Goal: Information Seeking & Learning: Learn about a topic

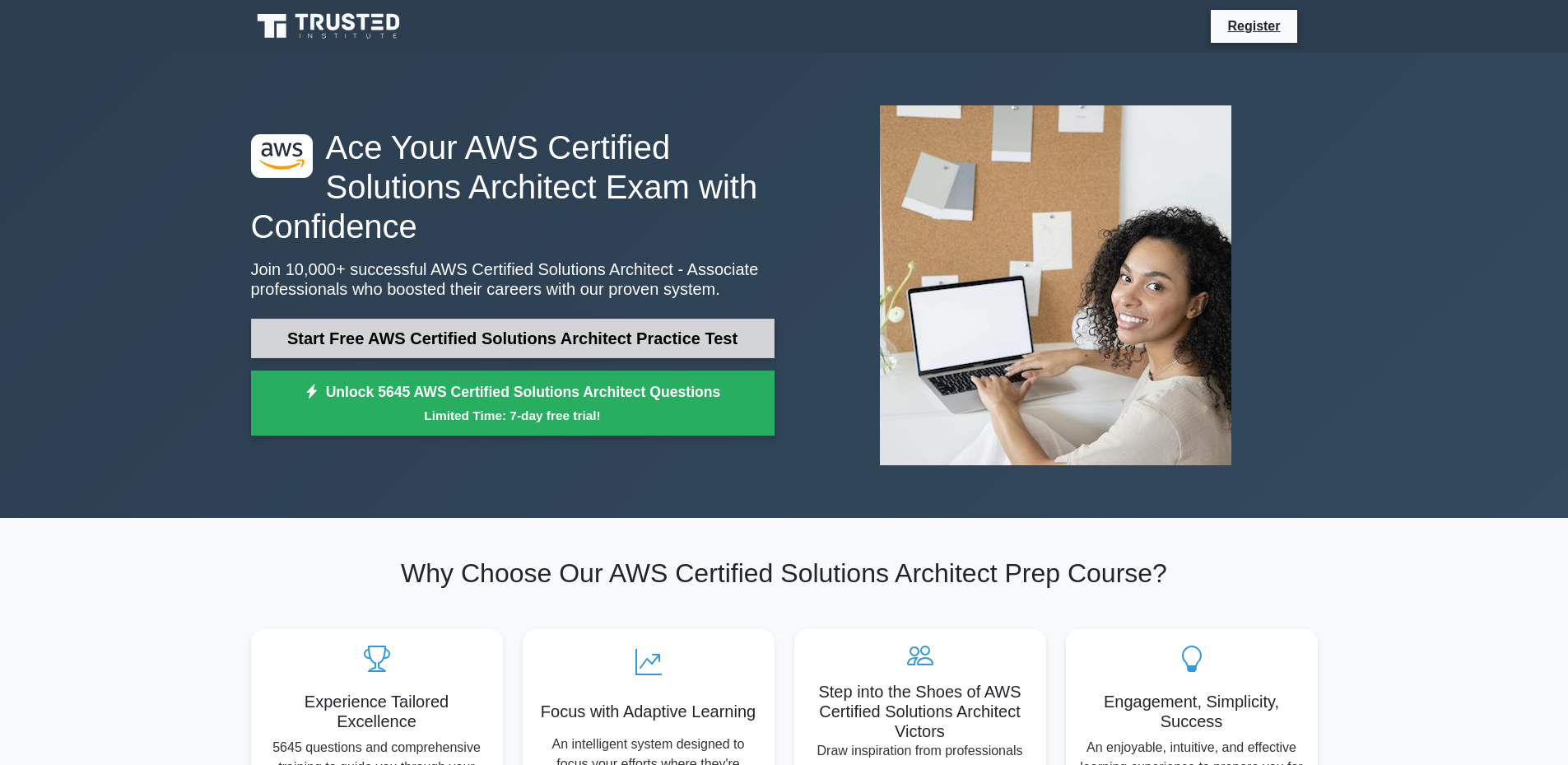
click at [556, 335] on link "Start Free AWS Certified Solutions Architect Practice Test" at bounding box center [513, 338] width 524 height 40
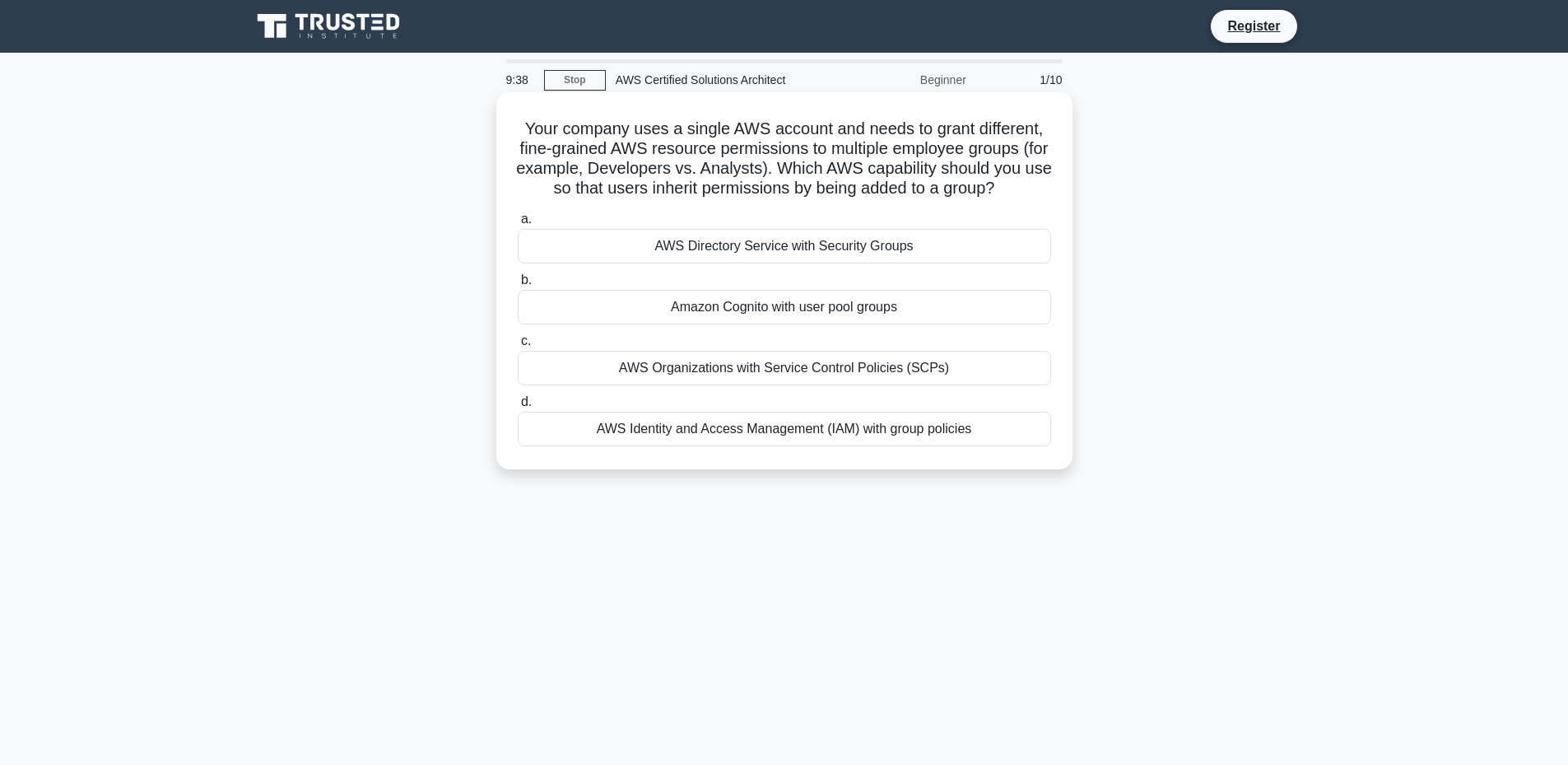
click at [873, 446] on div "AWS Identity and Access Management (IAM) with group policies" at bounding box center [784, 429] width 534 height 34
click at [518, 408] on input "d. AWS Identity and Access Management (IAM) with group policies" at bounding box center [518, 402] width 0 height 11
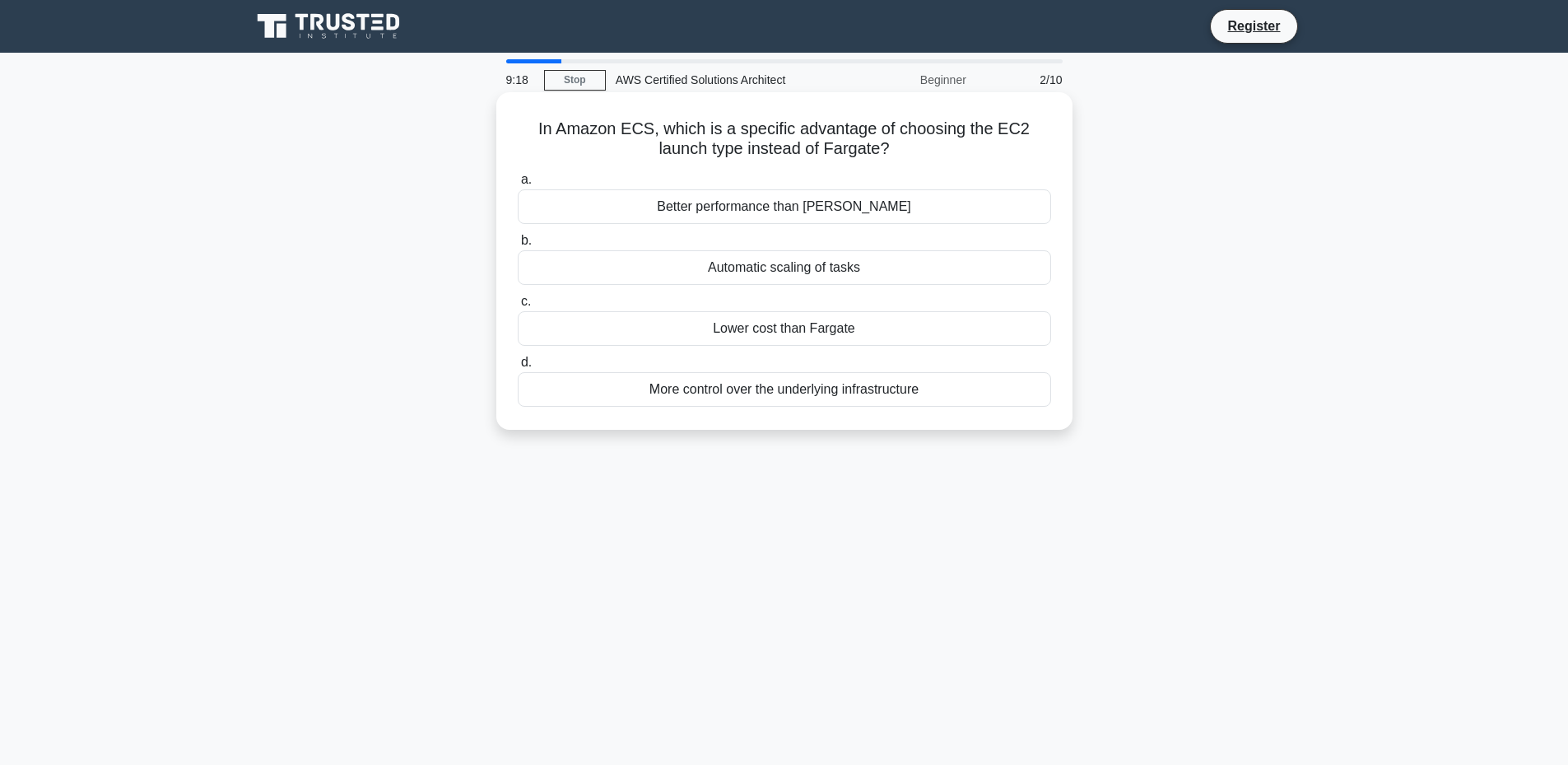
click at [852, 397] on div "More control over the underlying infrastructure" at bounding box center [784, 389] width 534 height 34
click at [518, 368] on input "d. More control over the underlying infrastructure" at bounding box center [518, 362] width 0 height 11
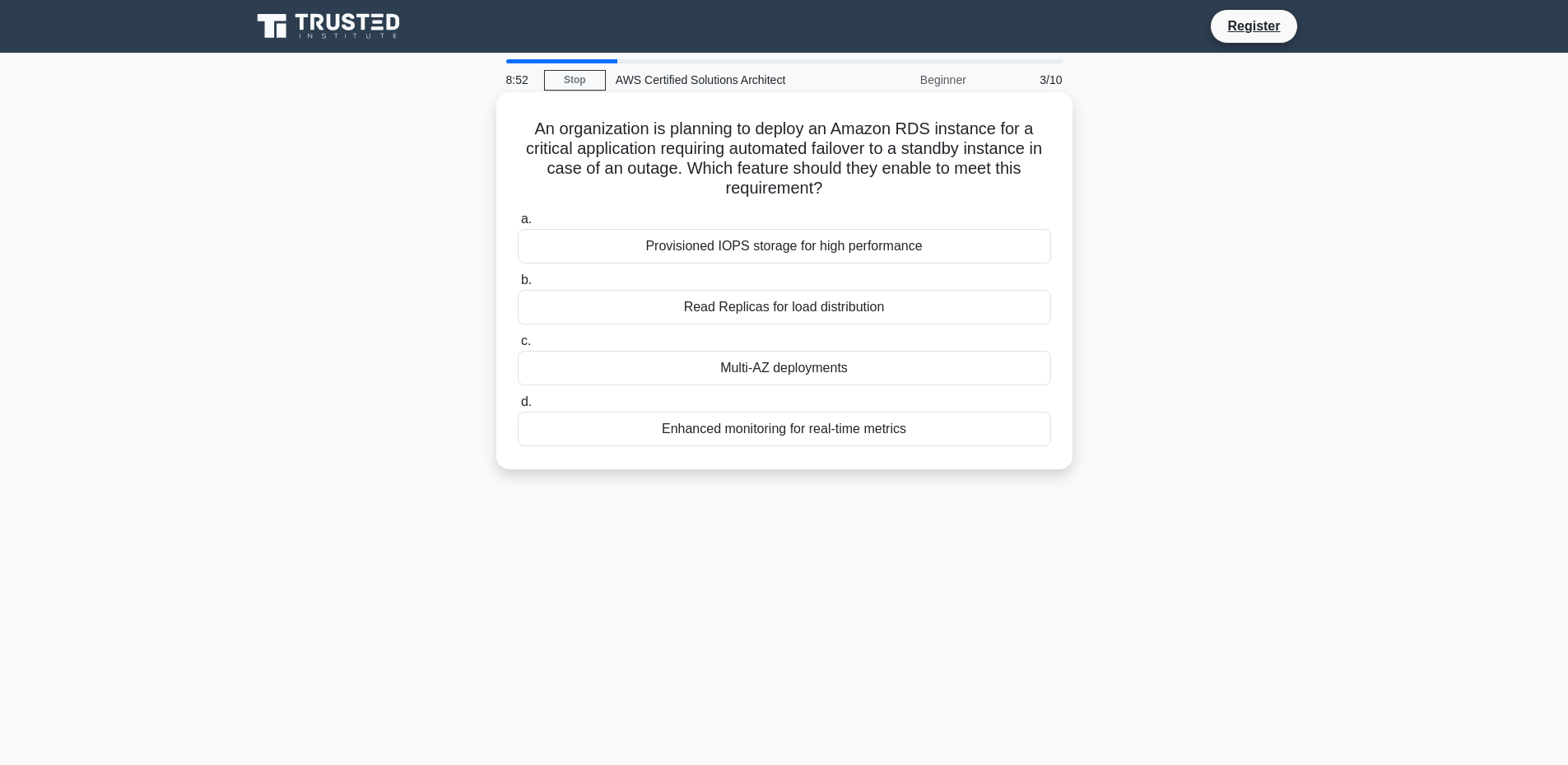
click at [867, 364] on div "Multi-AZ deployments" at bounding box center [784, 367] width 534 height 34
click at [518, 346] on input "c. Multi-AZ deployments" at bounding box center [518, 341] width 0 height 11
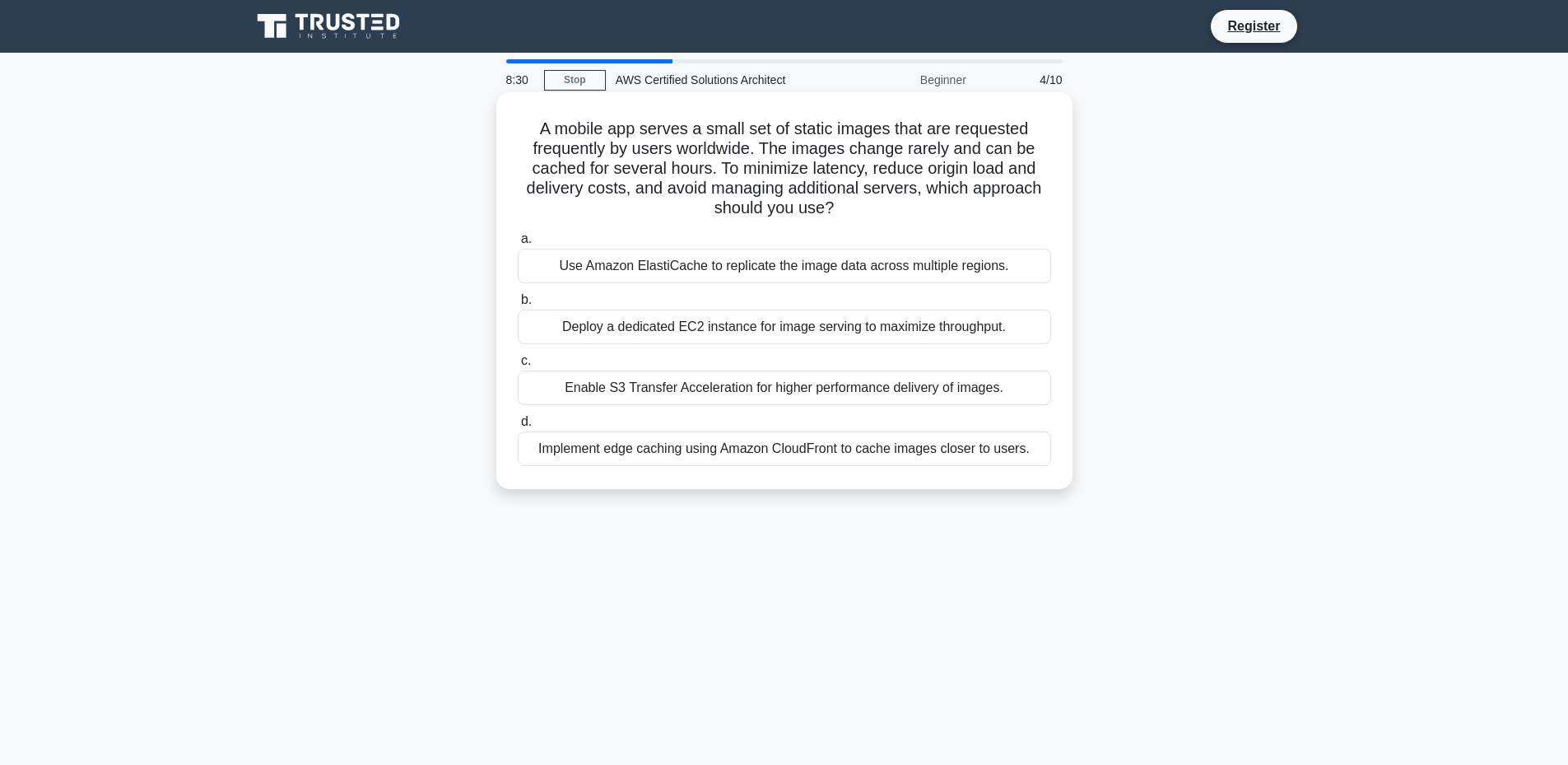
click at [883, 269] on div "Use Amazon ElastiCache to replicate the image data across multiple regions." at bounding box center [784, 266] width 534 height 34
click at [518, 245] on input "a. Use Amazon ElastiCache to replicate the image data across multiple regions." at bounding box center [518, 239] width 0 height 11
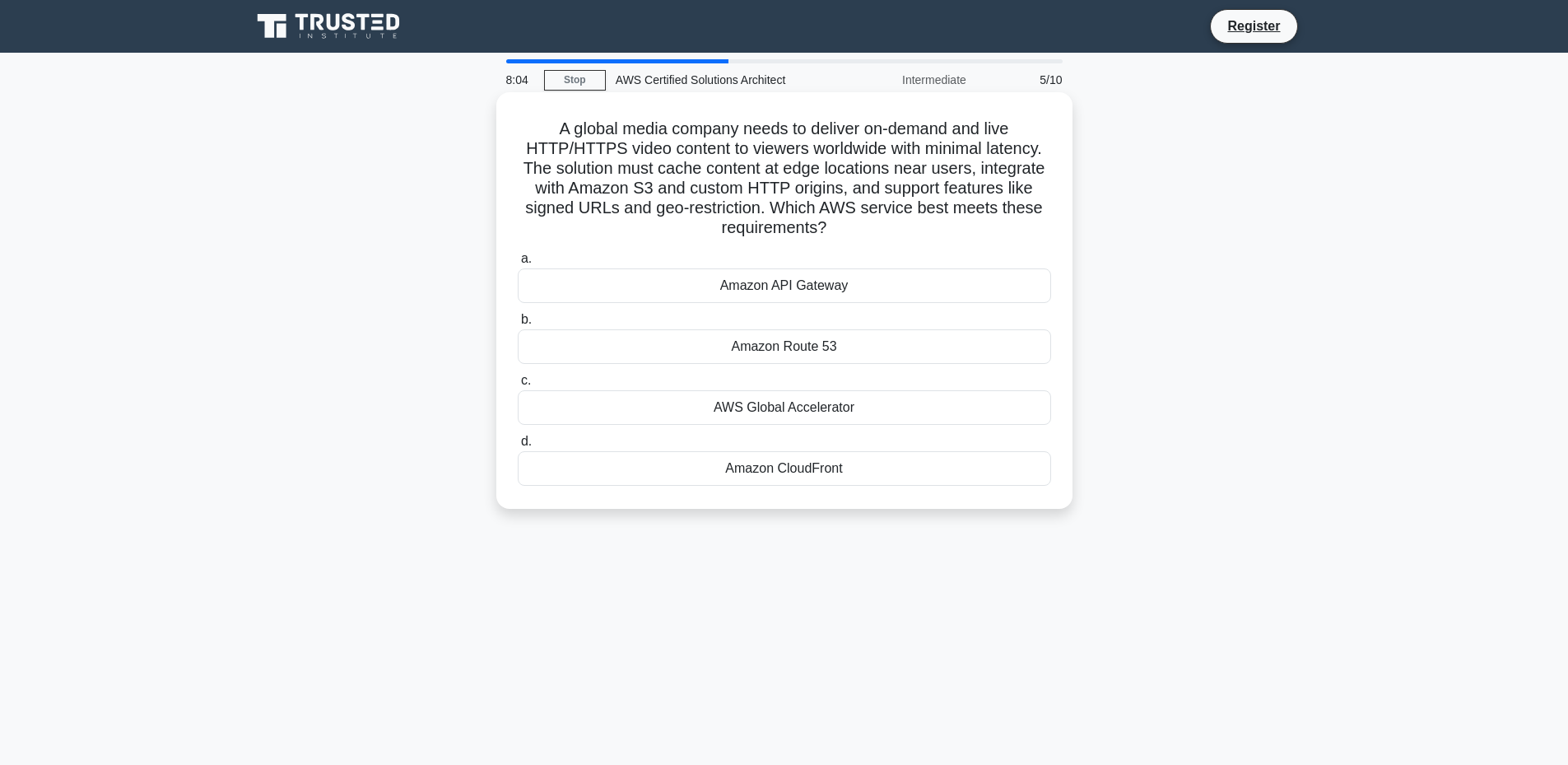
click at [849, 470] on div "Amazon CloudFront" at bounding box center [784, 468] width 534 height 34
click at [518, 447] on input "d. Amazon CloudFront" at bounding box center [518, 441] width 0 height 11
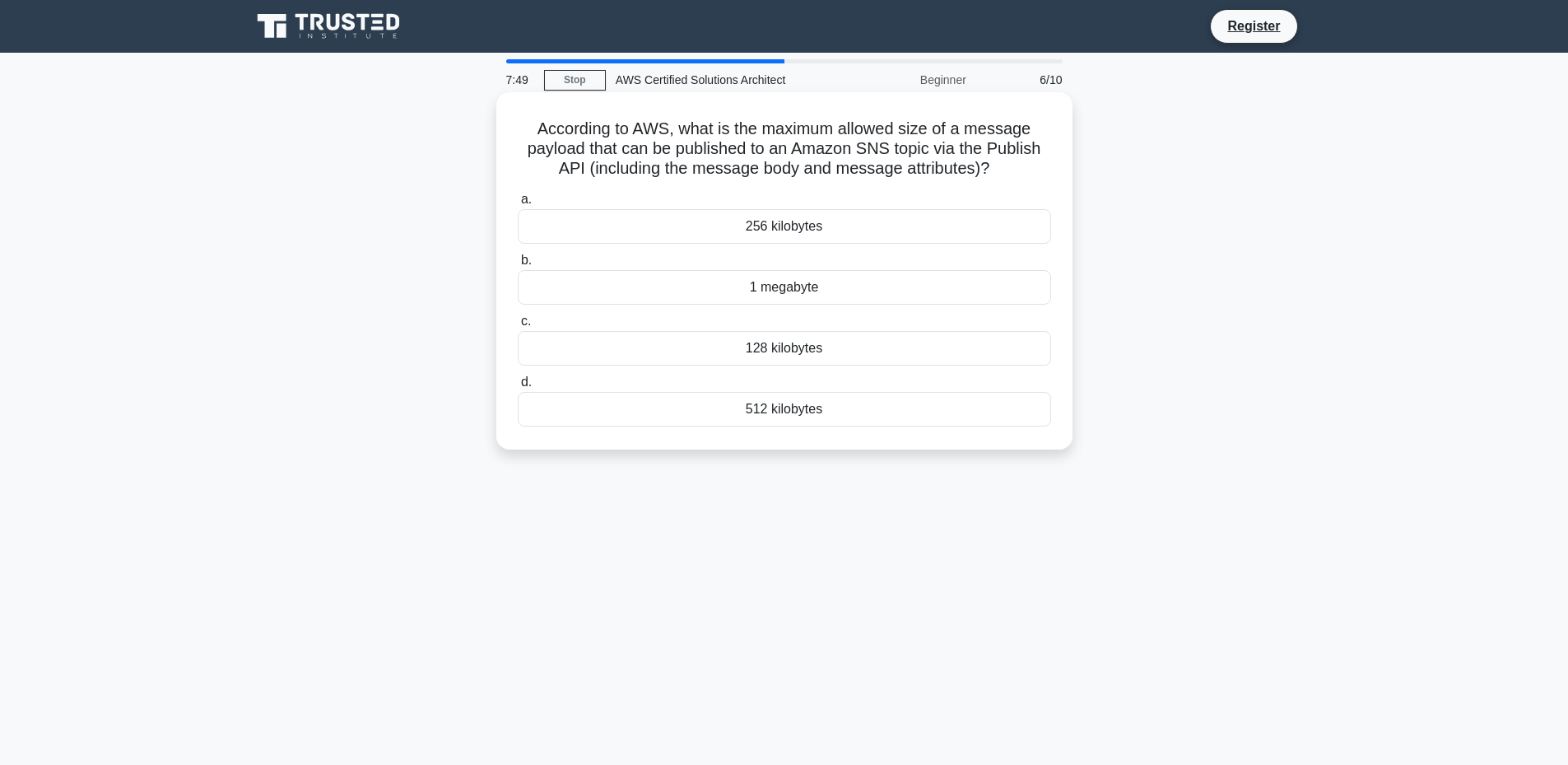
click at [910, 221] on div "256 kilobytes" at bounding box center [784, 226] width 534 height 34
click at [518, 205] on input "a. 256 kilobytes" at bounding box center [518, 199] width 0 height 11
click at [849, 288] on div "Amazon DynamoDB" at bounding box center [784, 287] width 534 height 34
click at [518, 266] on input "b. Amazon DynamoDB" at bounding box center [518, 261] width 0 height 11
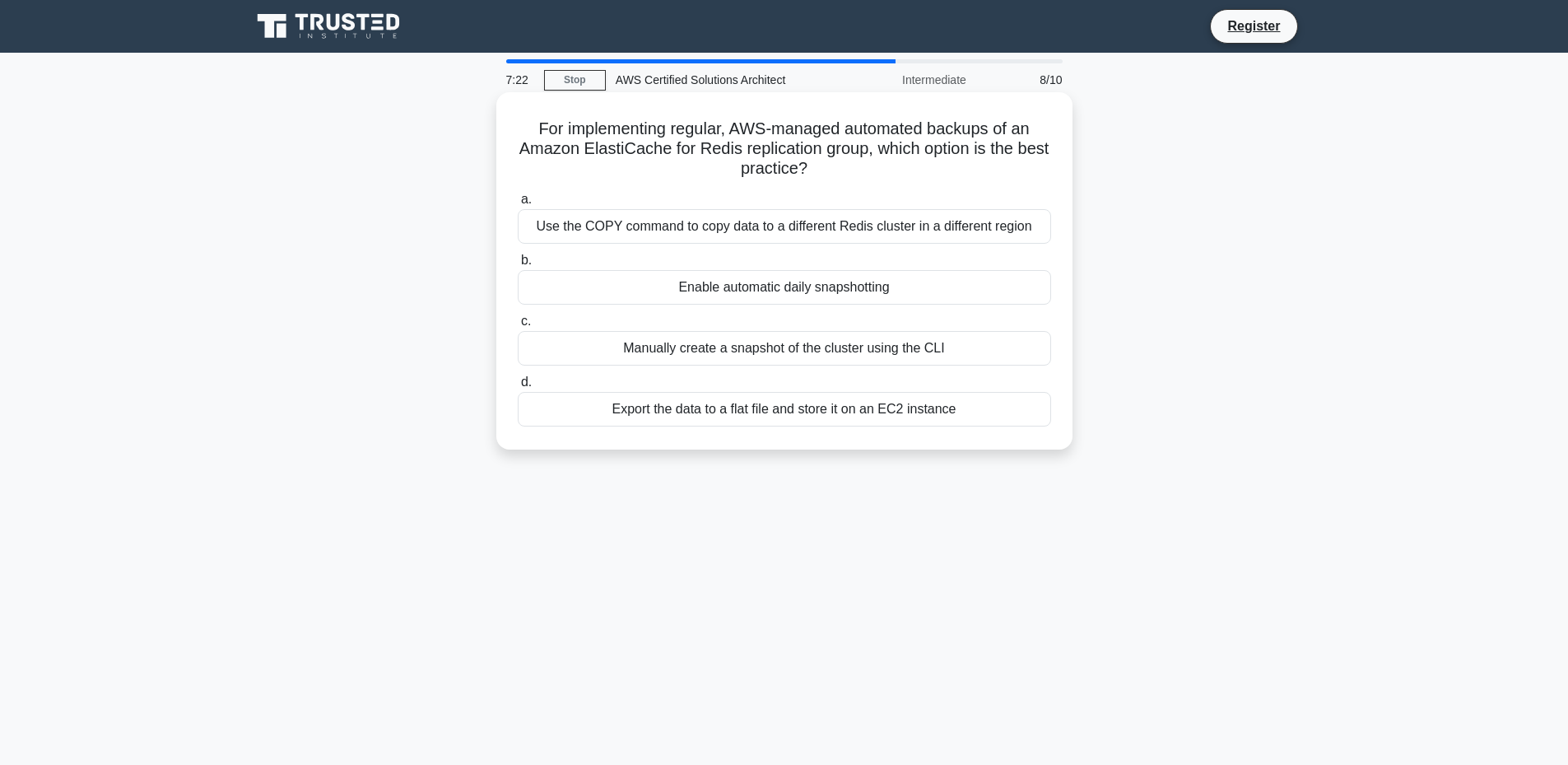
click at [847, 292] on div "Enable automatic daily snapshotting" at bounding box center [784, 287] width 534 height 34
click at [518, 266] on input "b. Enable automatic daily snapshotting" at bounding box center [518, 261] width 0 height 11
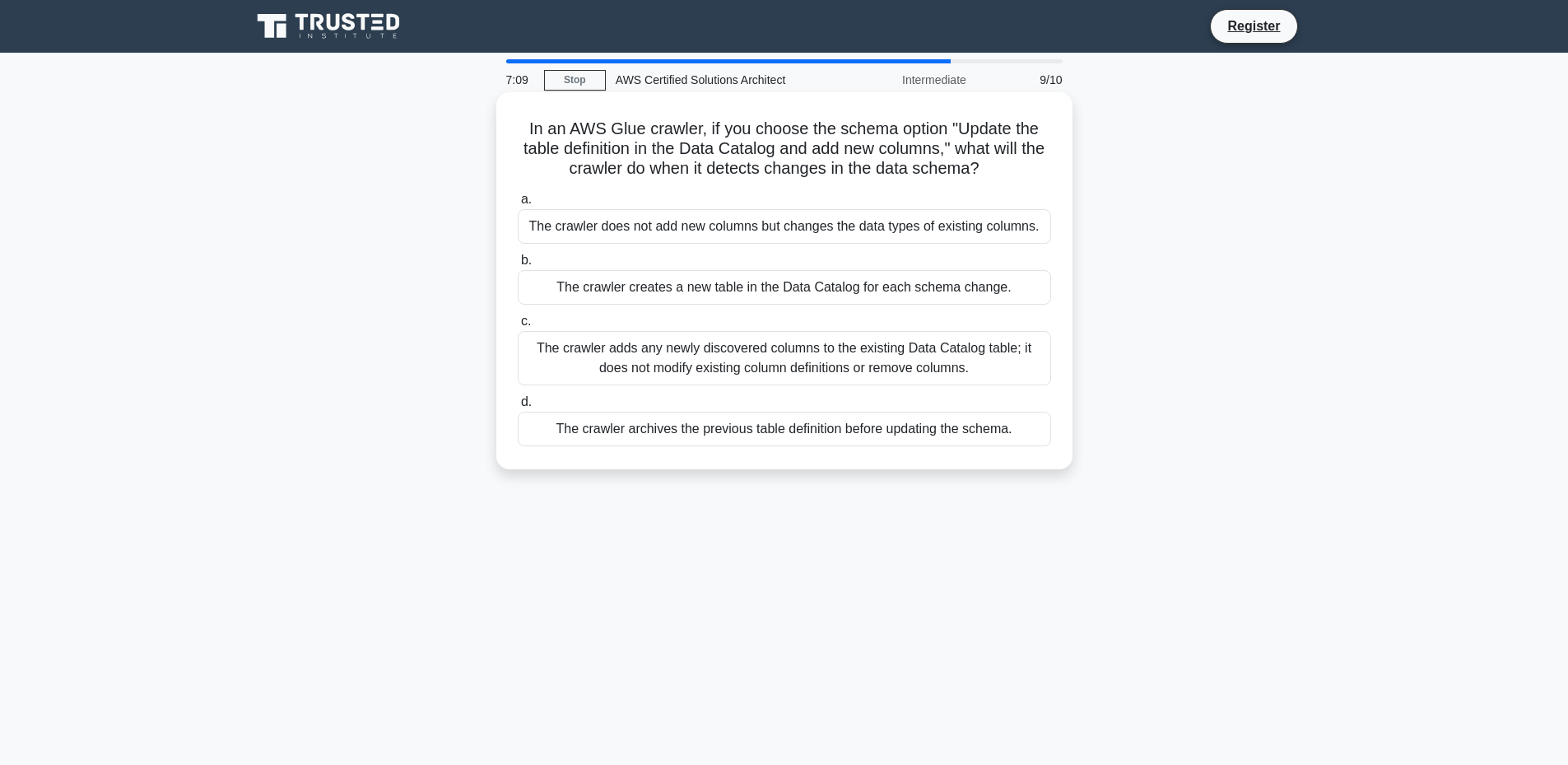
click at [813, 233] on div "The crawler does not add new columns but changes the data types of existing col…" at bounding box center [784, 226] width 534 height 34
click at [518, 205] on input "a. The crawler does not add new columns but changes the data types of existing …" at bounding box center [518, 199] width 0 height 11
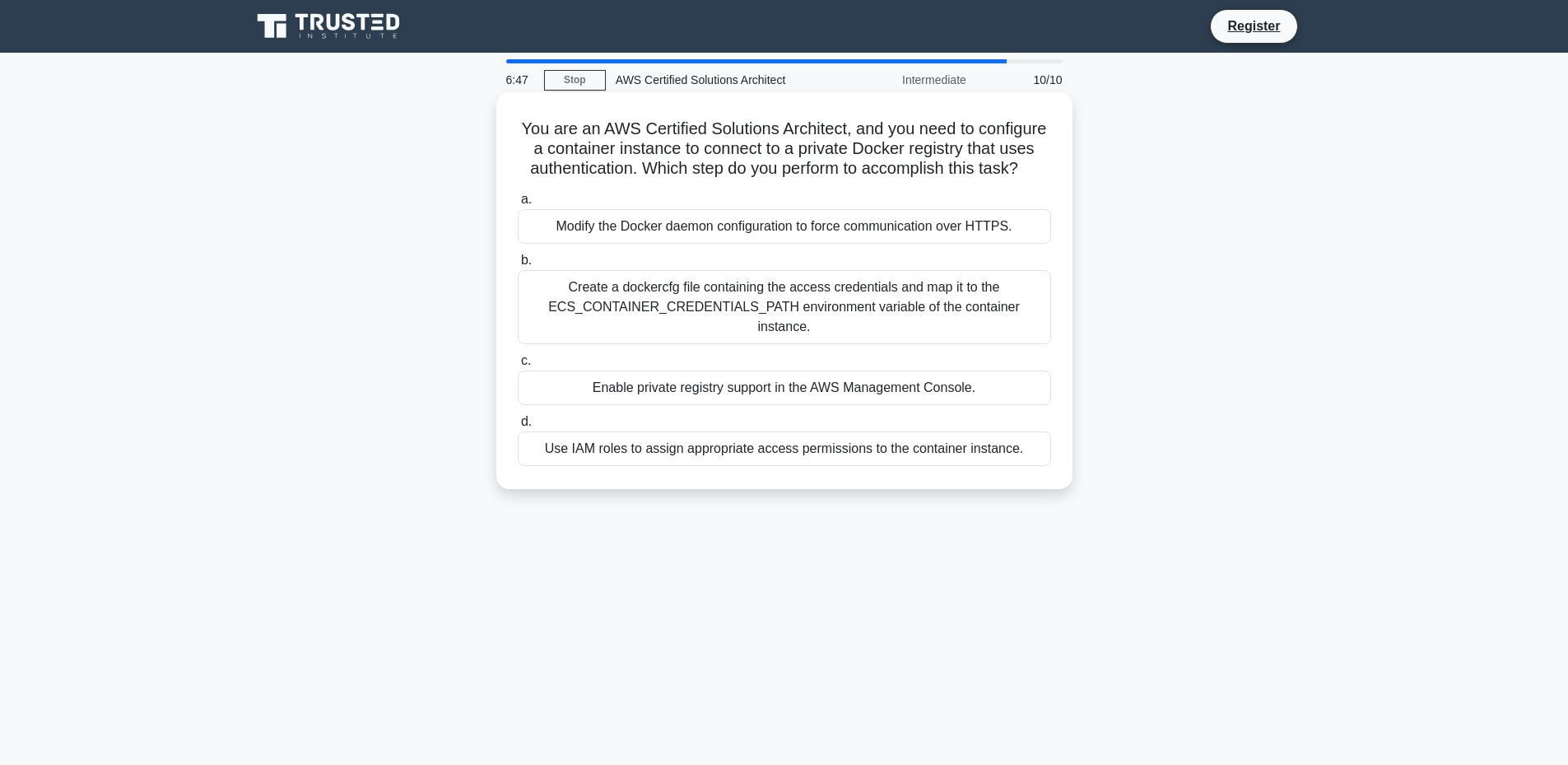
click at [754, 316] on div "Create a dockercfg file containing the access credentials and map it to the ECS…" at bounding box center [784, 307] width 534 height 74
click at [518, 266] on input "b. Create a dockercfg file containing the access credentials and map it to the …" at bounding box center [518, 261] width 0 height 11
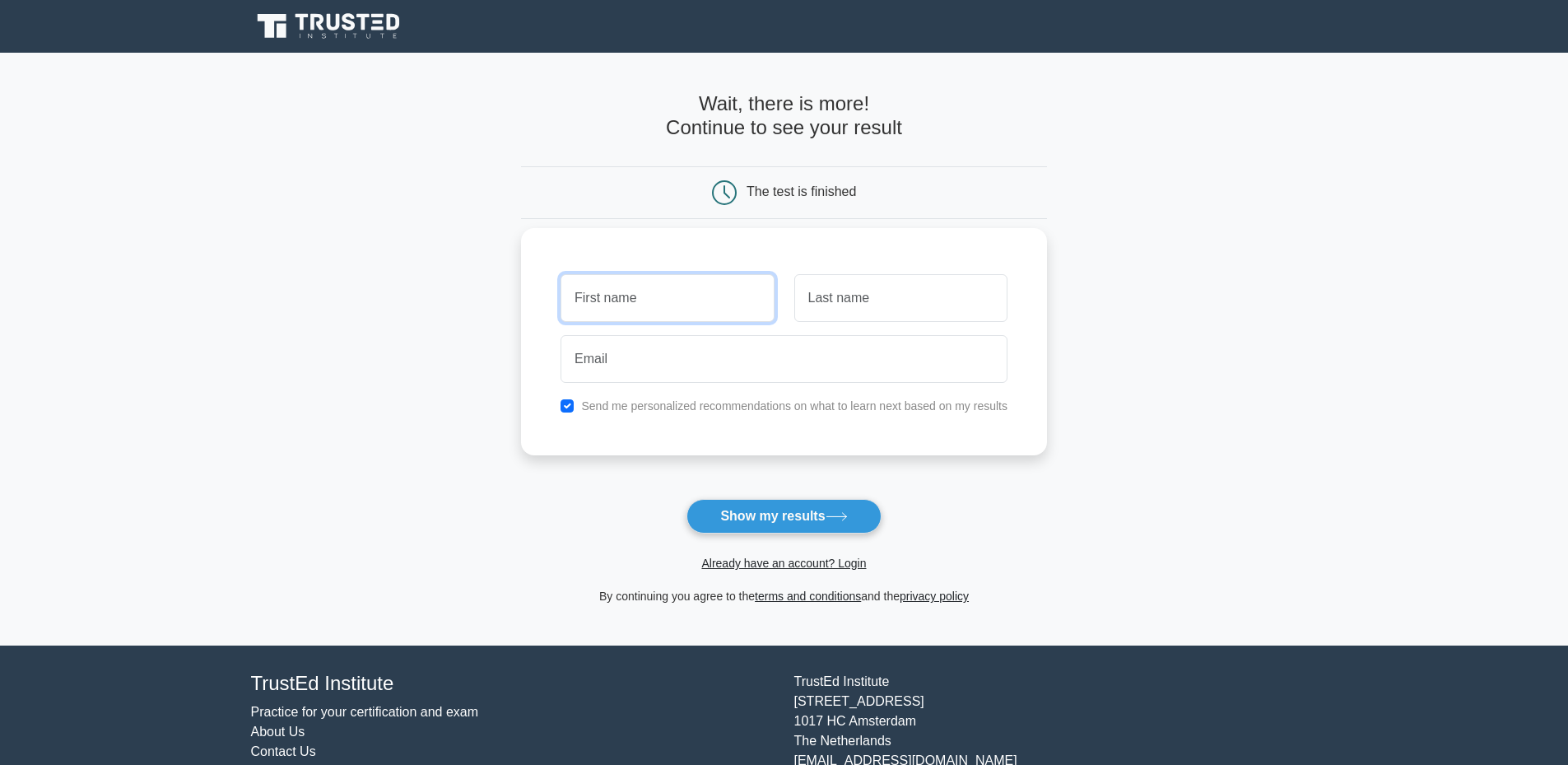
click at [697, 291] on input "text" at bounding box center [667, 298] width 213 height 48
type input "ם"
type input "omri"
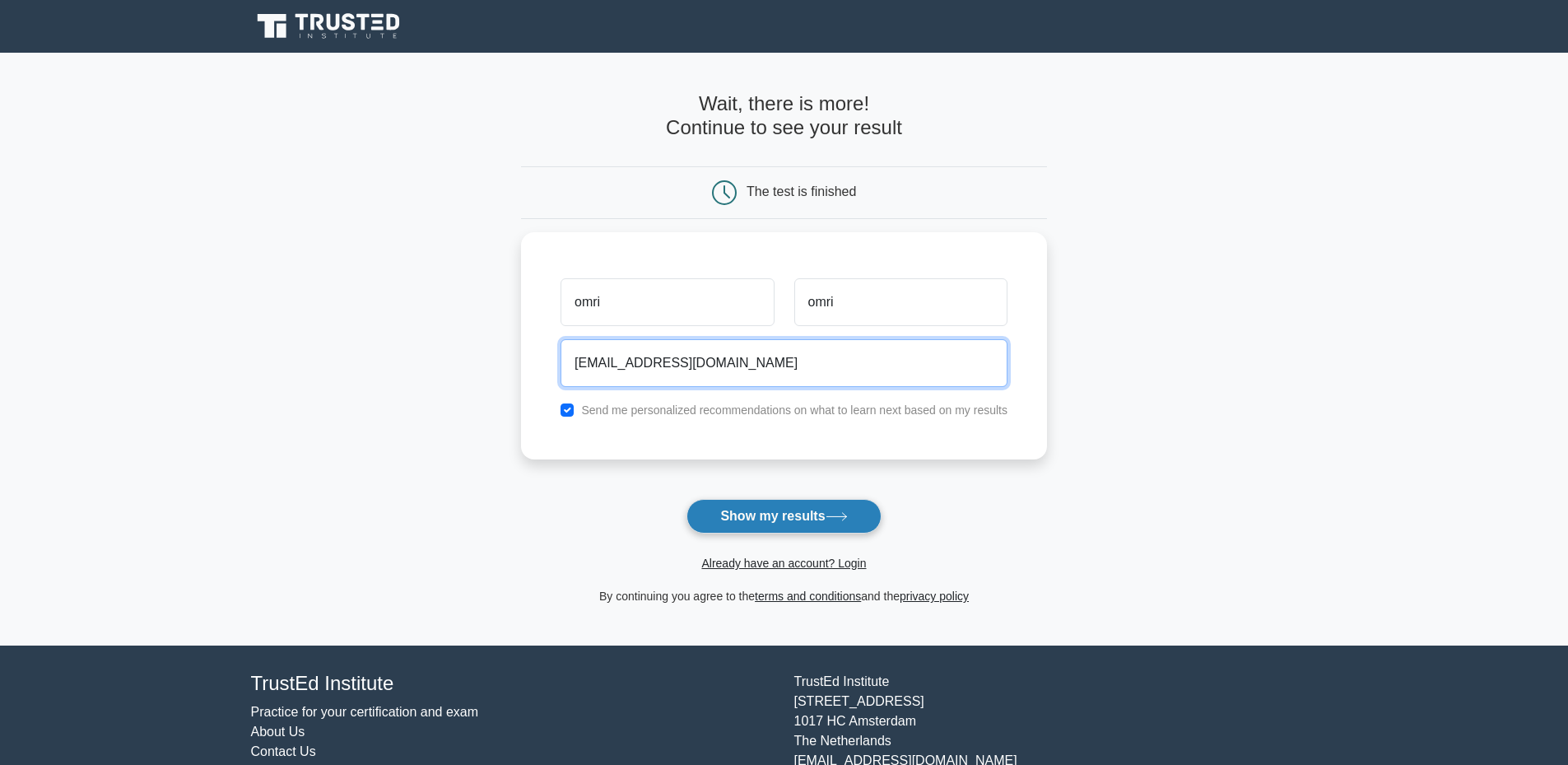
type input "omri30027@gmail.com"
click at [812, 517] on button "Show my results" at bounding box center [783, 516] width 194 height 34
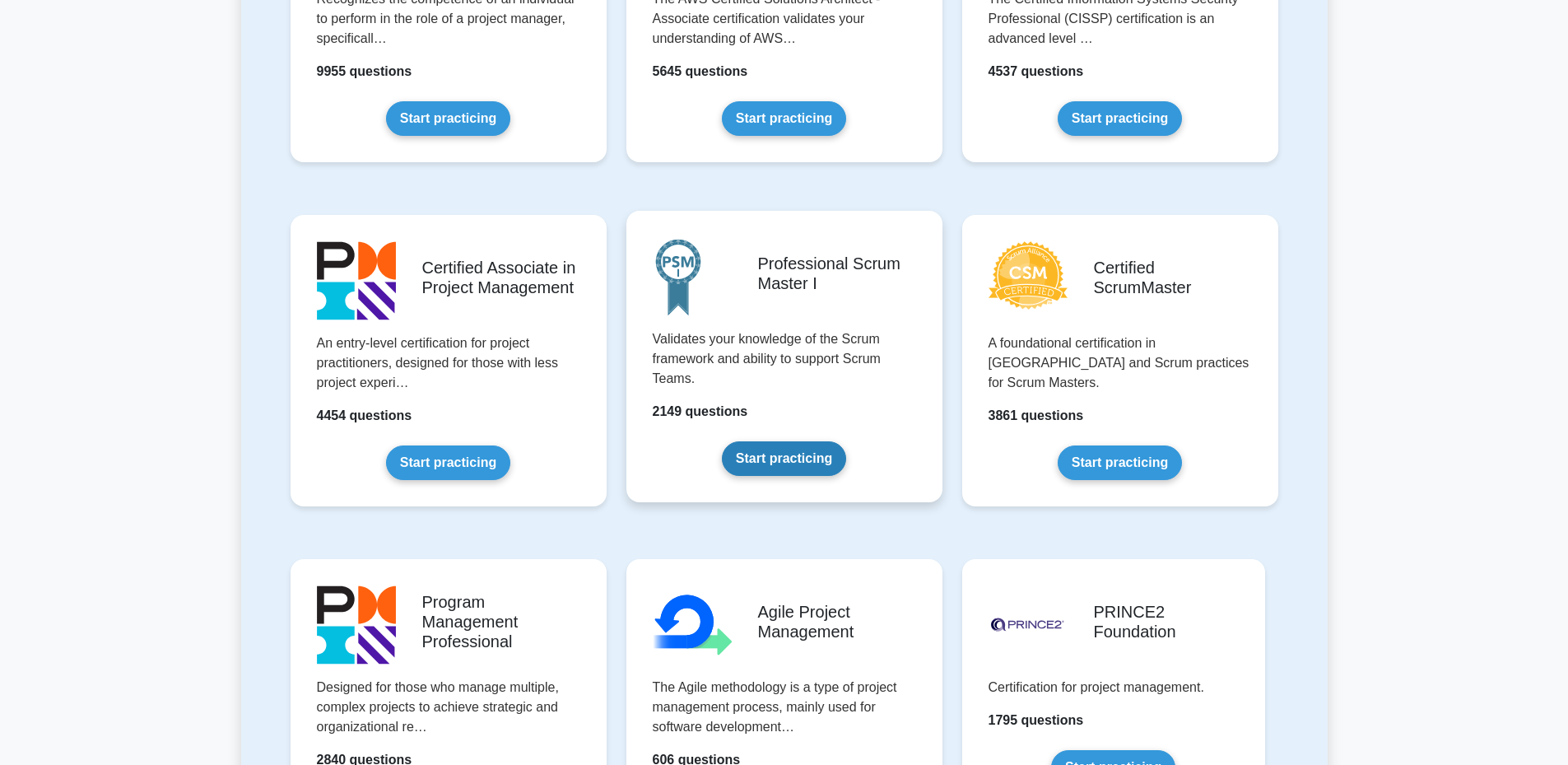
scroll to position [247, 0]
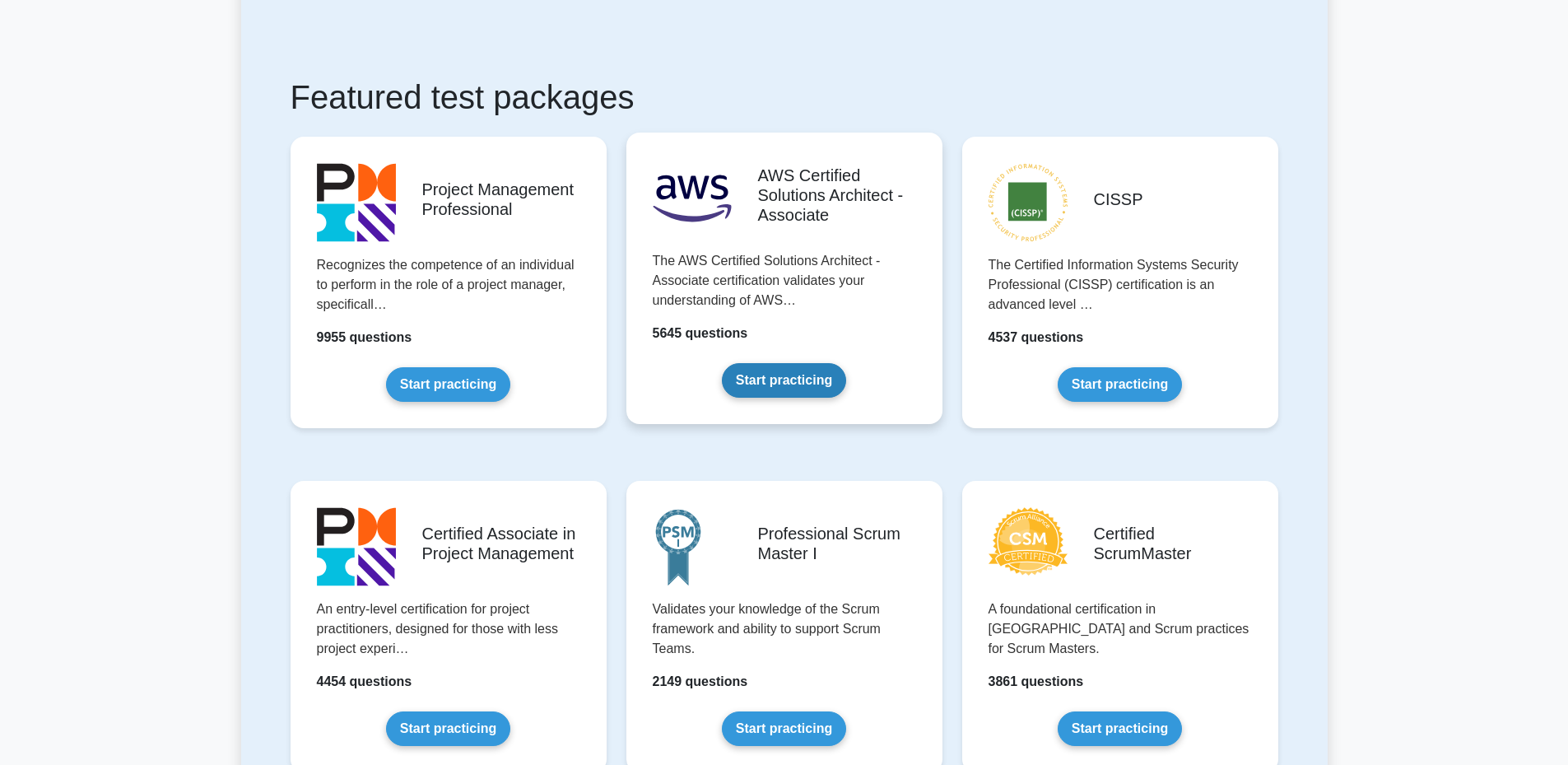
click at [737, 363] on link "Start practicing" at bounding box center [784, 380] width 124 height 34
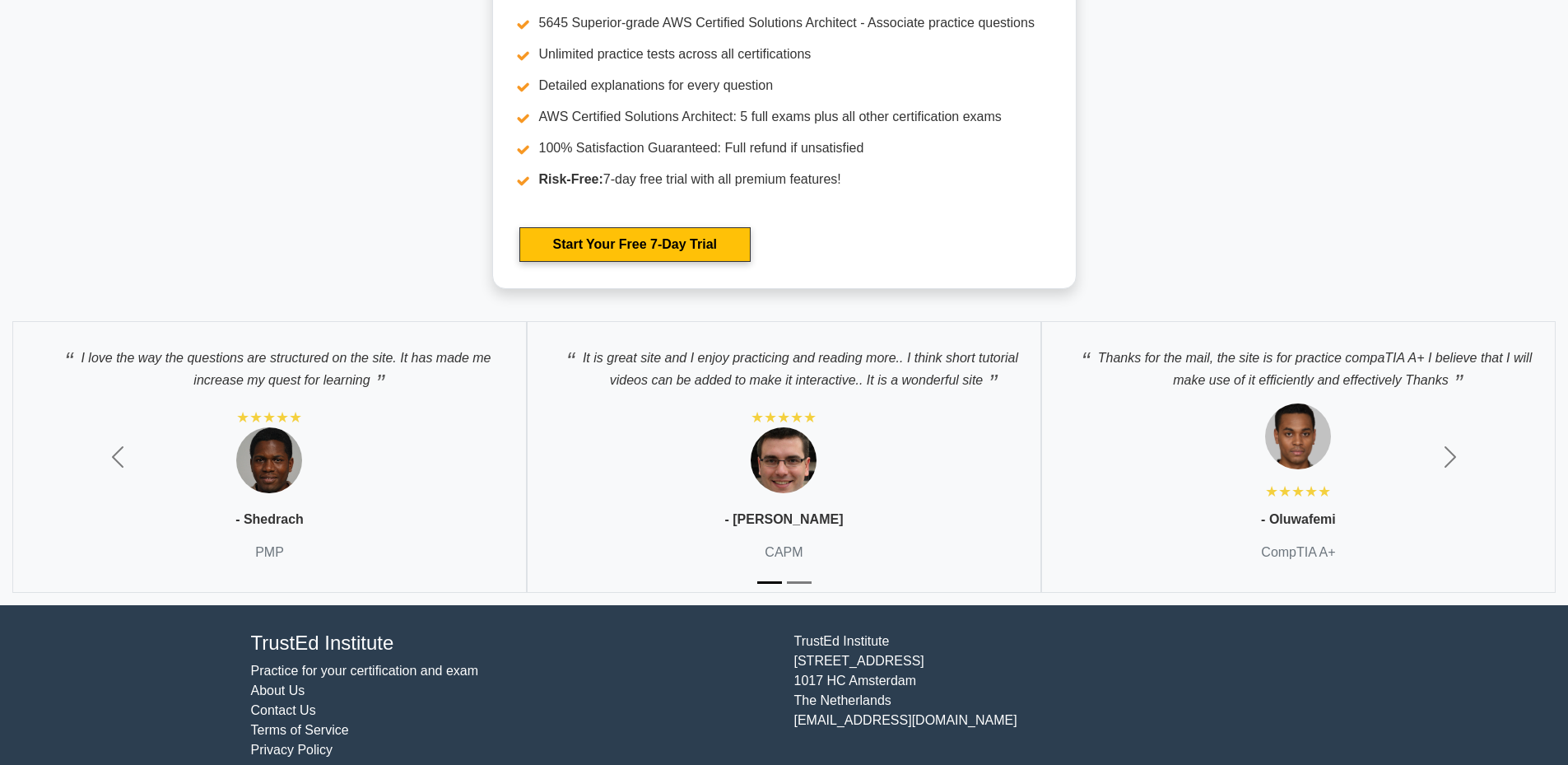
scroll to position [4858, 0]
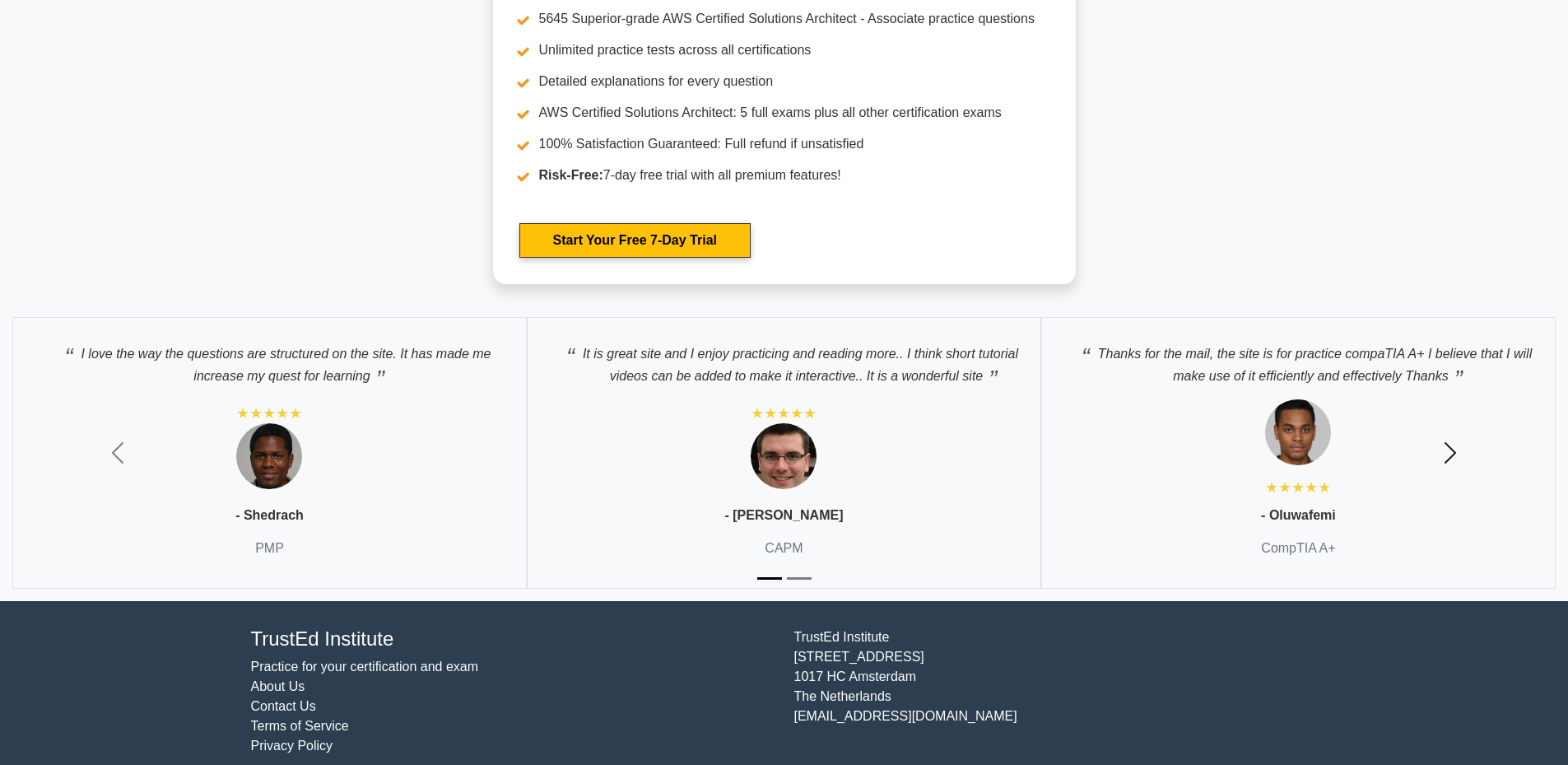
click at [1449, 445] on span "button" at bounding box center [1450, 452] width 26 height 26
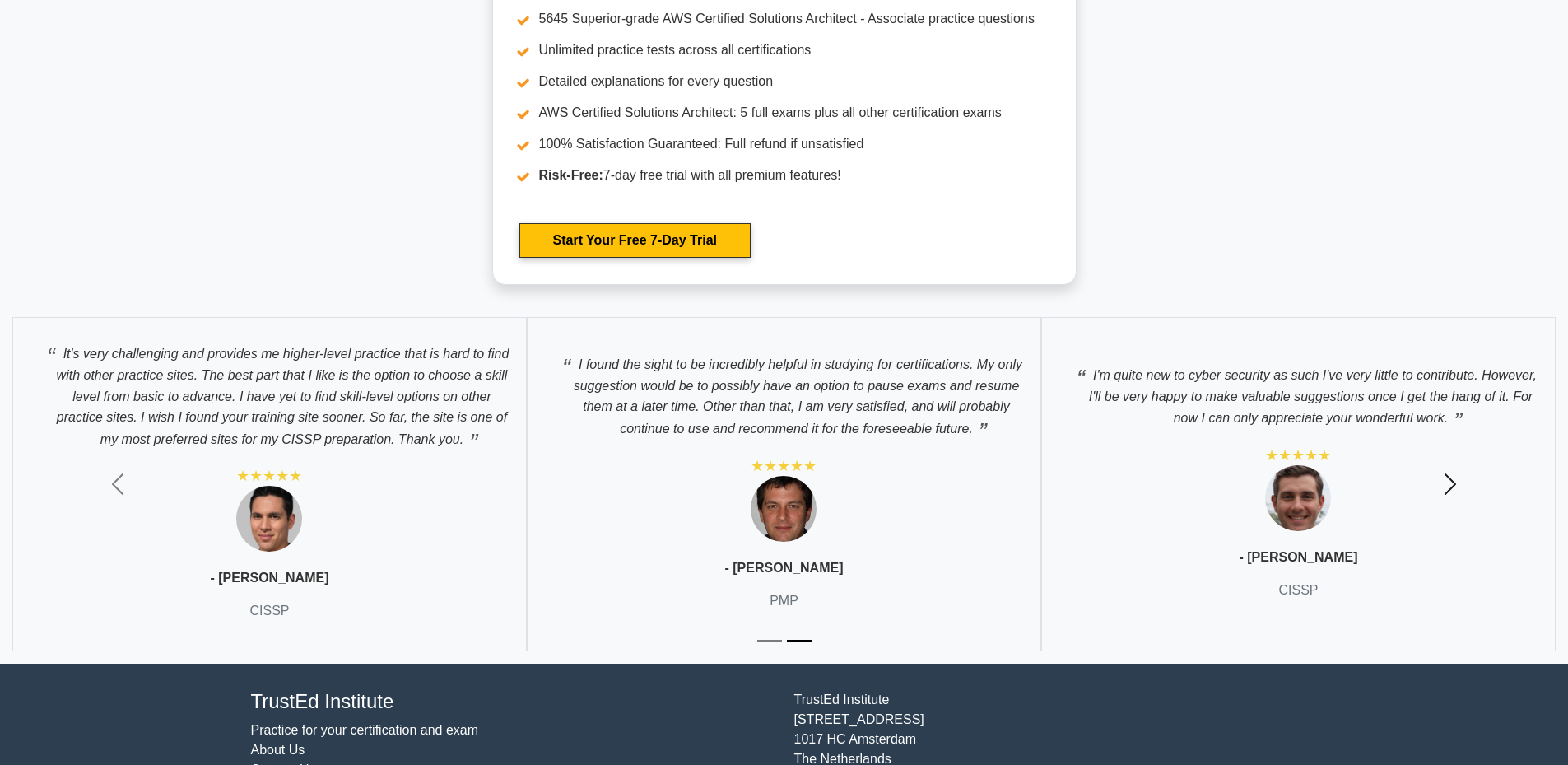
click at [1453, 453] on button "Next" at bounding box center [1450, 483] width 235 height 359
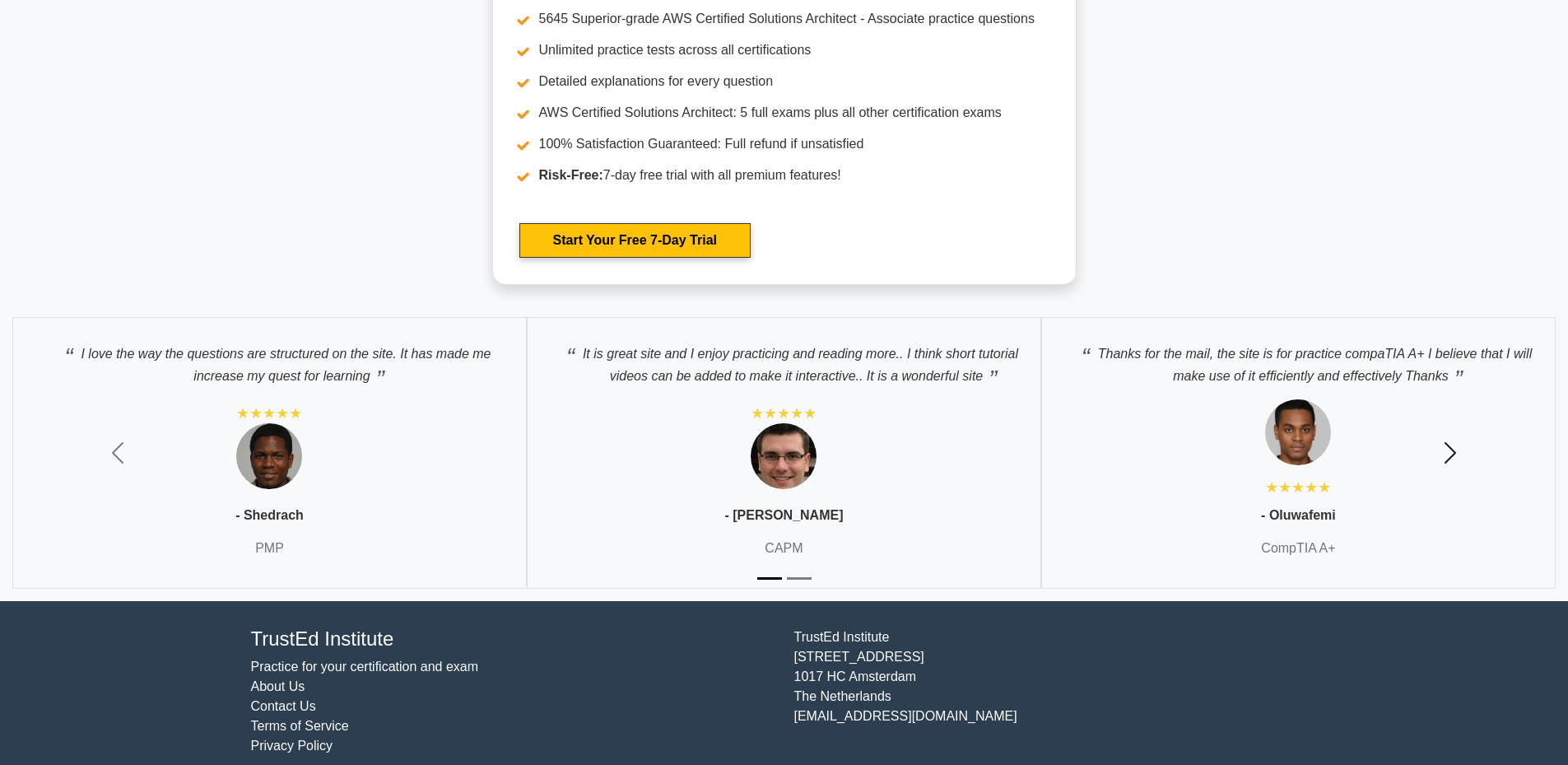
click at [1453, 453] on span "button" at bounding box center [1450, 452] width 26 height 26
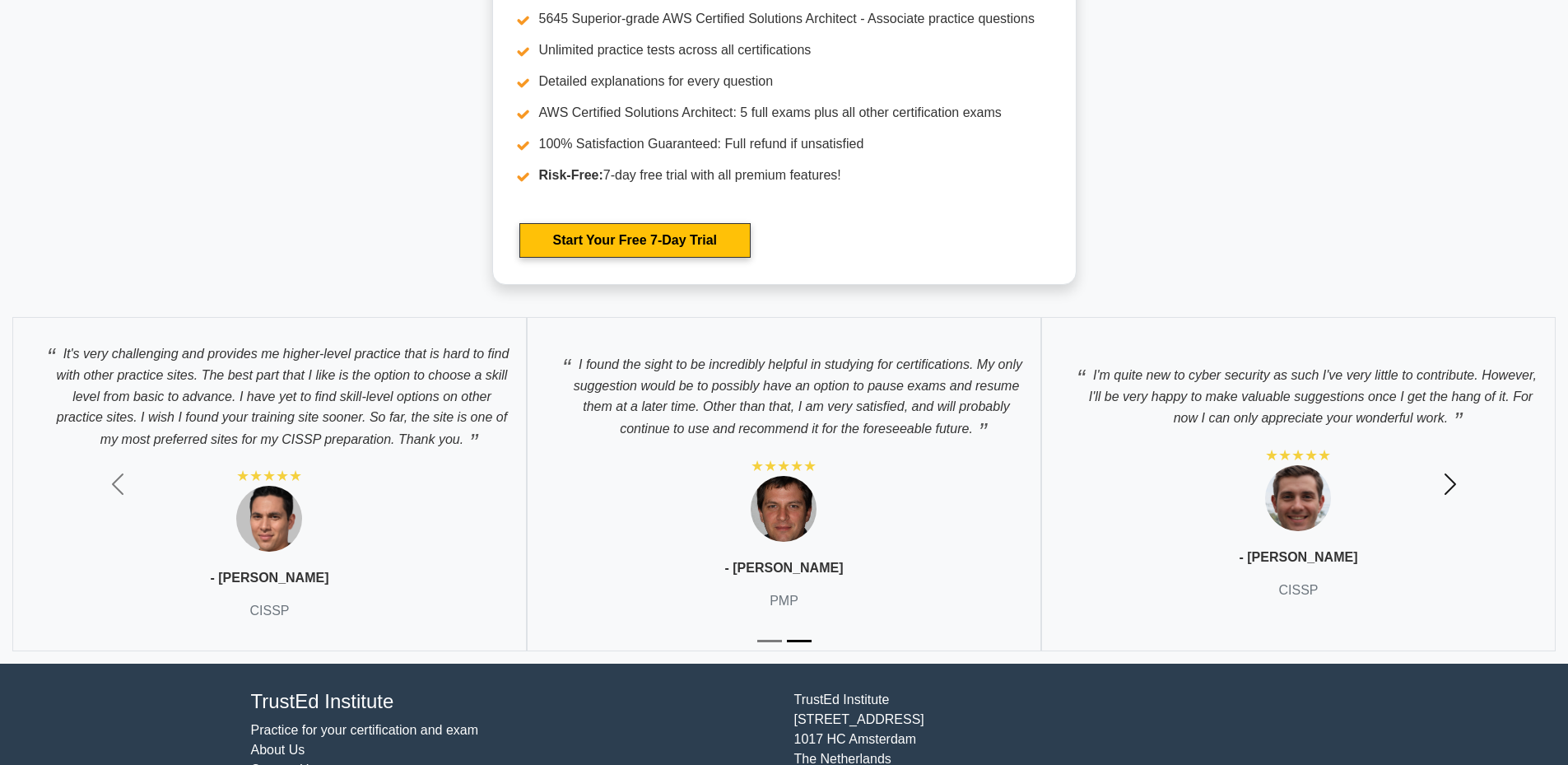
click at [1453, 453] on button "Next" at bounding box center [1450, 483] width 235 height 359
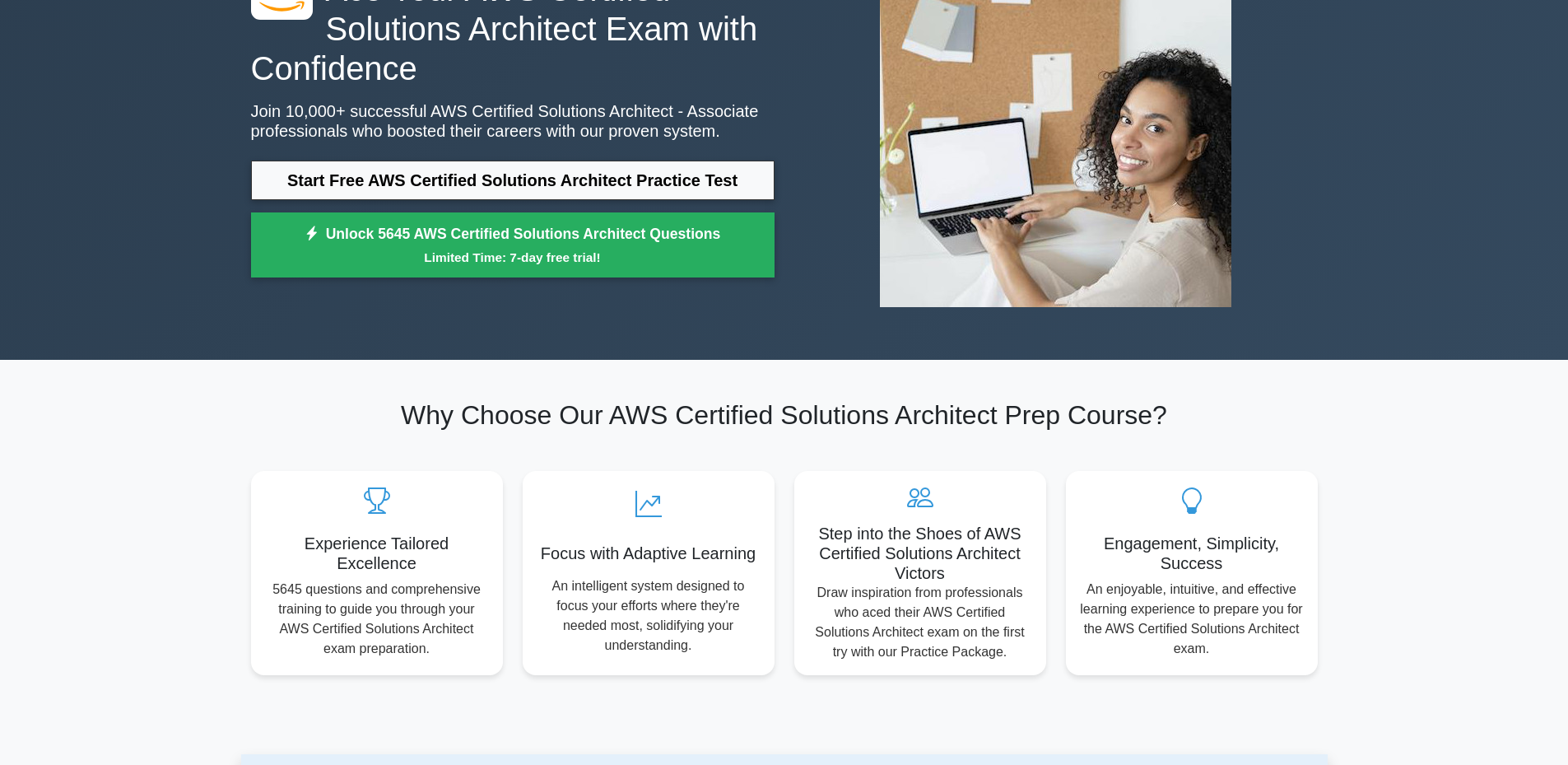
scroll to position [0, 0]
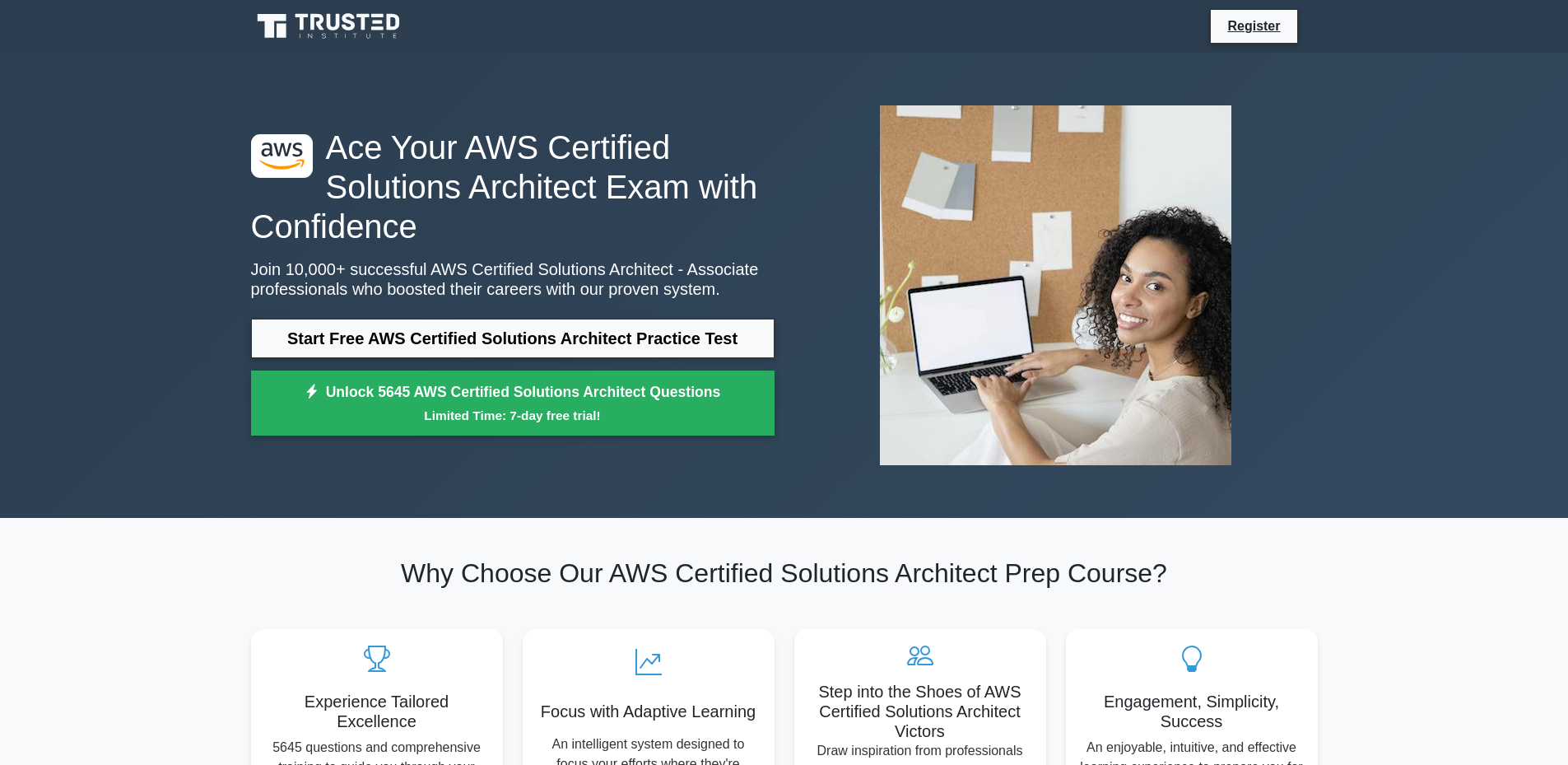
click at [374, 22] on icon at bounding box center [379, 22] width 10 height 3
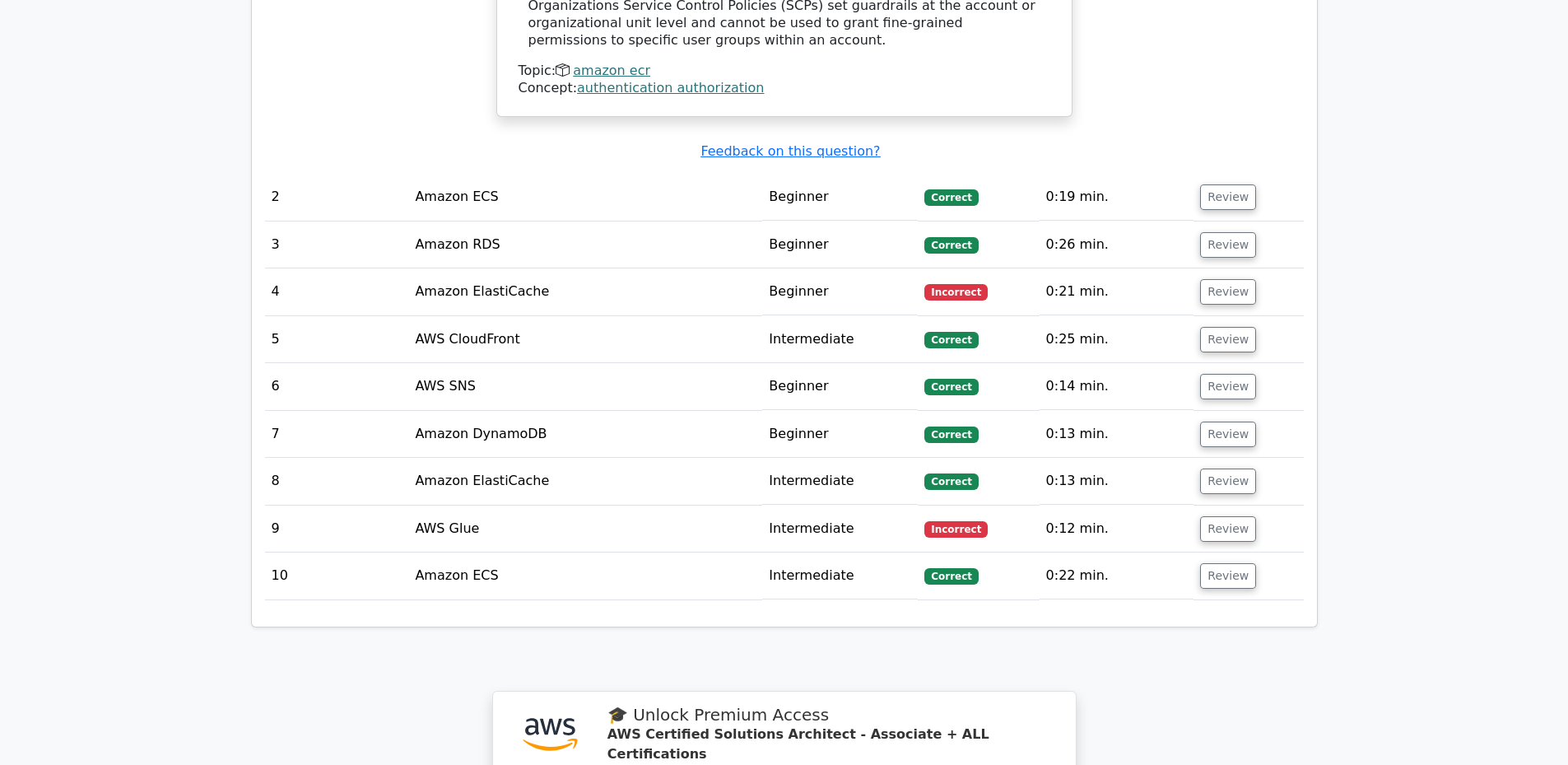
scroll to position [2224, 0]
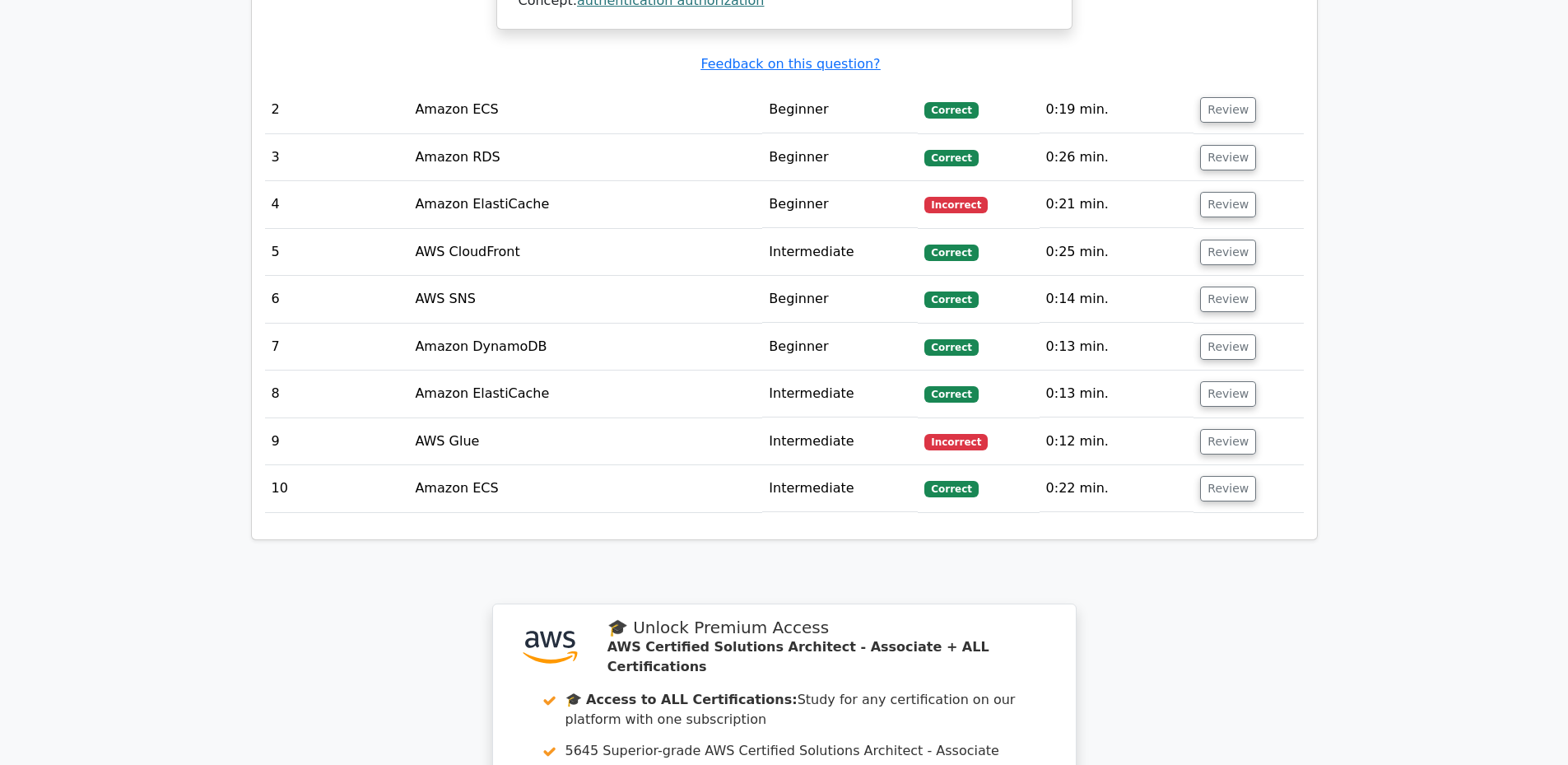
click at [806, 371] on td "Intermediate" at bounding box center [839, 394] width 155 height 47
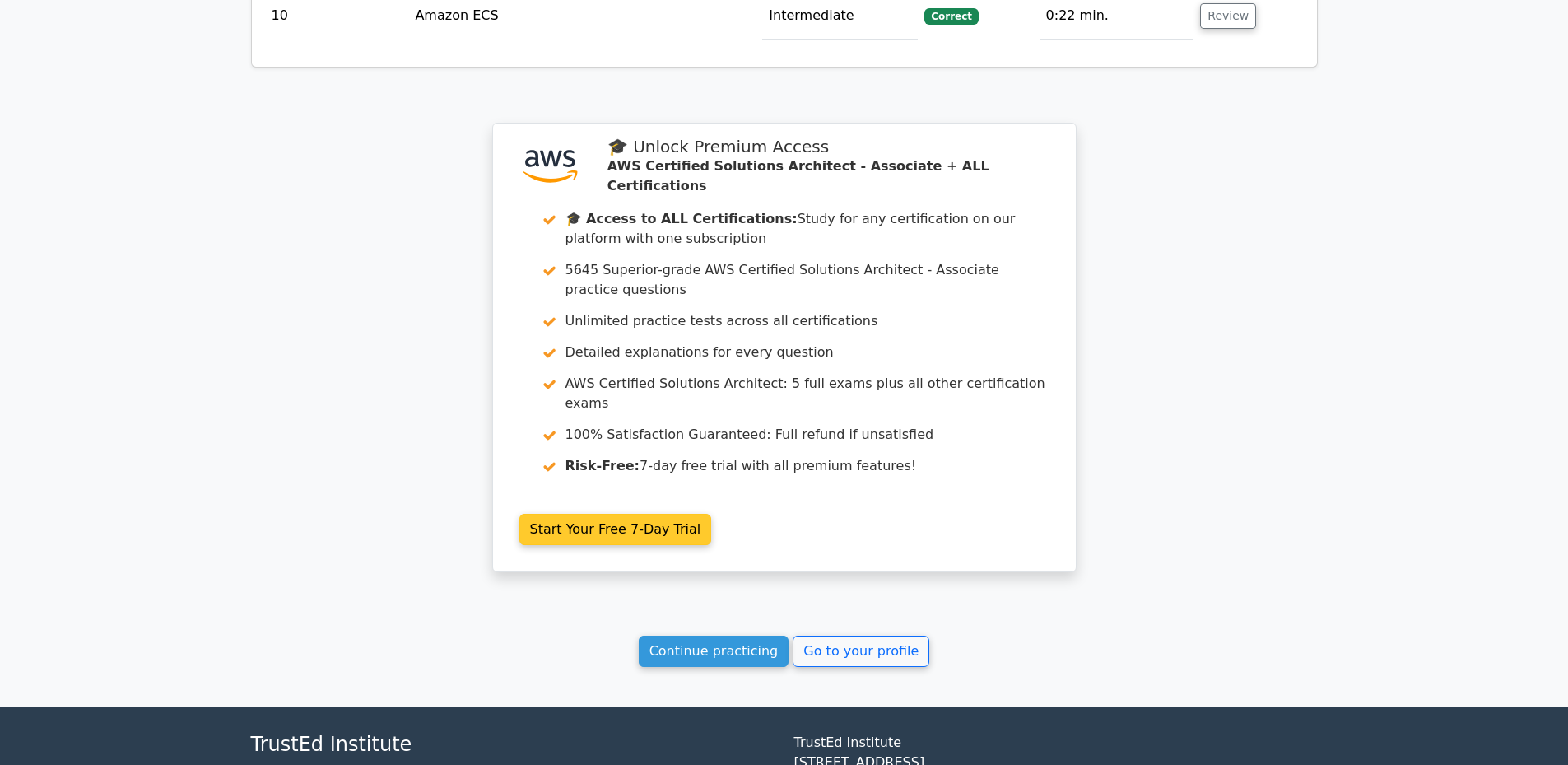
scroll to position [2718, 0]
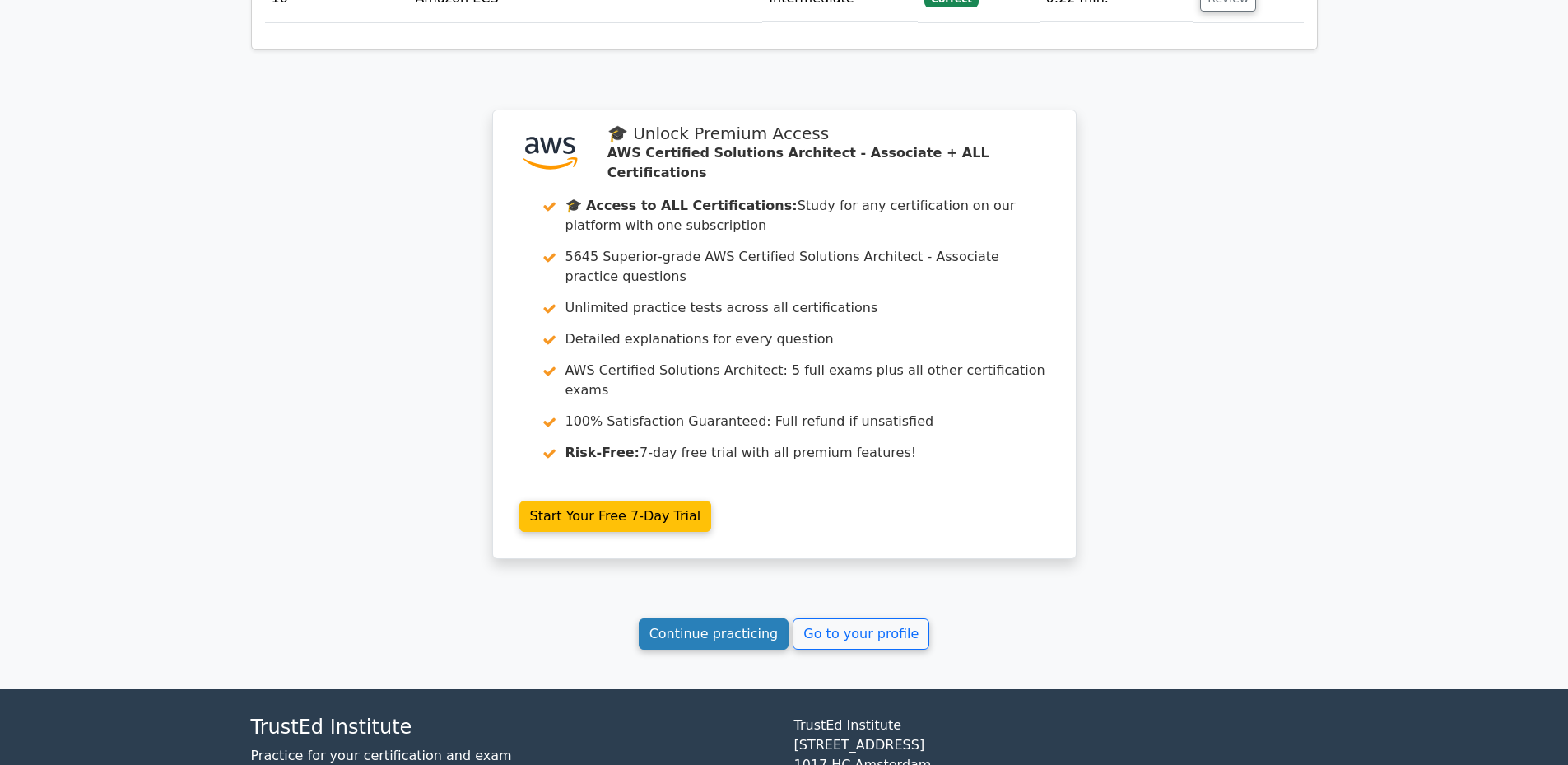
click at [727, 619] on link "Continue practicing" at bounding box center [713, 634] width 150 height 31
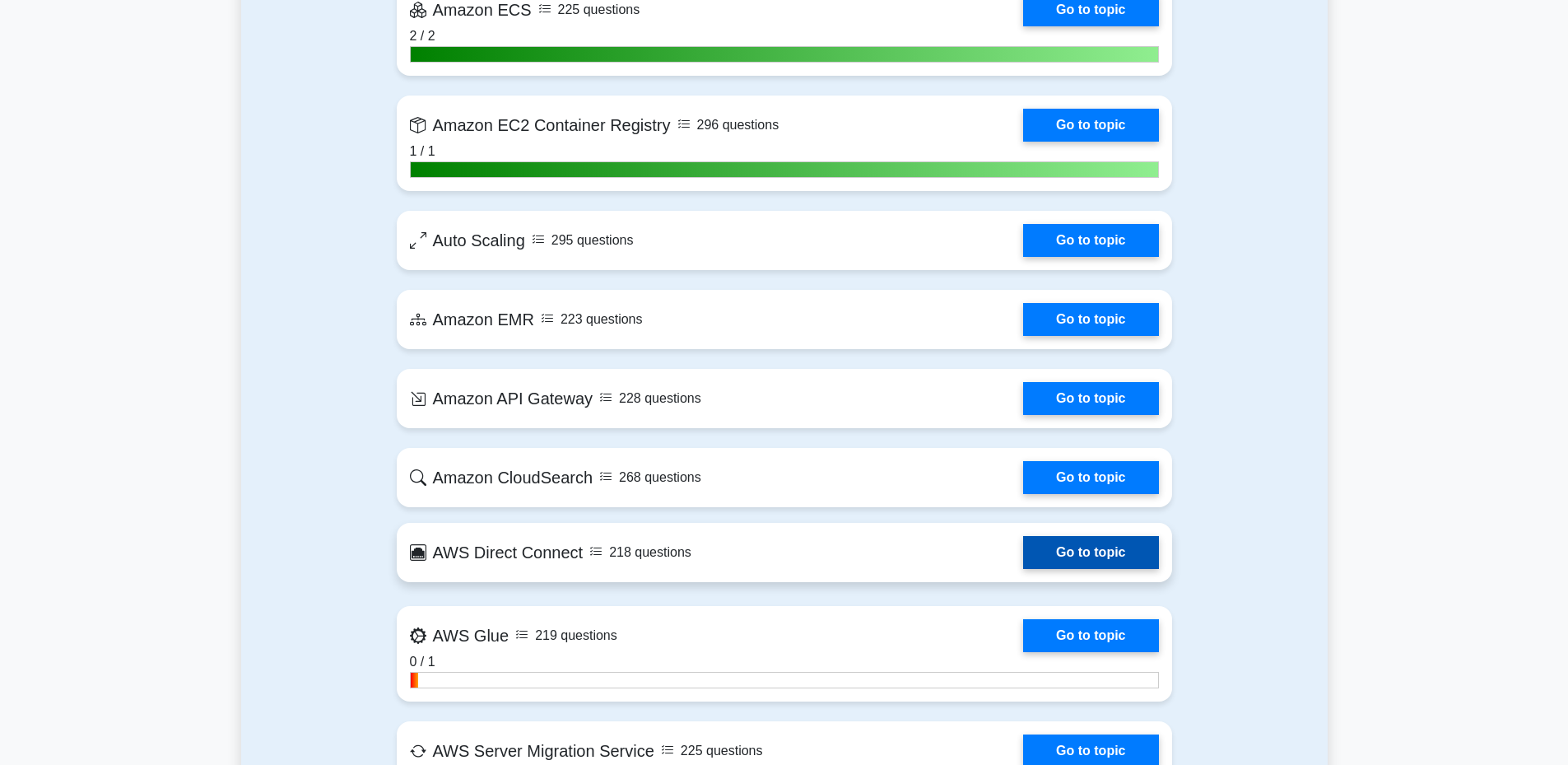
scroll to position [2964, 0]
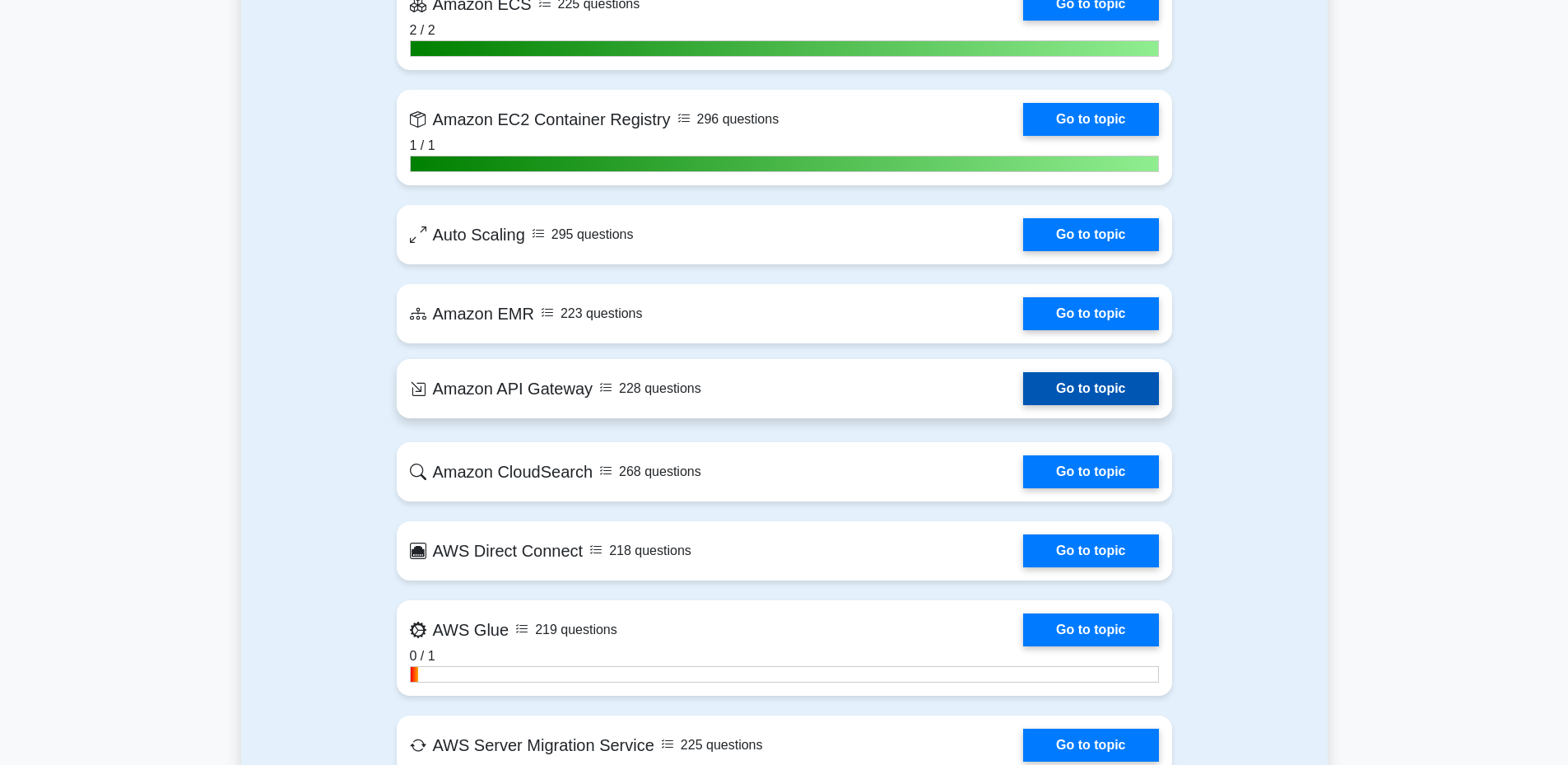
click at [1023, 400] on link "Go to topic" at bounding box center [1091, 388] width 135 height 33
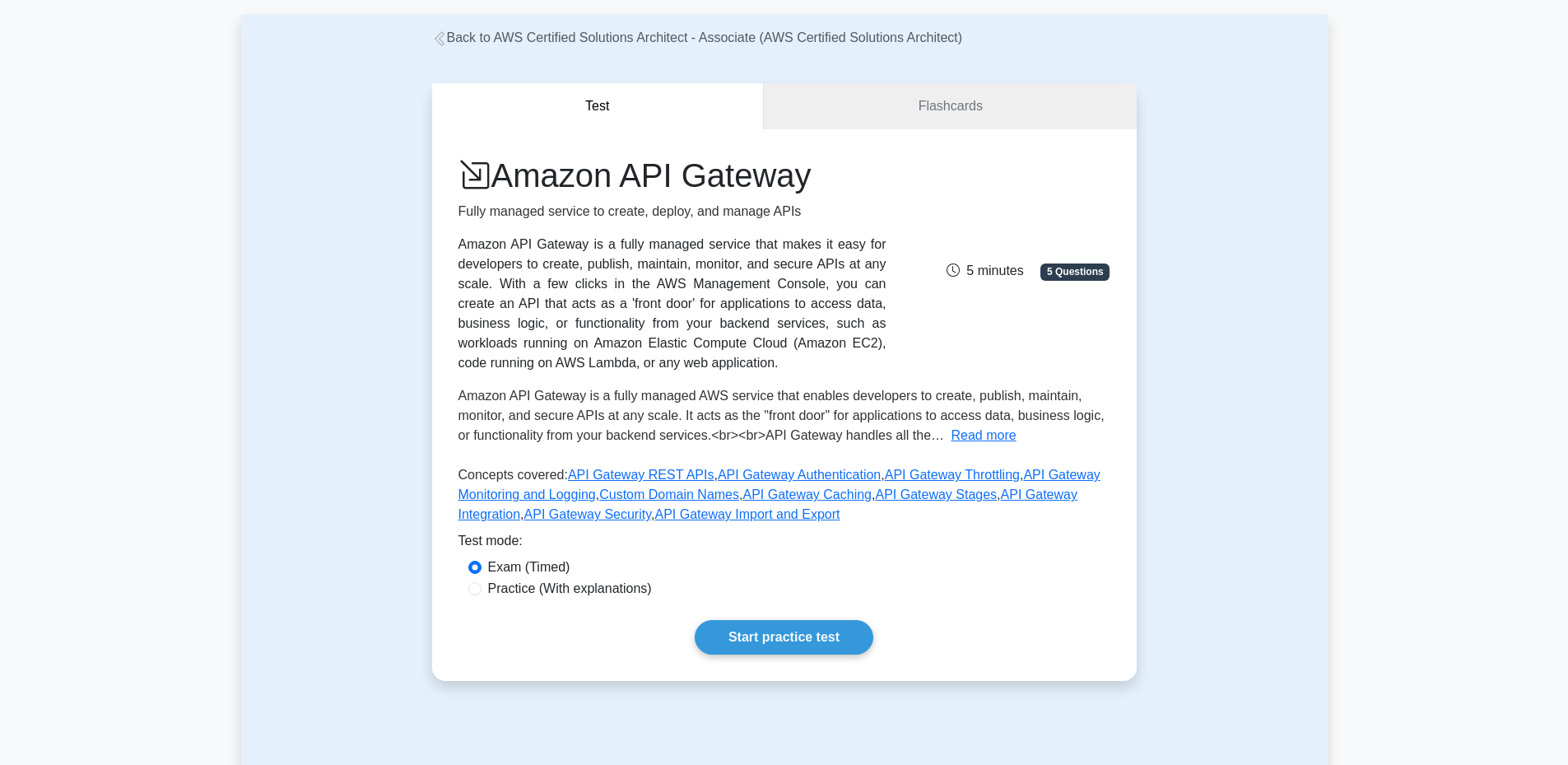
scroll to position [82, 0]
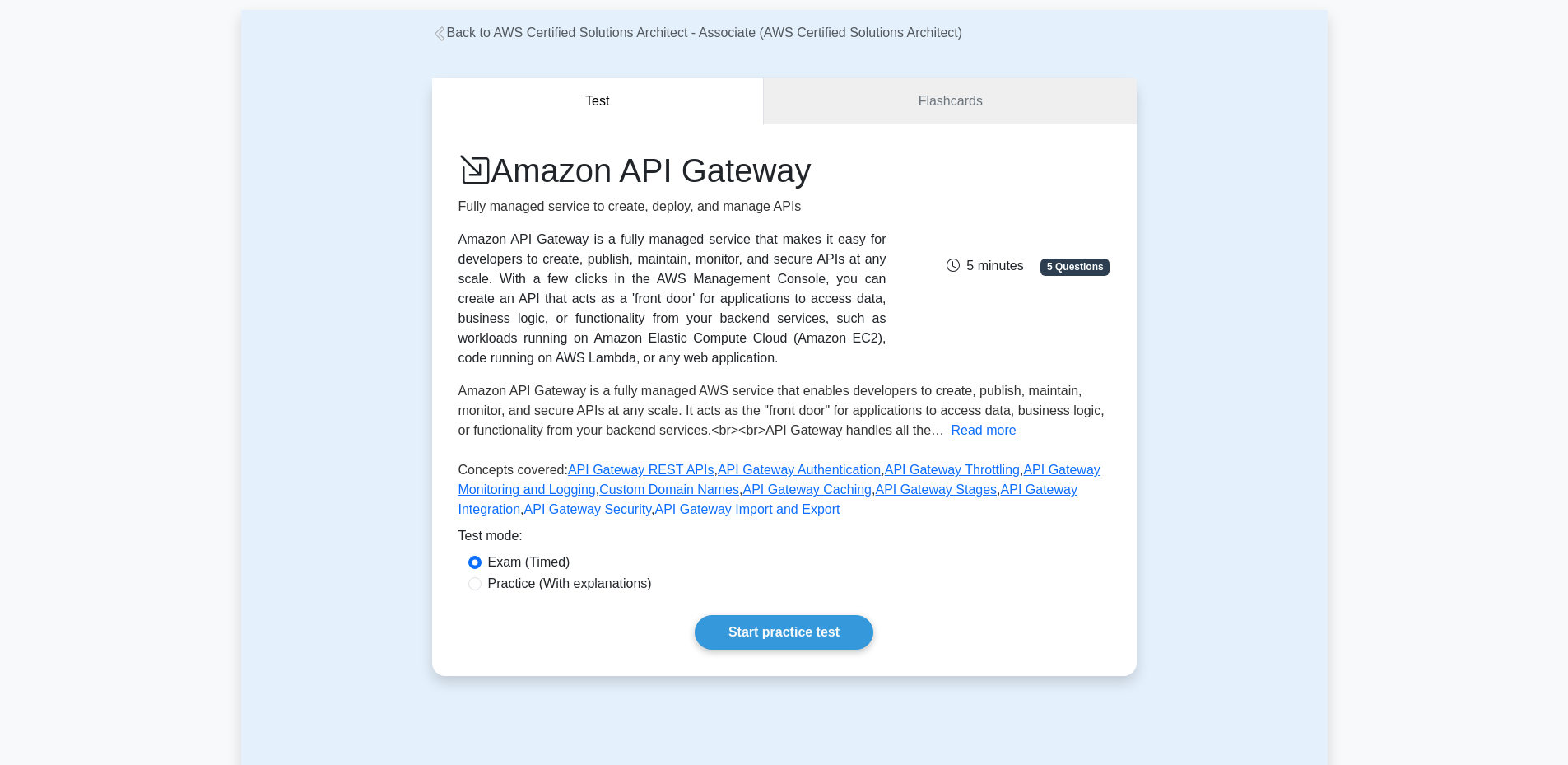
click at [605, 581] on label "Practice (With explanations)" at bounding box center [570, 584] width 164 height 20
click at [481, 581] on input "Practice (With explanations)" at bounding box center [475, 584] width 13 height 13
radio input "true"
click at [735, 625] on link "Start practice test" at bounding box center [784, 632] width 179 height 34
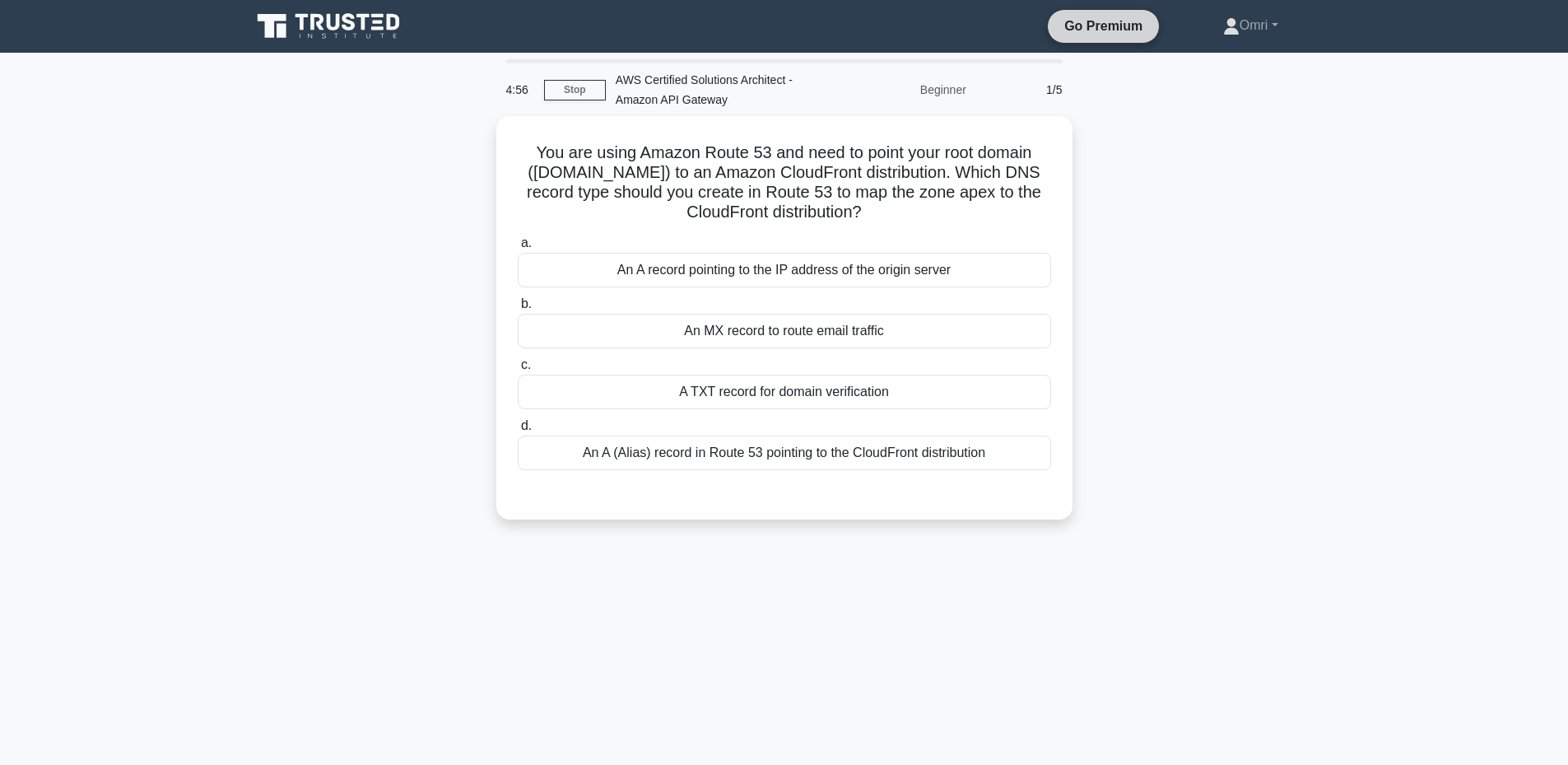
click at [1085, 34] on link "Go Premium" at bounding box center [1103, 26] width 98 height 20
click at [384, 34] on icon at bounding box center [330, 26] width 158 height 31
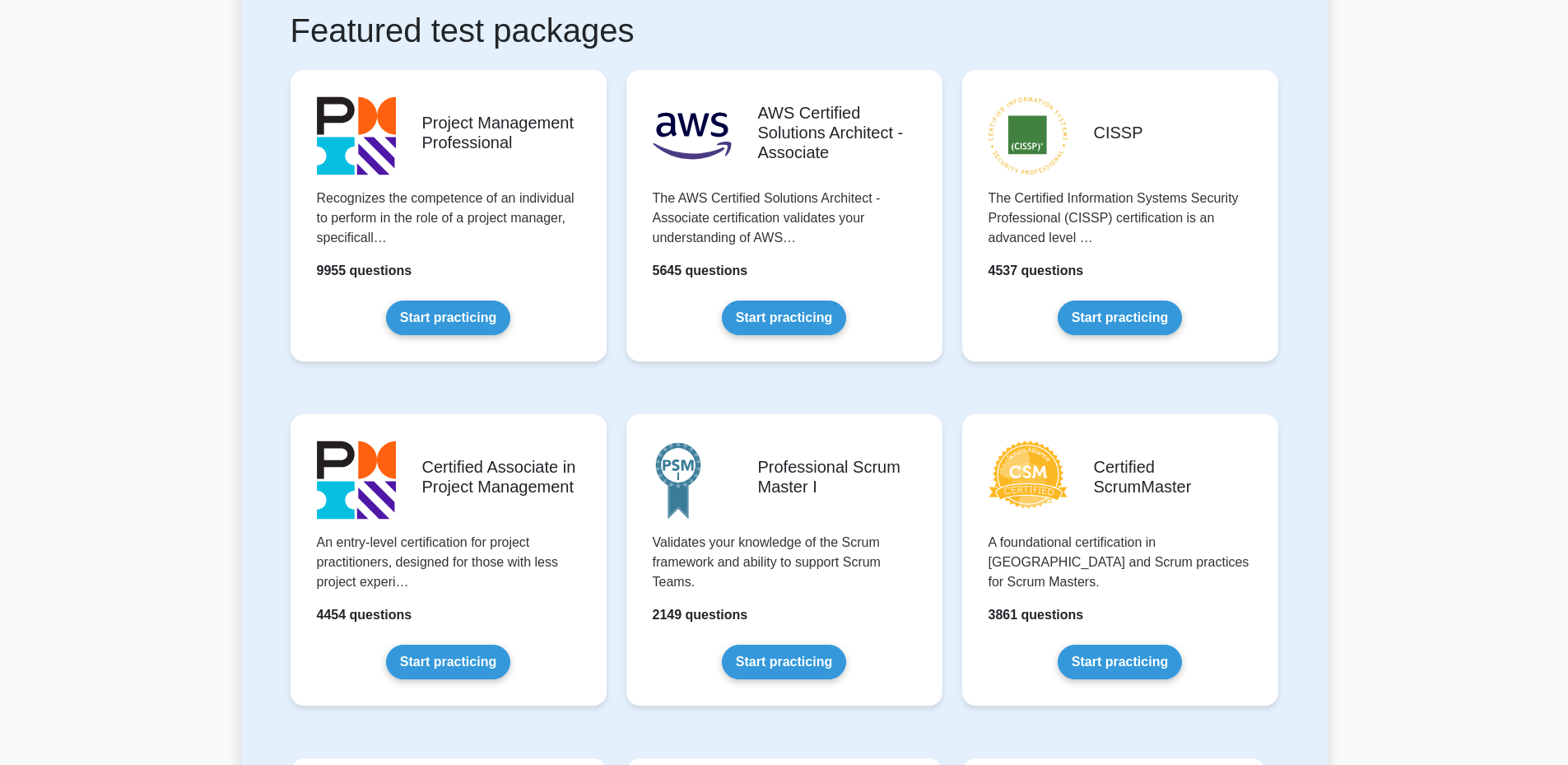
scroll to position [330, 0]
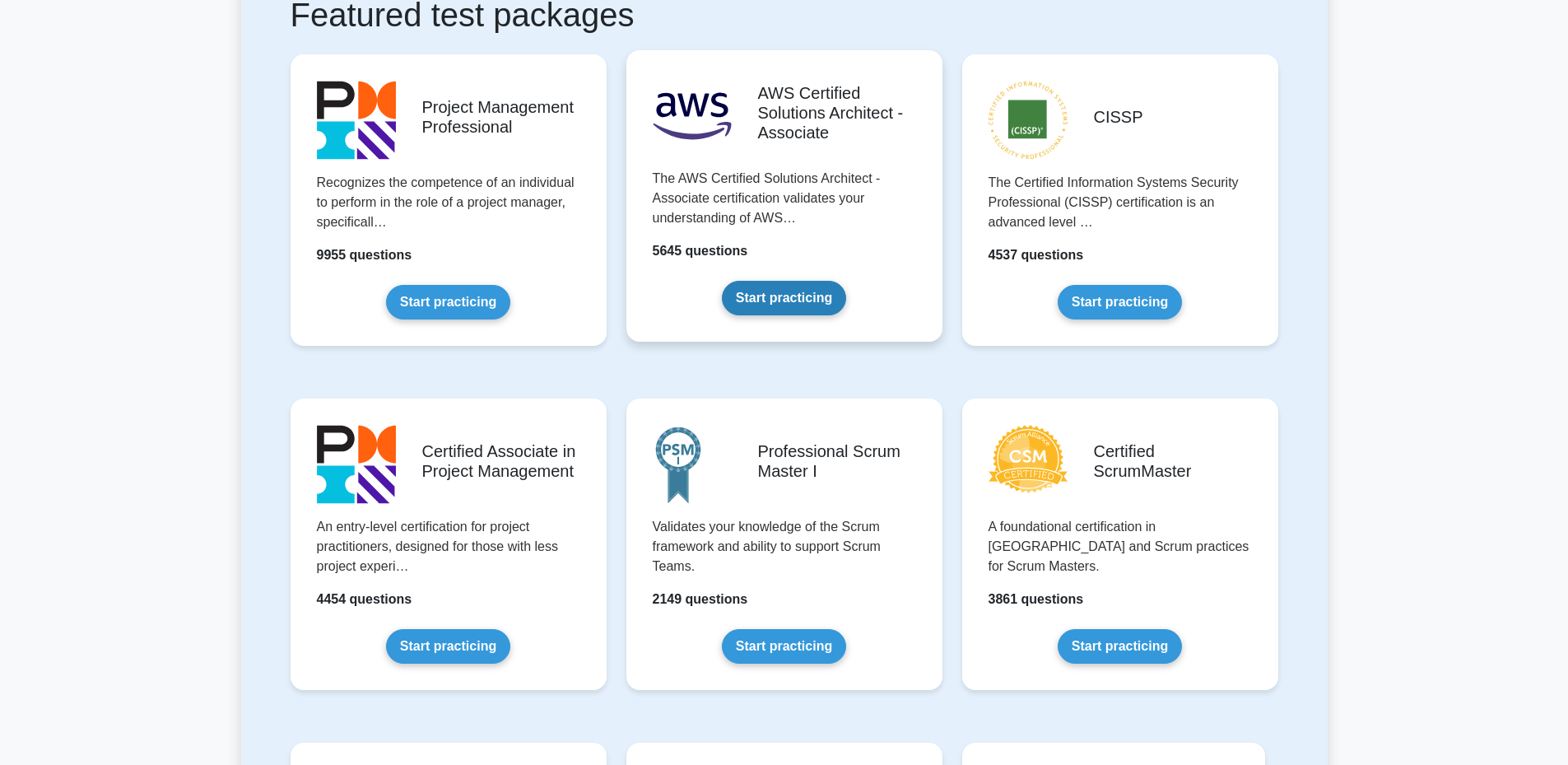
click at [758, 281] on link "Start practicing" at bounding box center [784, 298] width 124 height 34
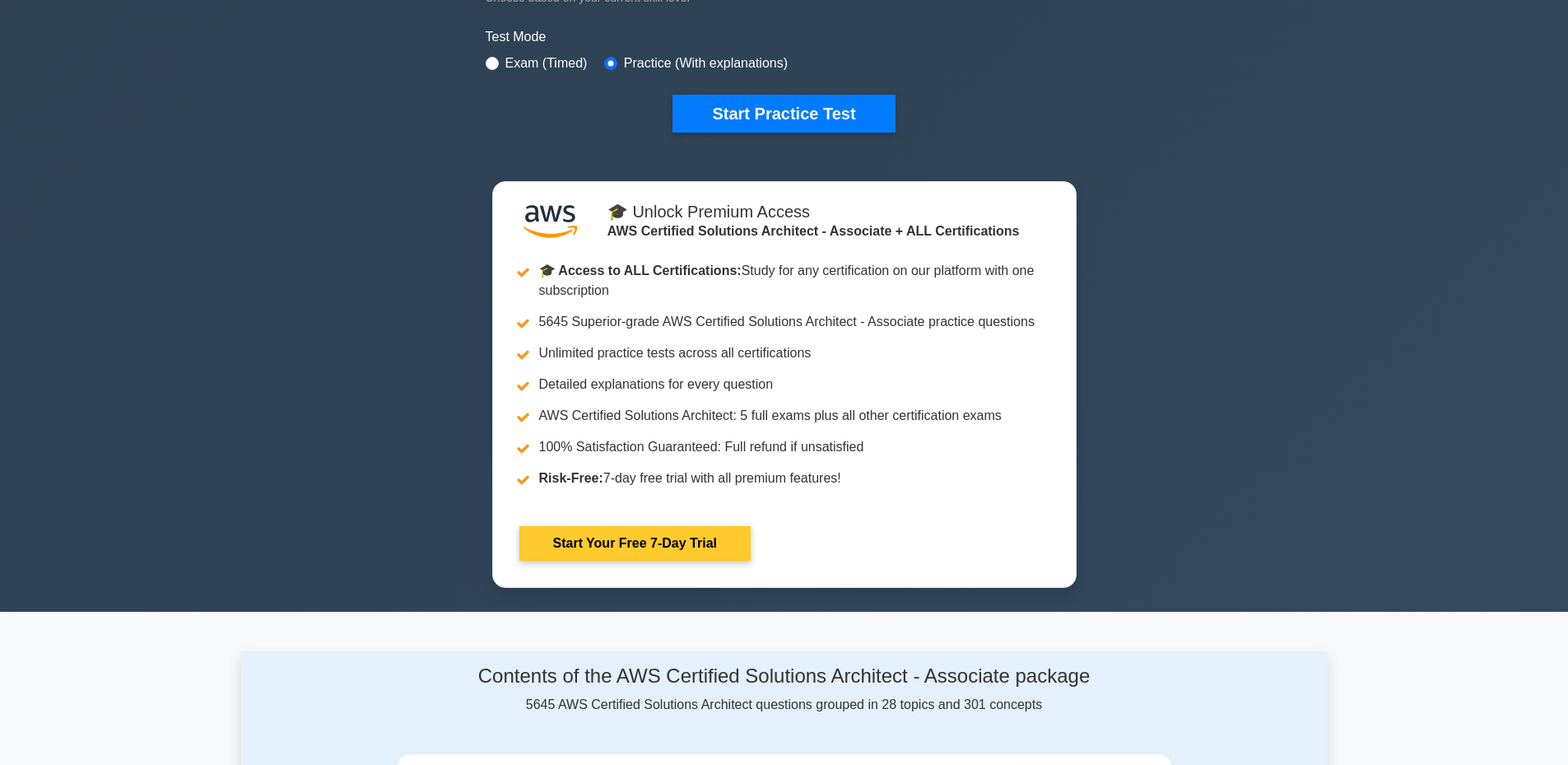
scroll to position [494, 0]
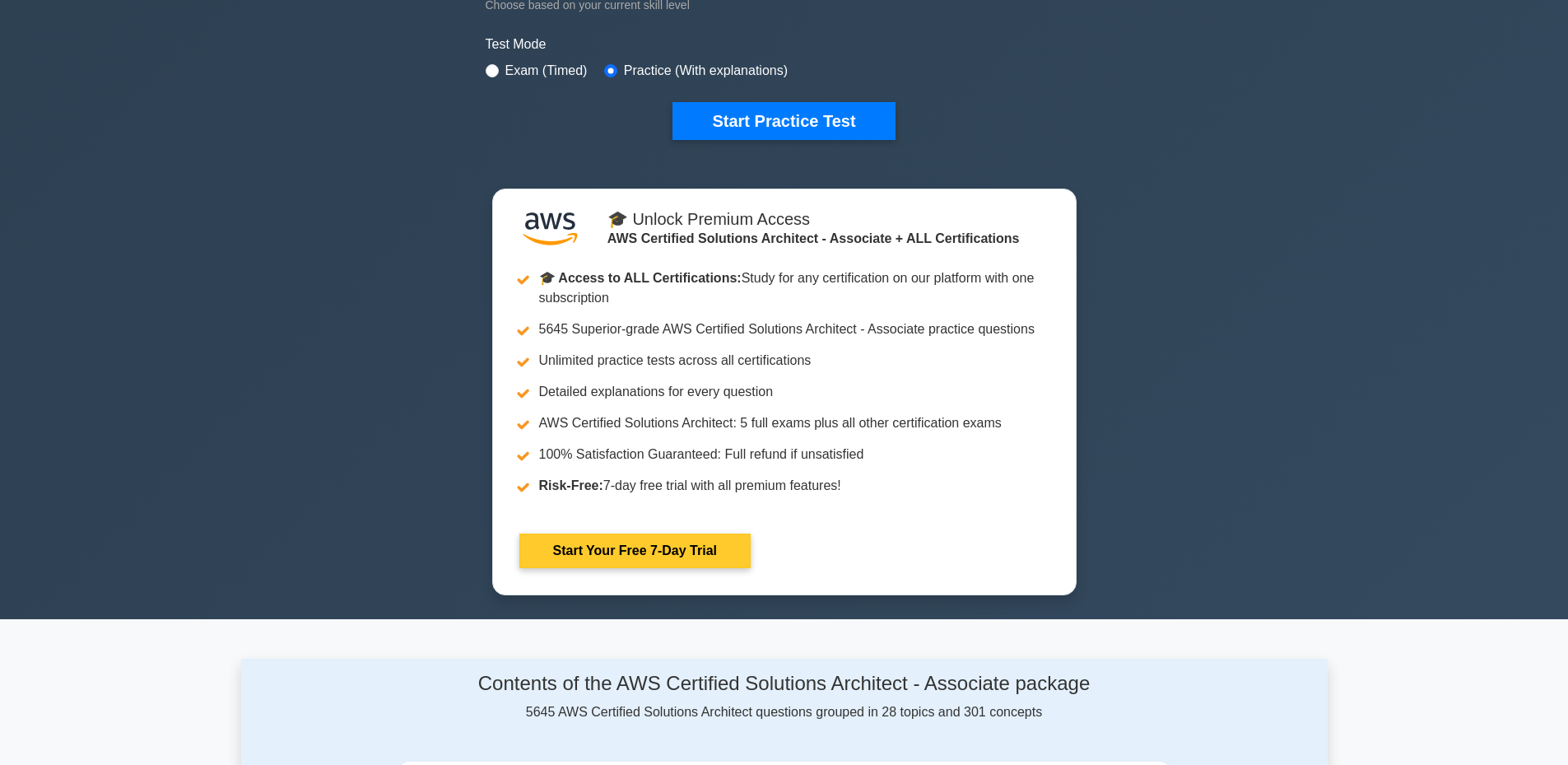
click at [654, 543] on link "Start Your Free 7-Day Trial" at bounding box center [634, 551] width 231 height 34
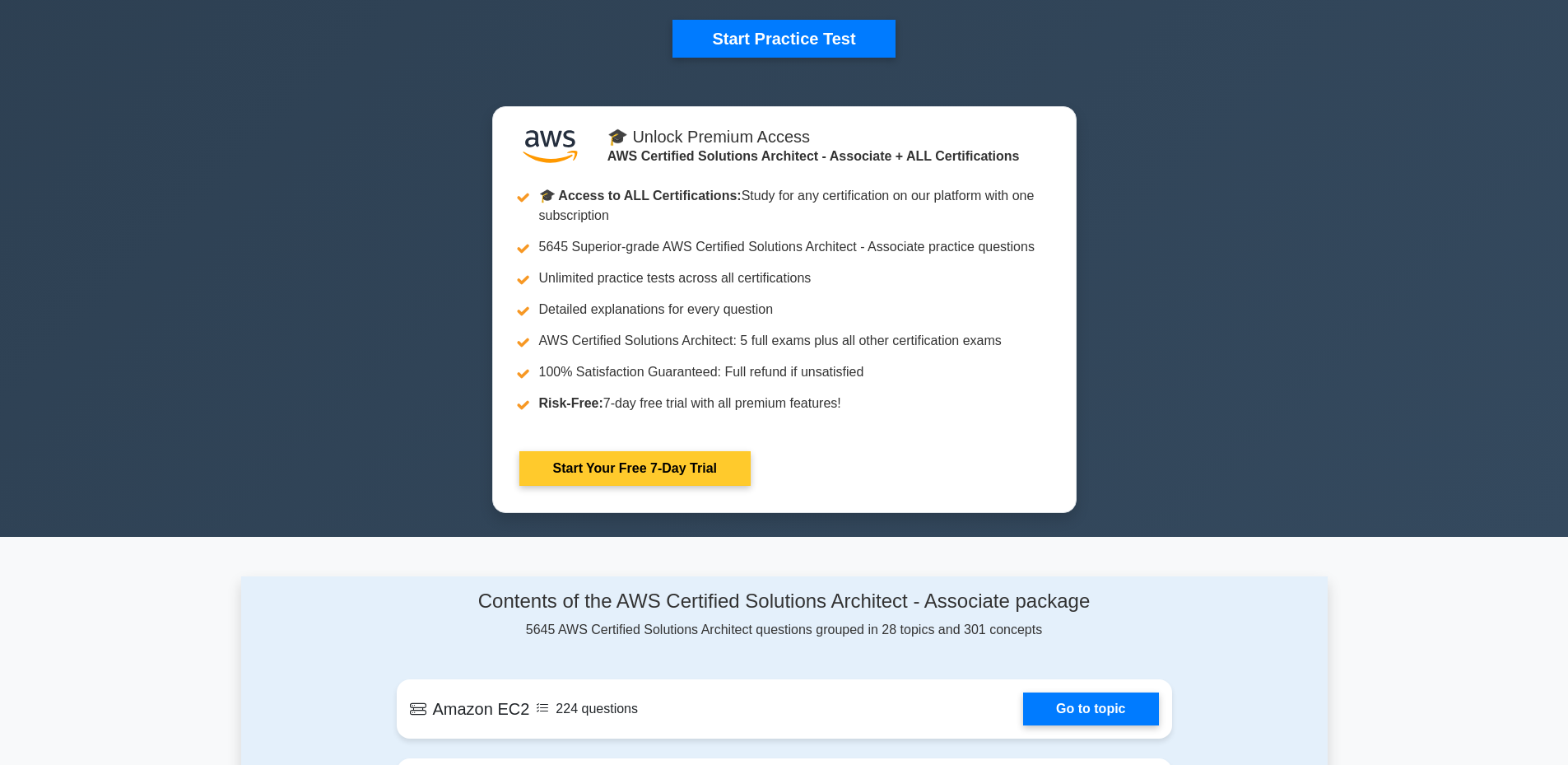
scroll to position [659, 0]
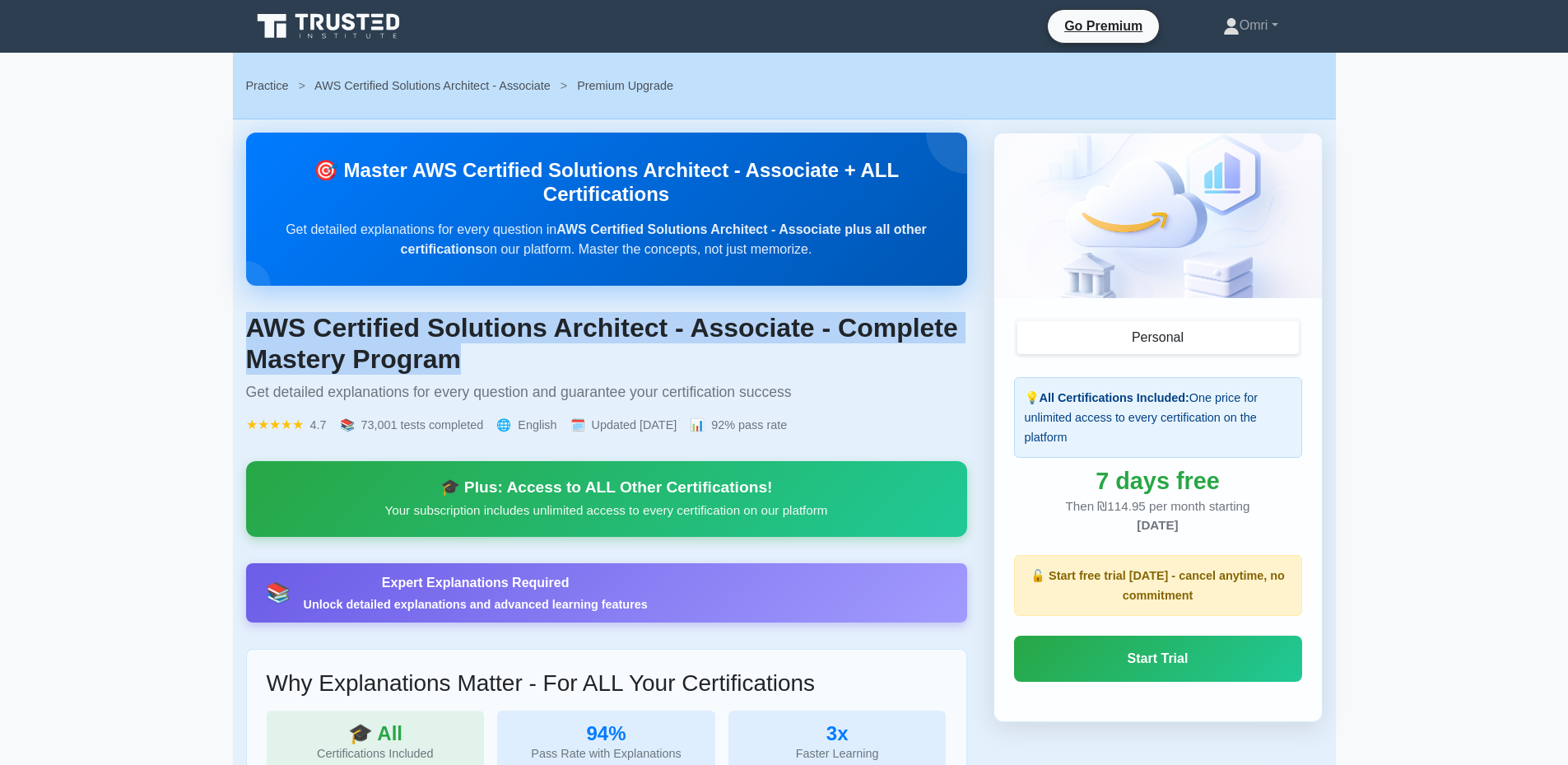
drag, startPoint x: 463, startPoint y: 356, endPoint x: 237, endPoint y: 334, distance: 227.1
click at [237, 334] on div "🎯 Master AWS Certified Solutions Architect - Associate + ALL Certifications Get…" at bounding box center [784, 657] width 1103 height 1075
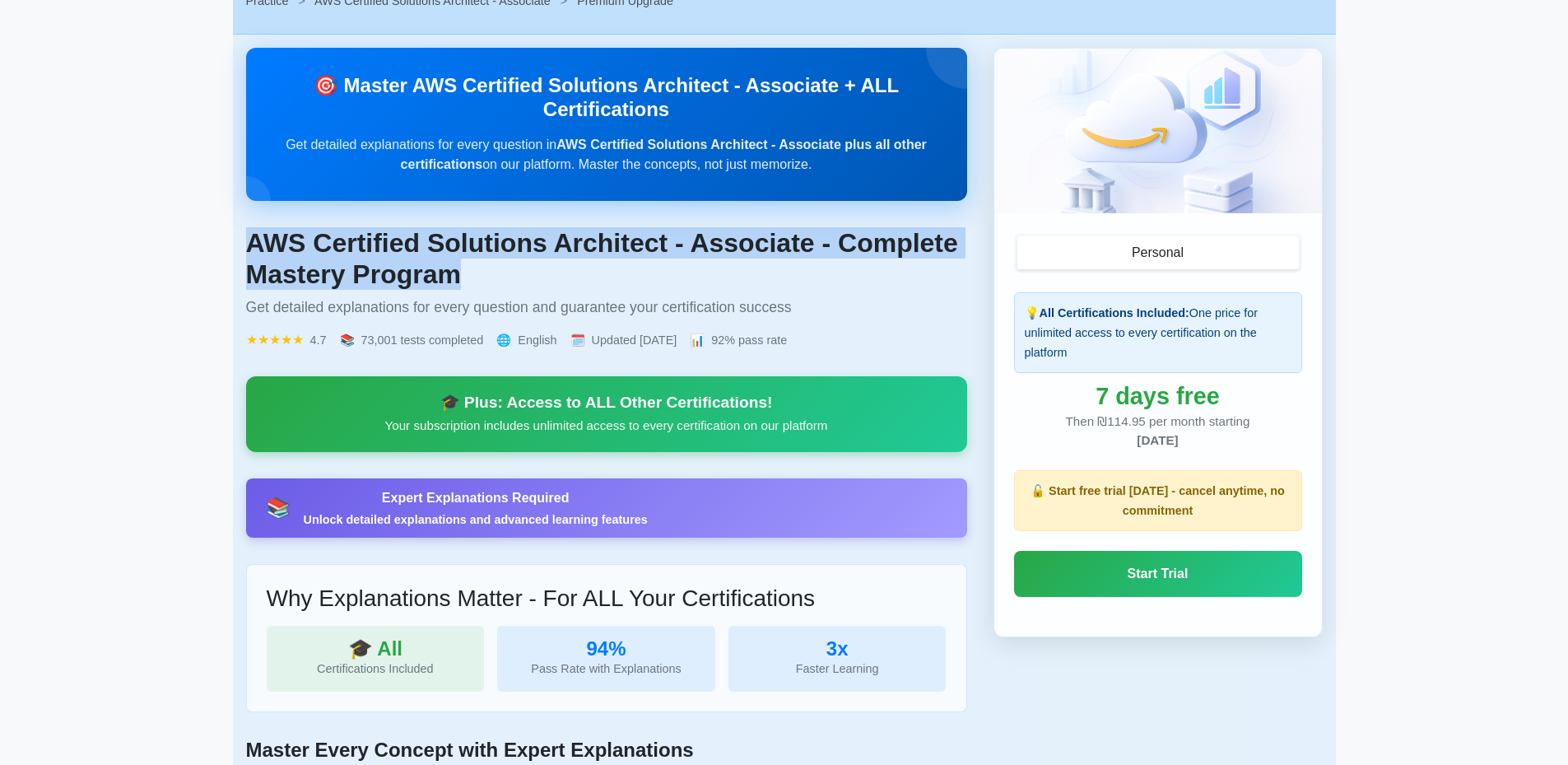
scroll to position [82, 0]
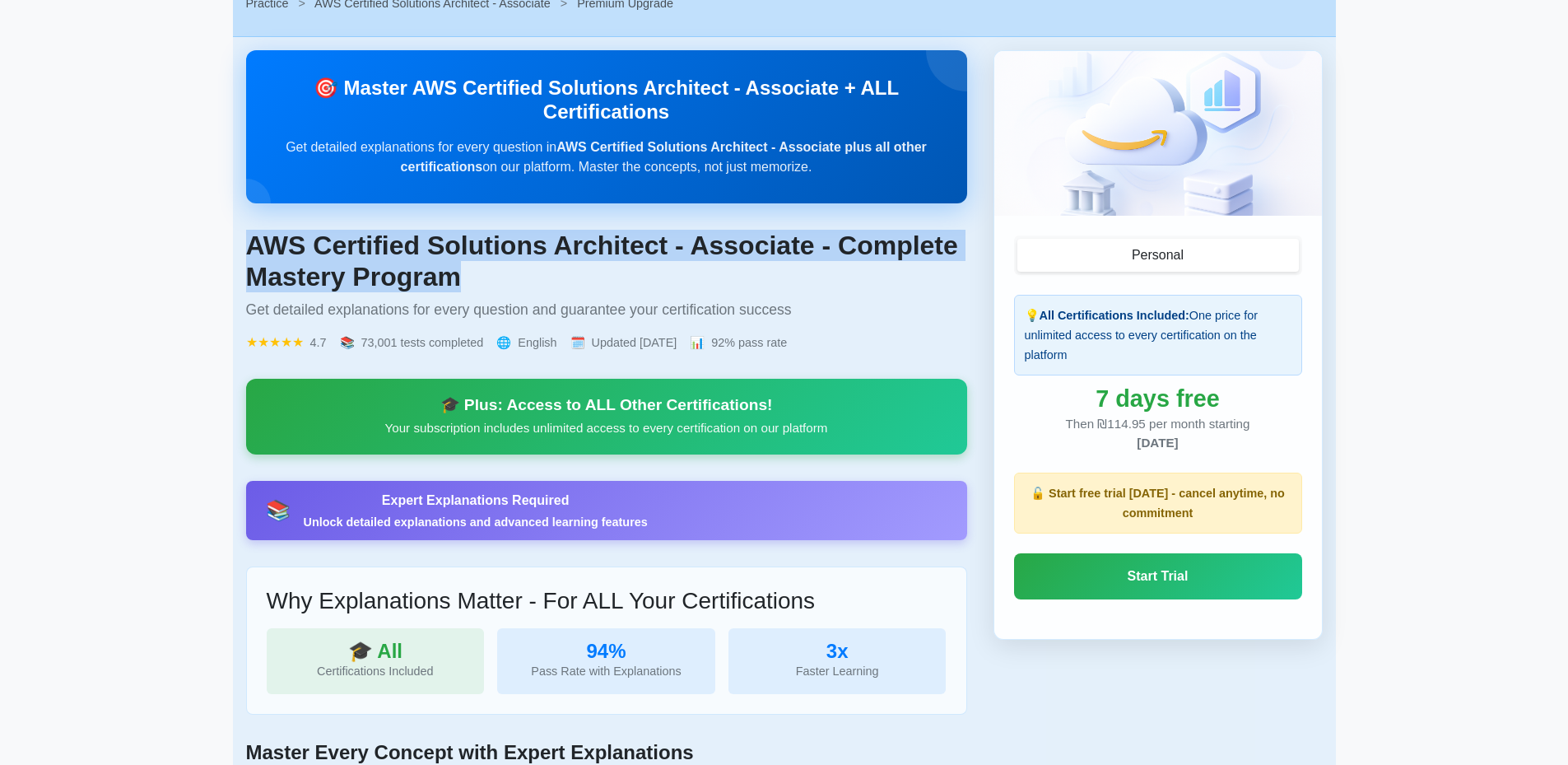
click at [1148, 250] on button "Personal" at bounding box center [1158, 255] width 282 height 33
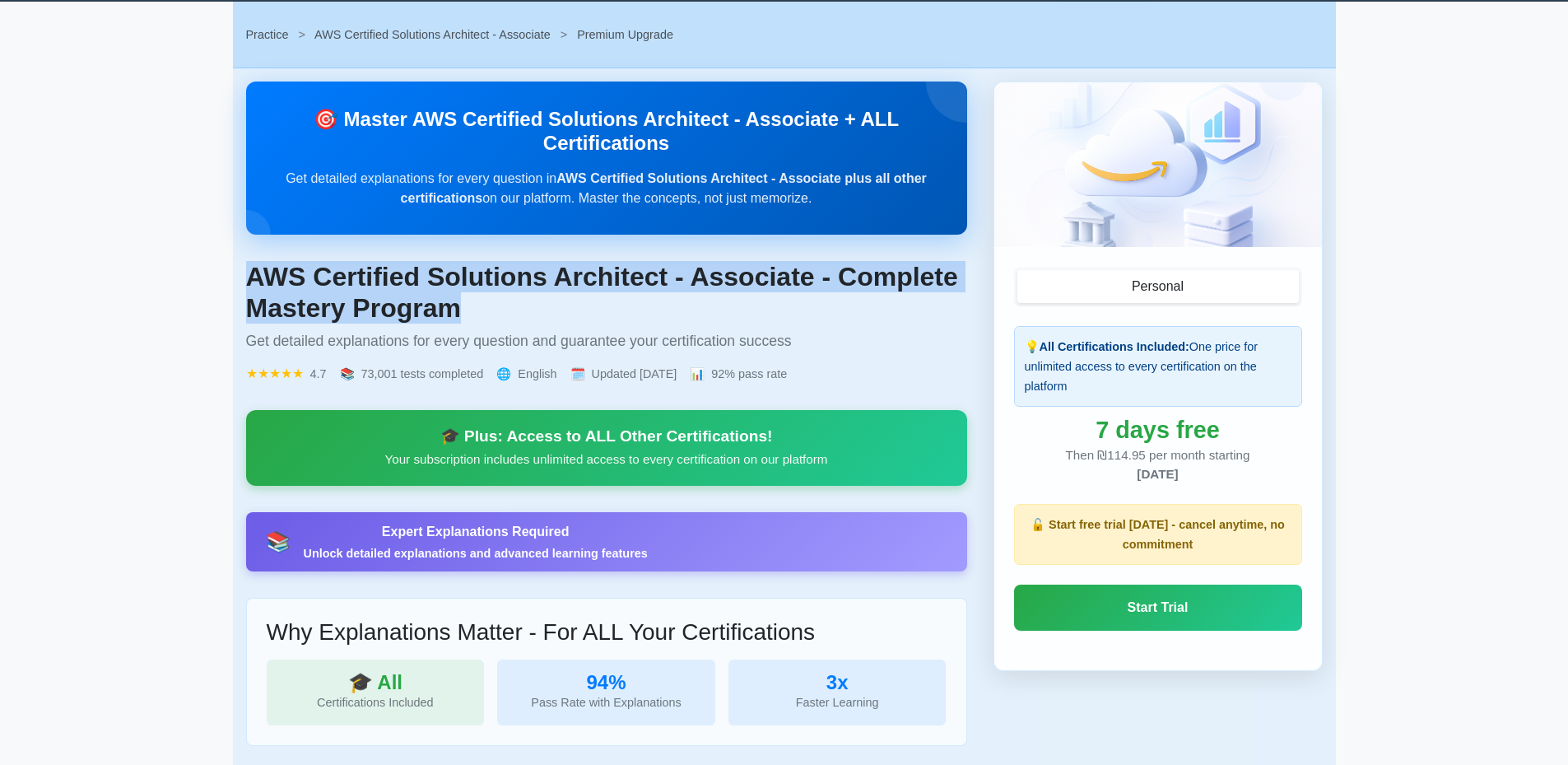
scroll to position [0, 0]
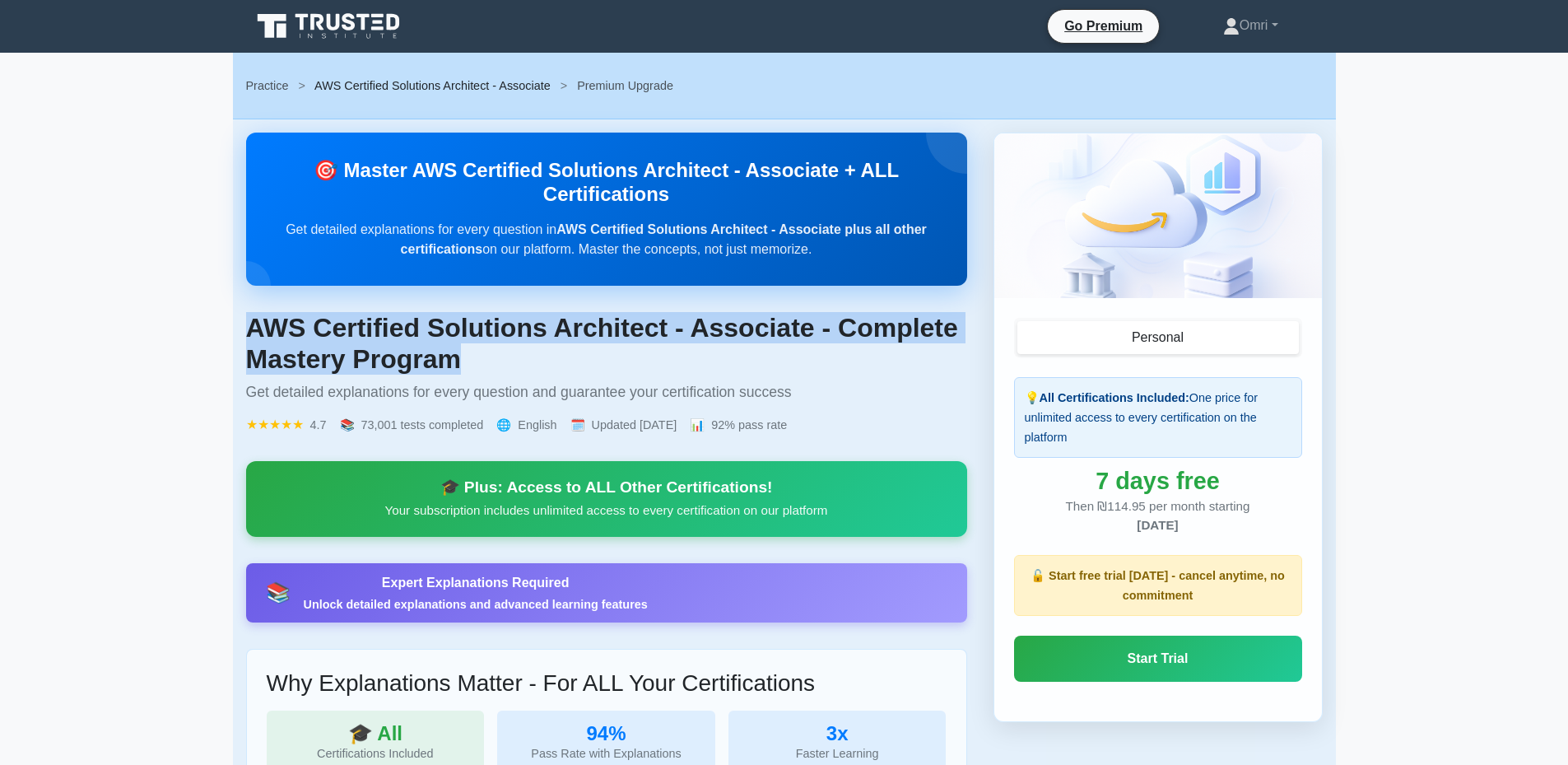
click at [503, 89] on link "AWS Certified Solutions Architect - Associate" at bounding box center [432, 86] width 236 height 13
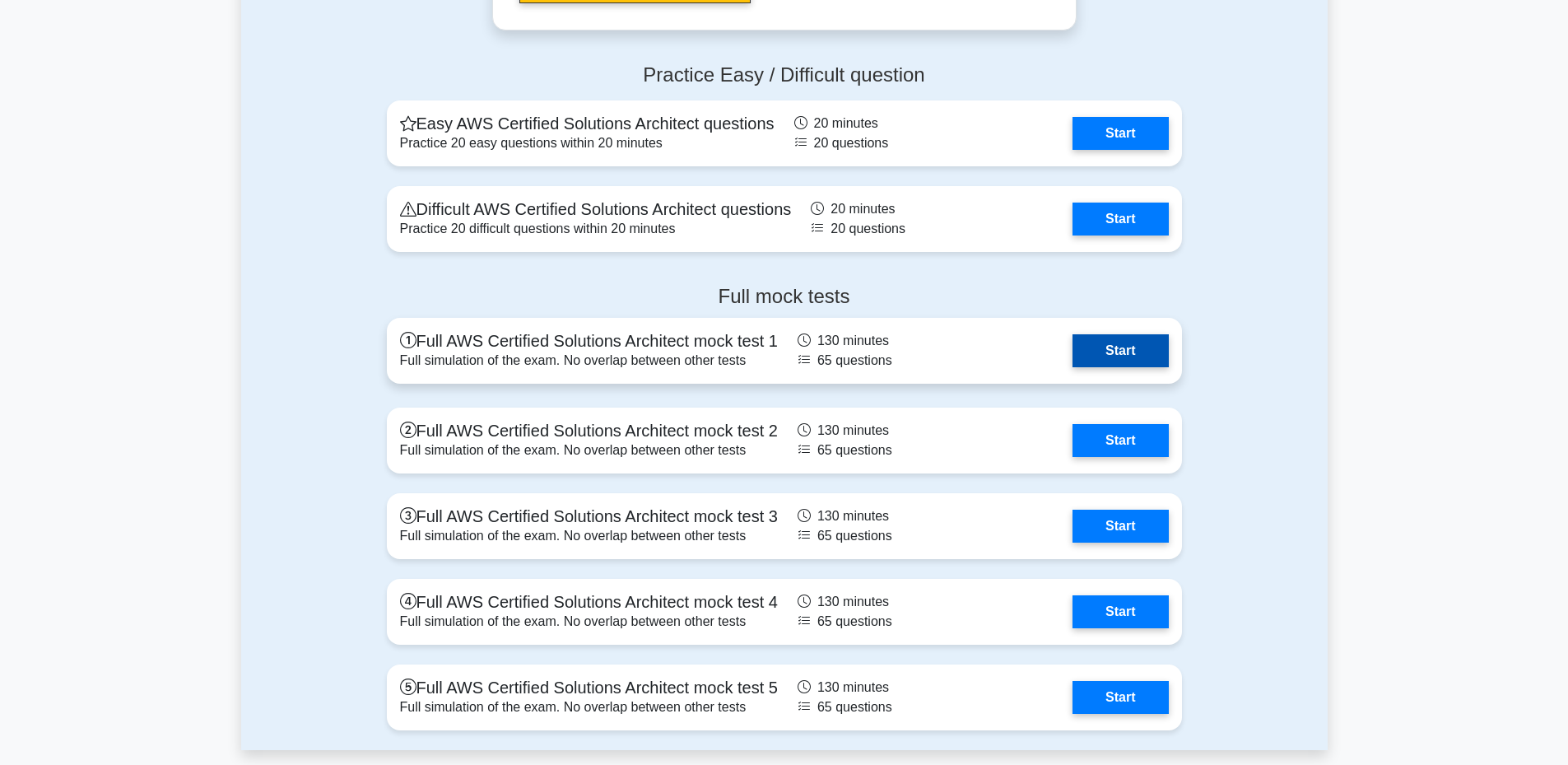
scroll to position [4200, 0]
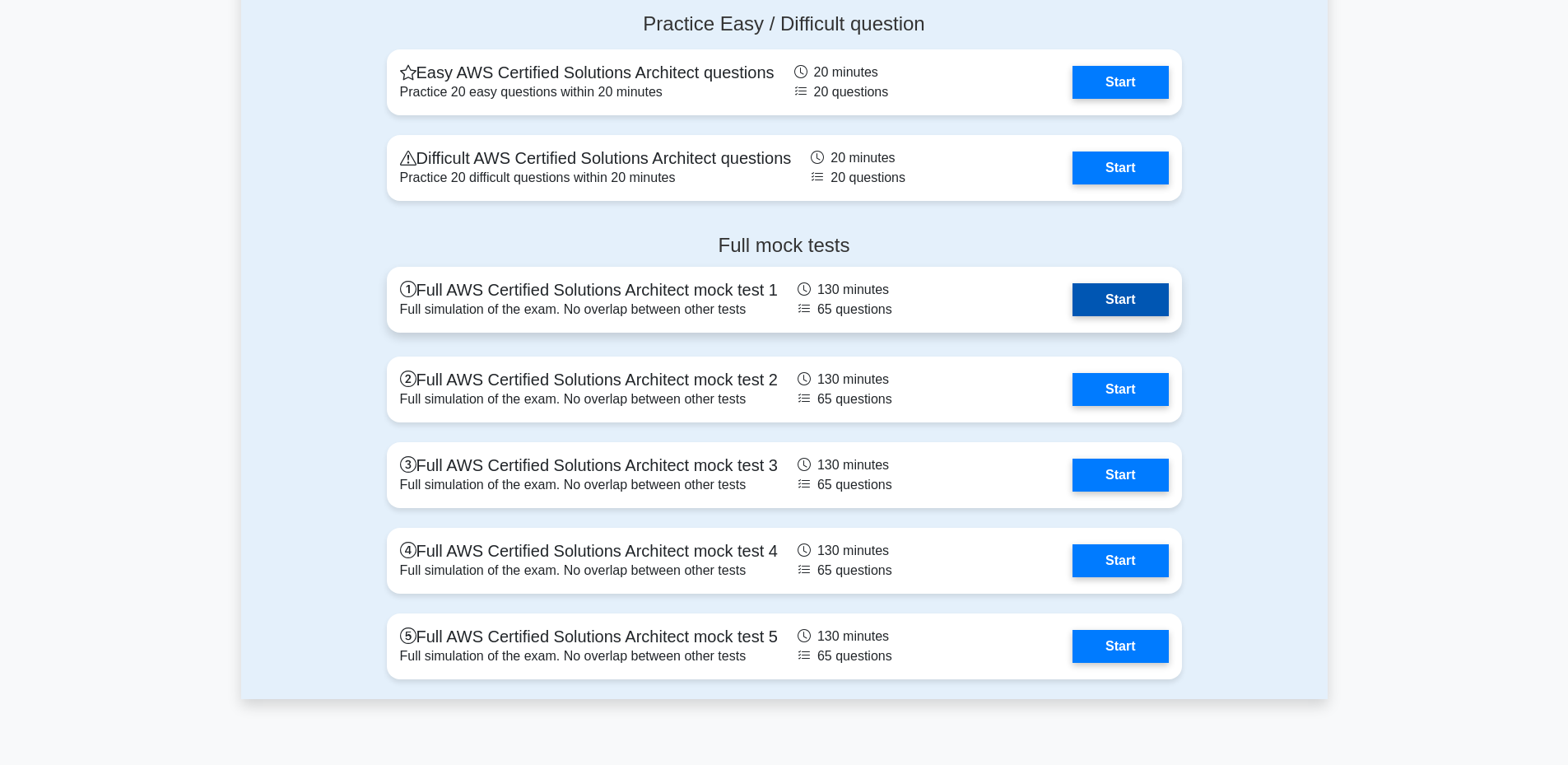
click at [1072, 302] on link "Start" at bounding box center [1120, 299] width 96 height 33
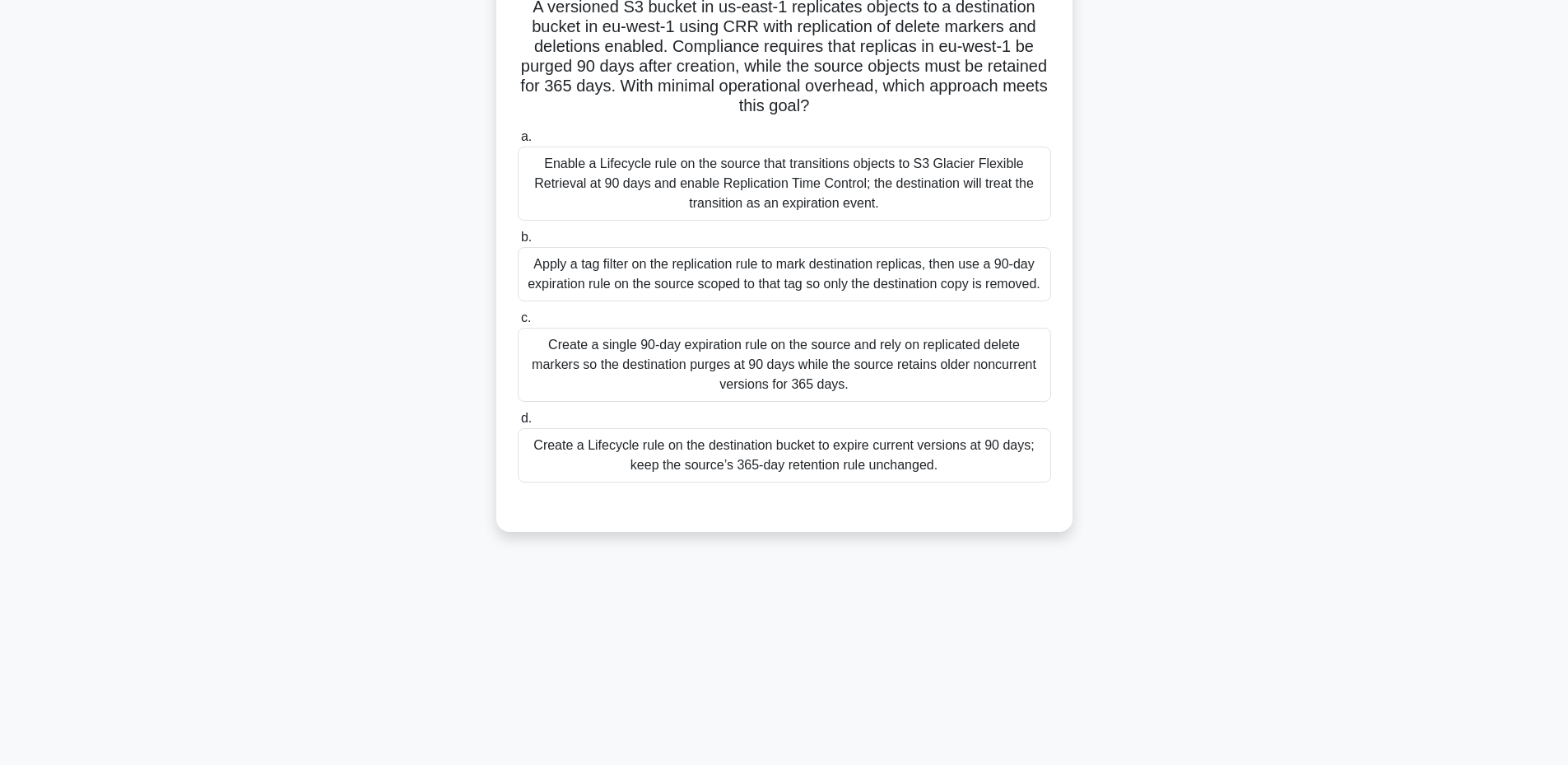
scroll to position [124, 0]
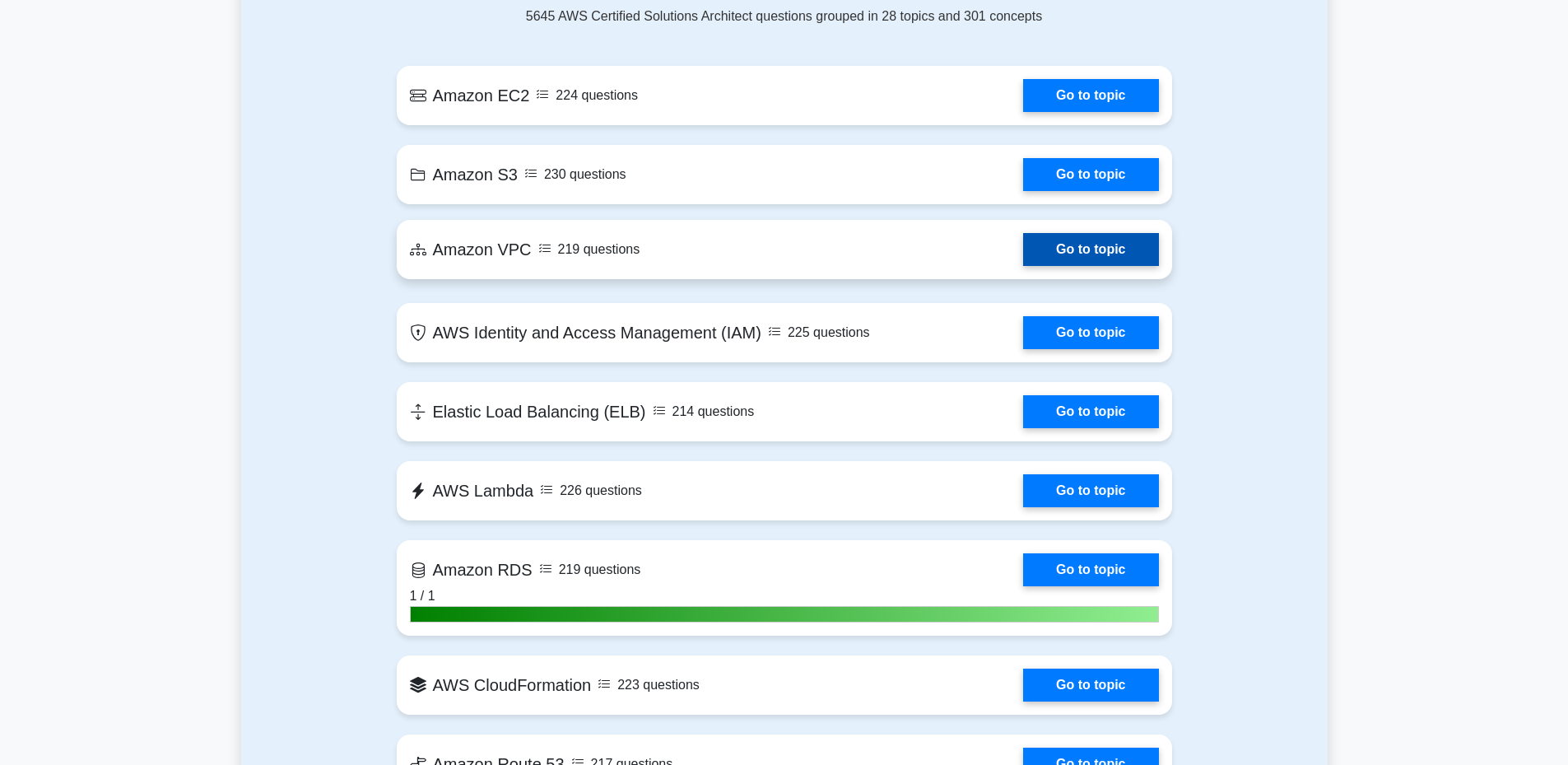
scroll to position [1161, 0]
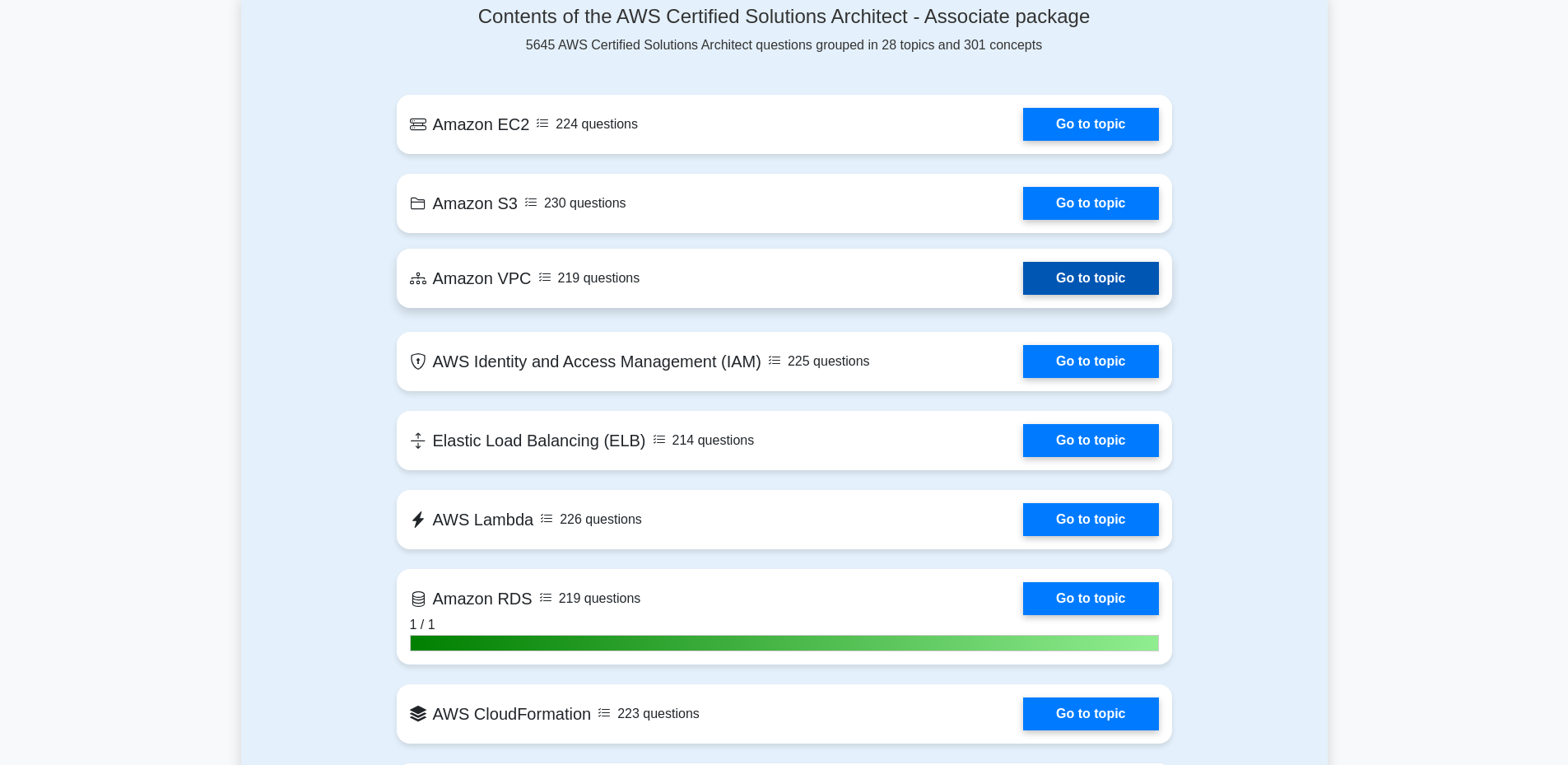
click at [1023, 278] on link "Go to topic" at bounding box center [1091, 277] width 135 height 33
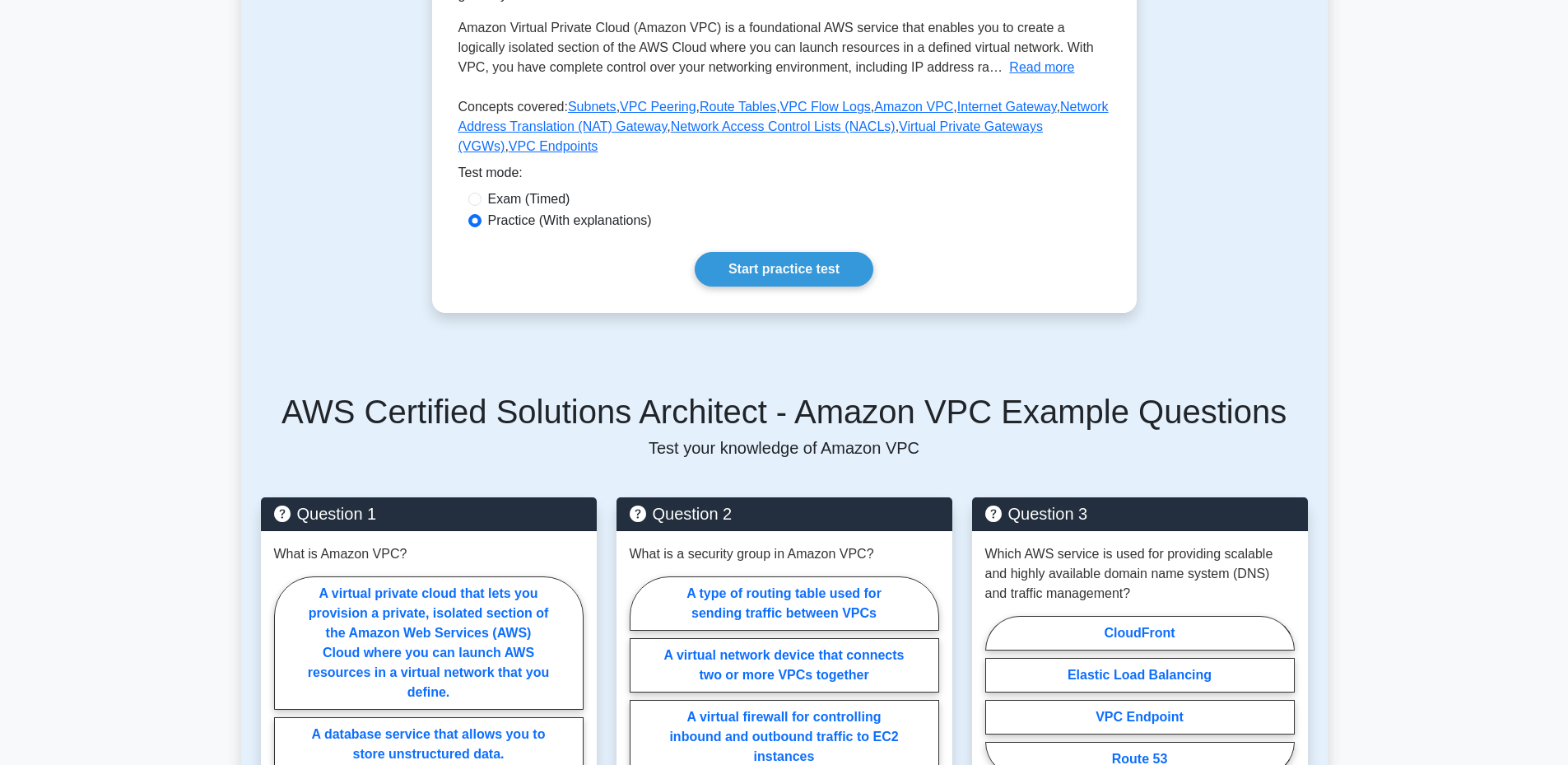
scroll to position [103, 0]
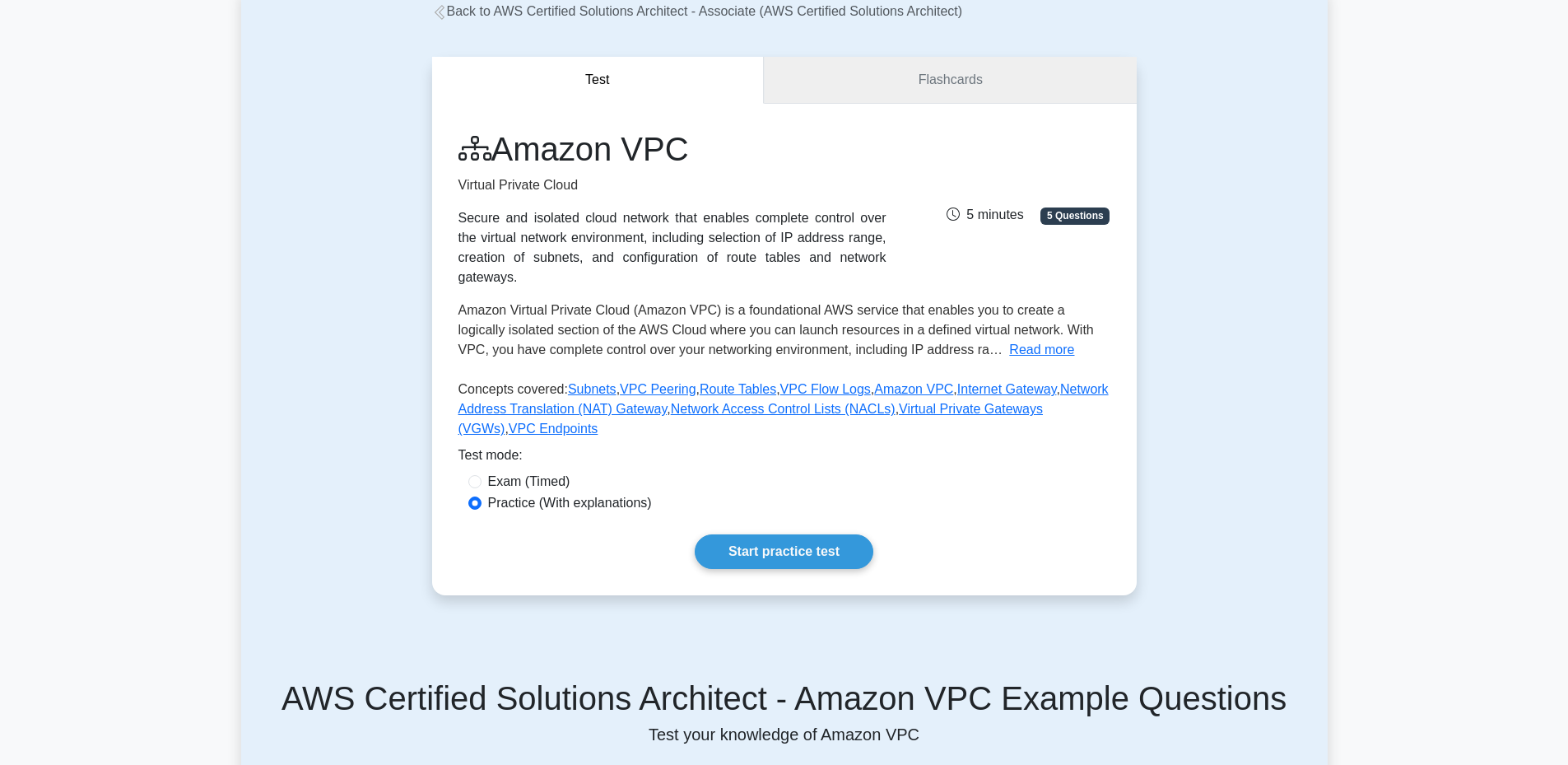
drag, startPoint x: 891, startPoint y: 52, endPoint x: 892, endPoint y: 75, distance: 23.0
click at [892, 58] on div "Test Flashcards Amazon VPC Virtual Private Cloud Secure and isolated cloud netw…" at bounding box center [785, 330] width 724 height 618
click at [890, 103] on link "Flashcards" at bounding box center [950, 81] width 372 height 47
click at [915, 81] on link "Flashcards" at bounding box center [950, 81] width 372 height 47
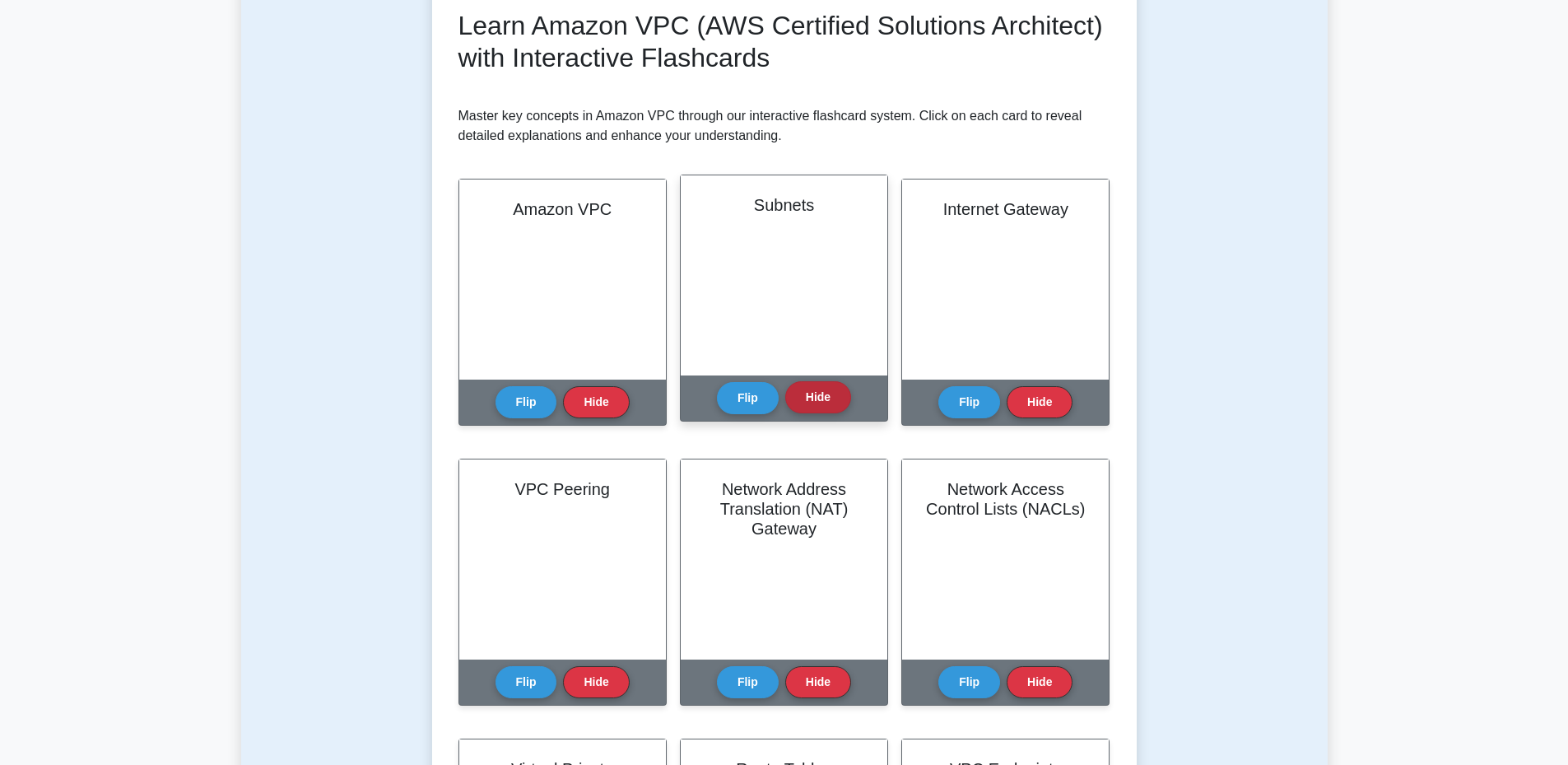
scroll to position [247, 0]
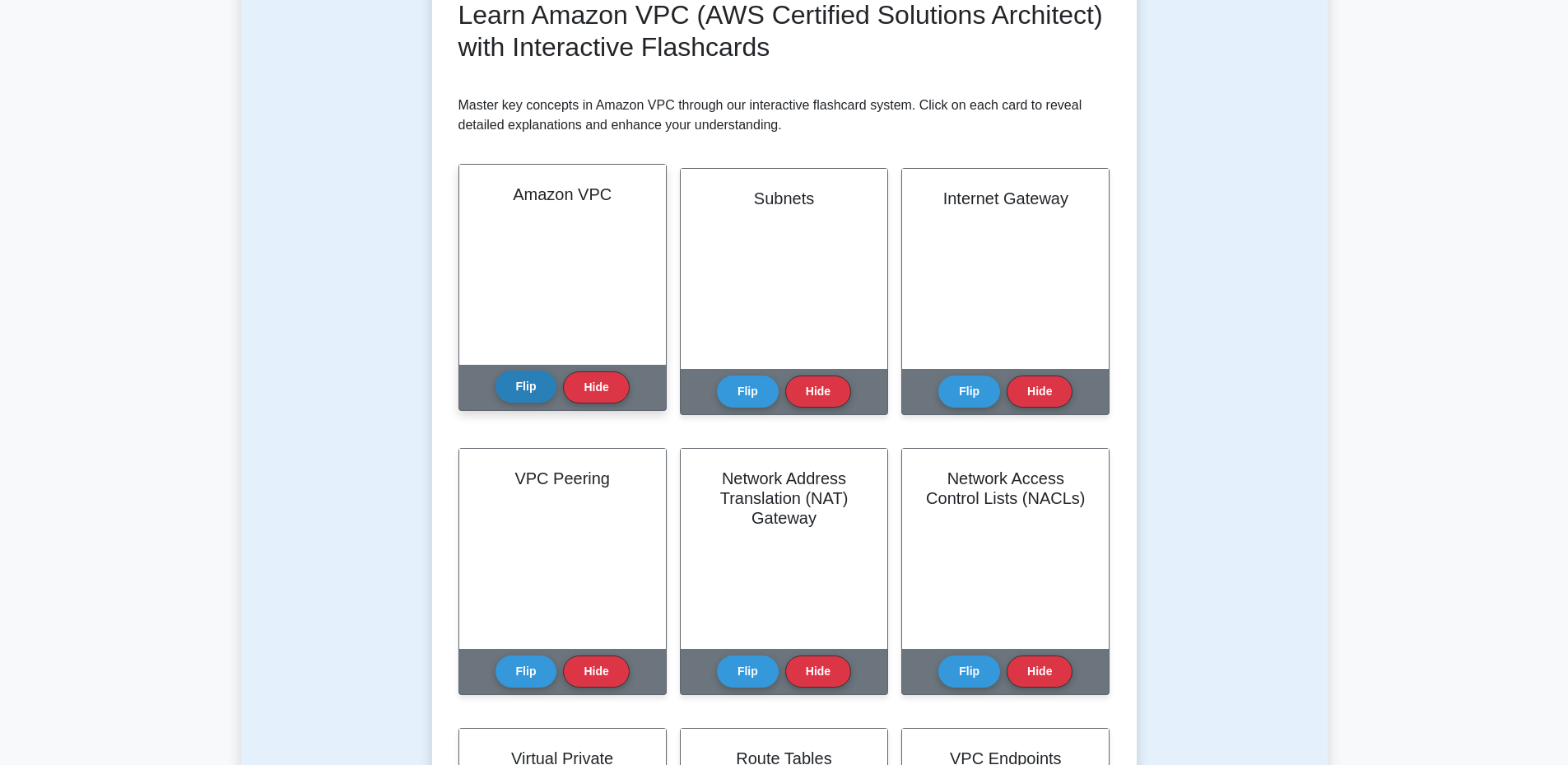
click at [525, 388] on button "Flip" at bounding box center [526, 387] width 61 height 32
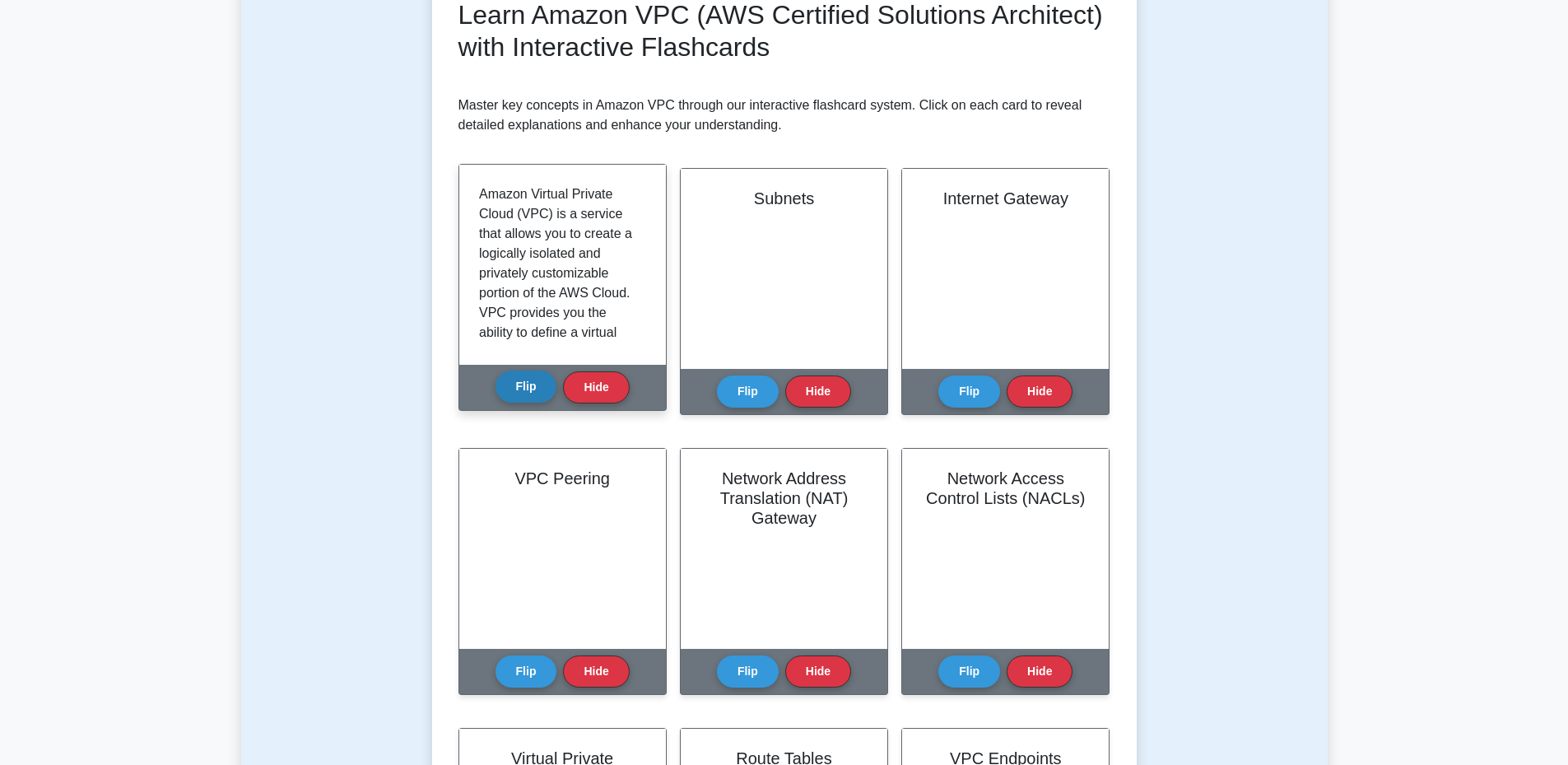
click at [525, 388] on button "Flip" at bounding box center [526, 387] width 61 height 32
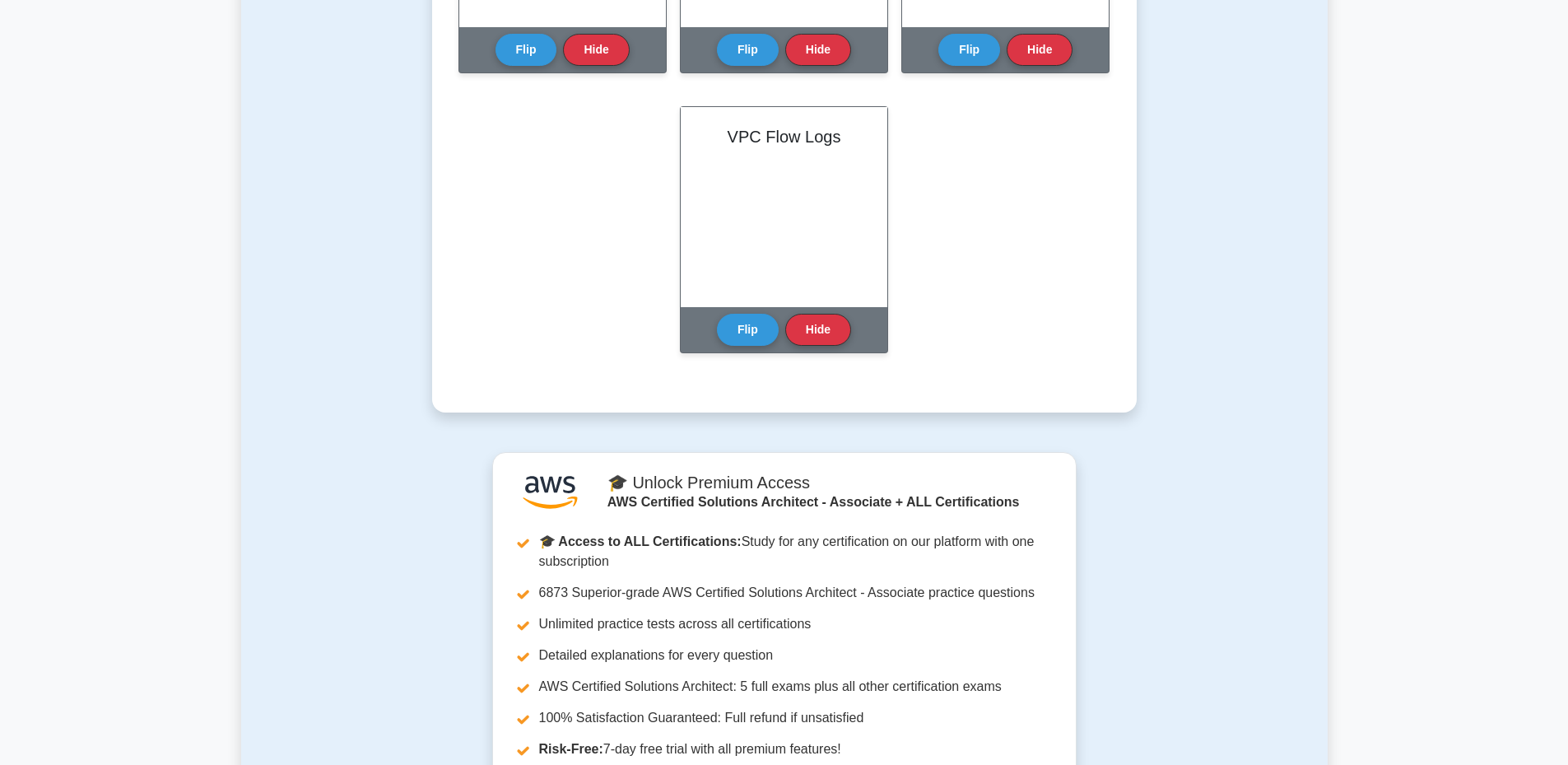
scroll to position [1647, 0]
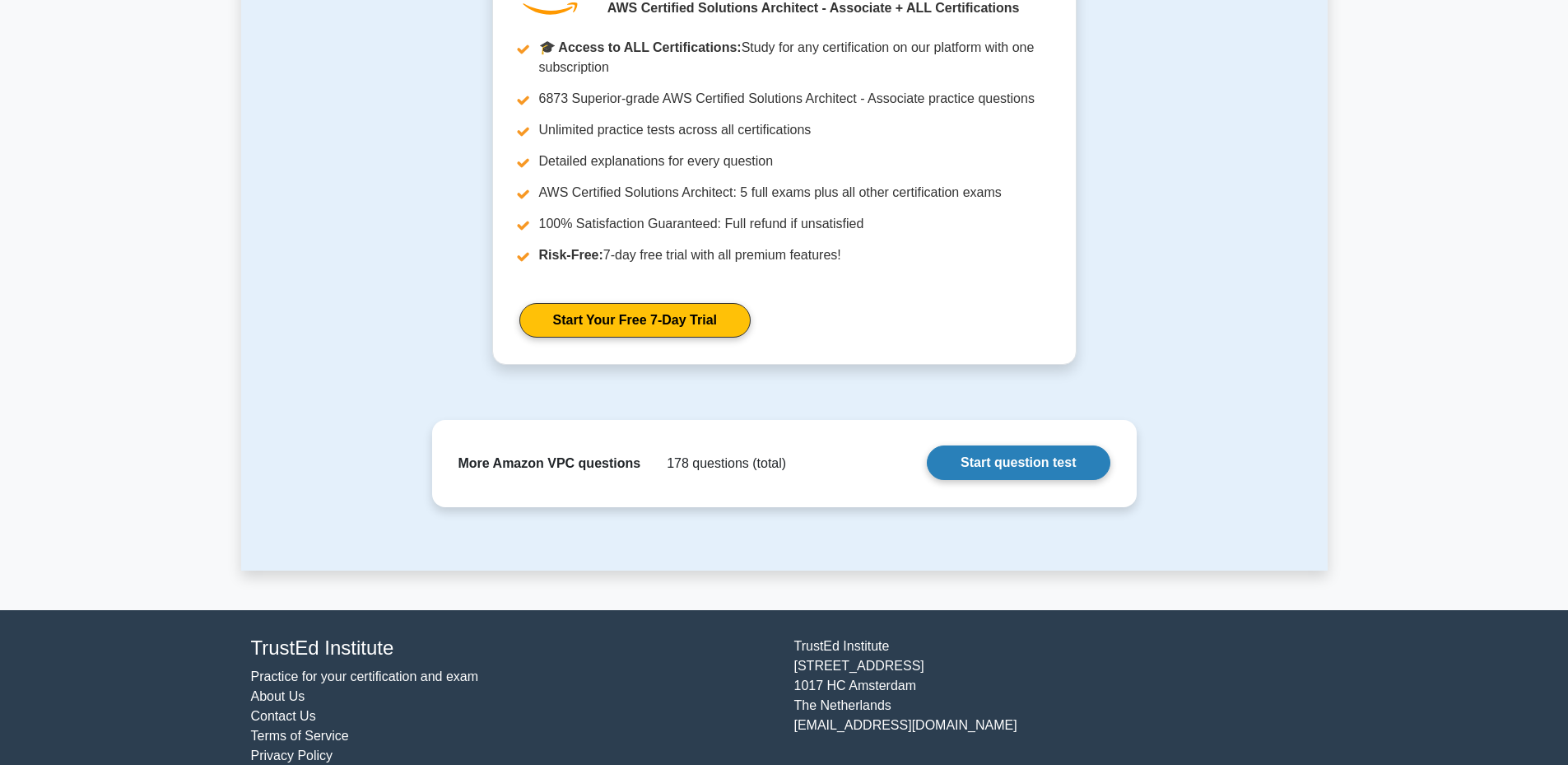
click at [1003, 457] on link "Start question test" at bounding box center [1018, 462] width 182 height 34
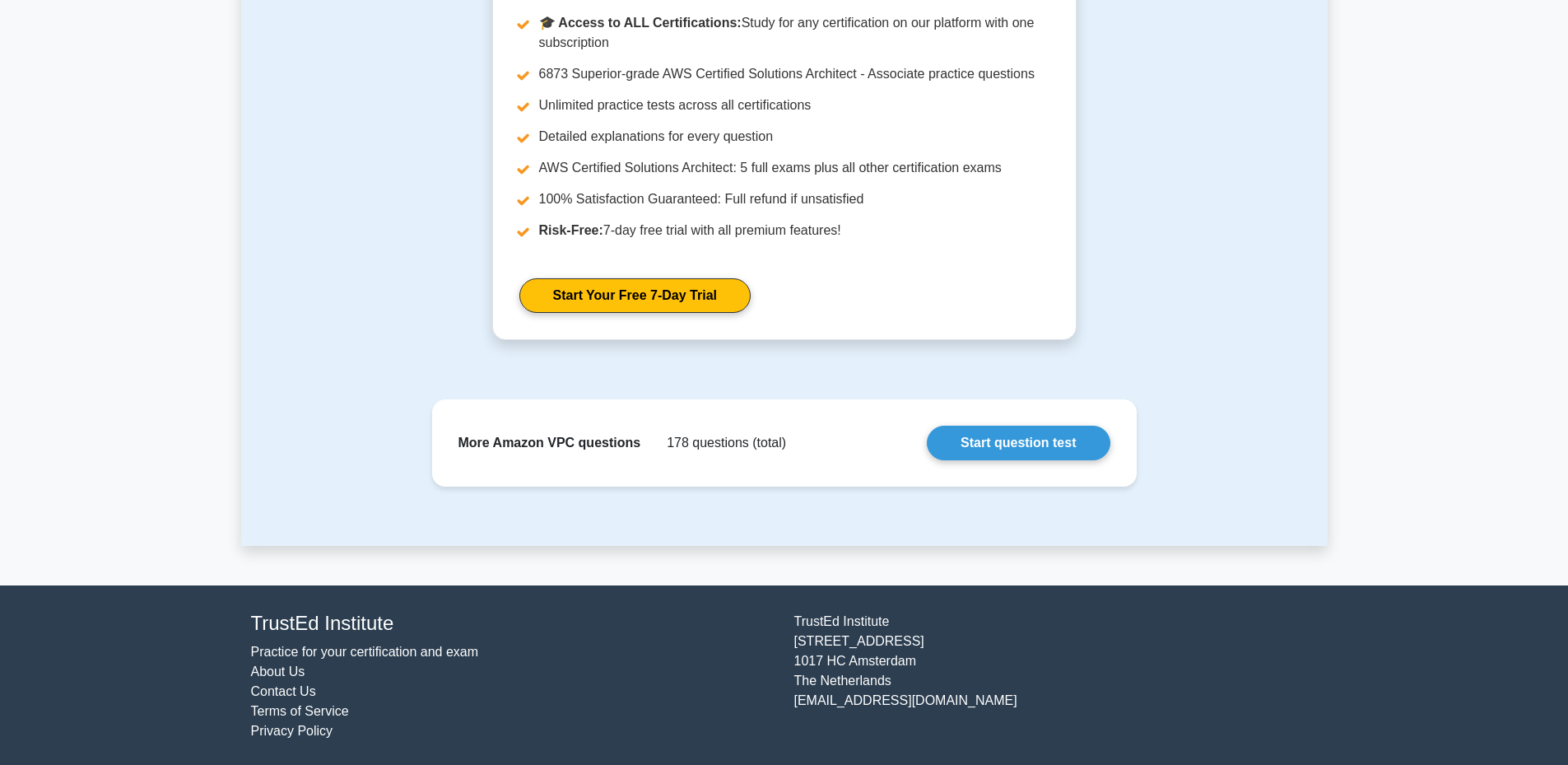
scroll to position [1674, 0]
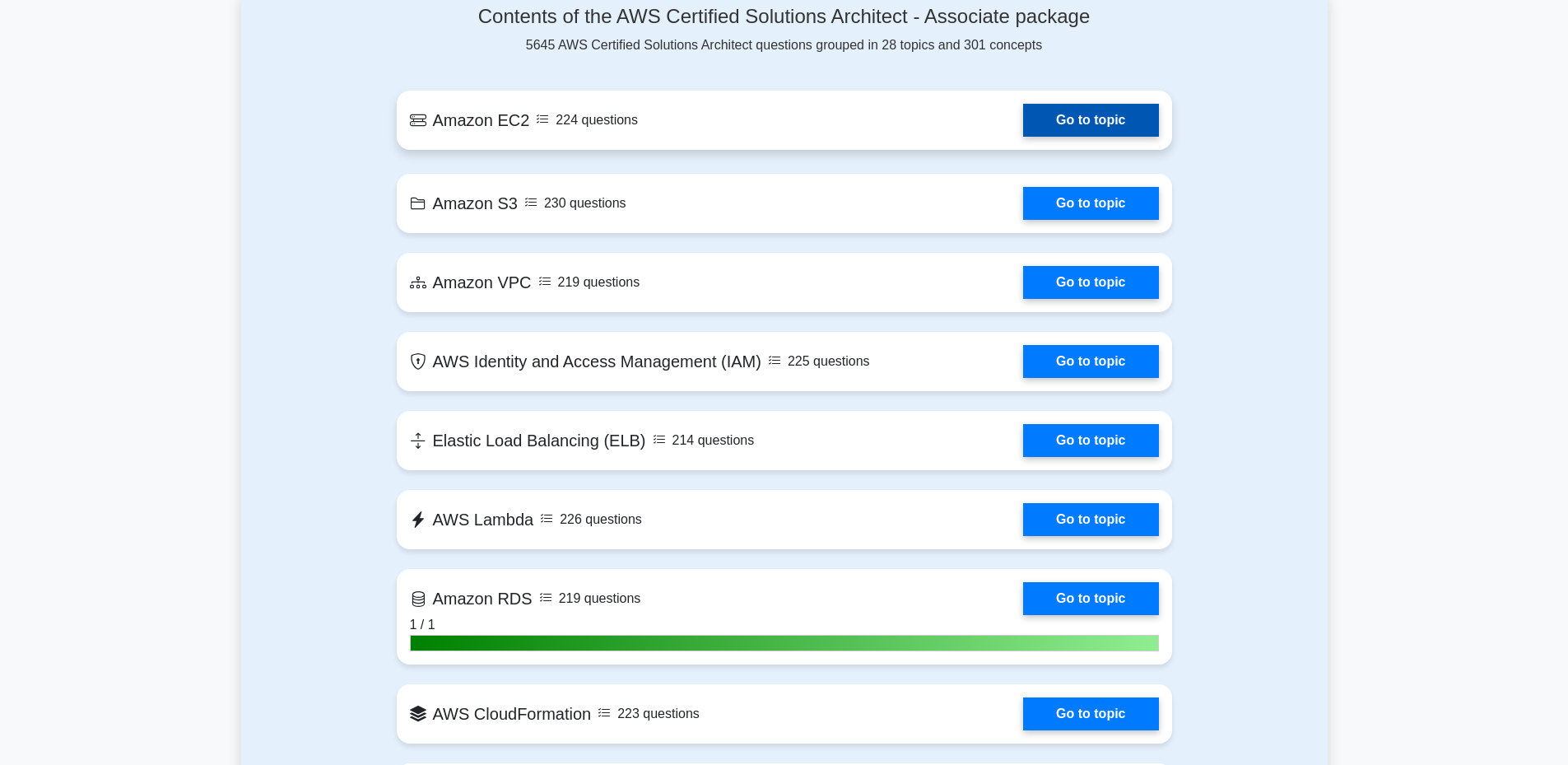
click at [1023, 118] on link "Go to topic" at bounding box center [1091, 119] width 135 height 33
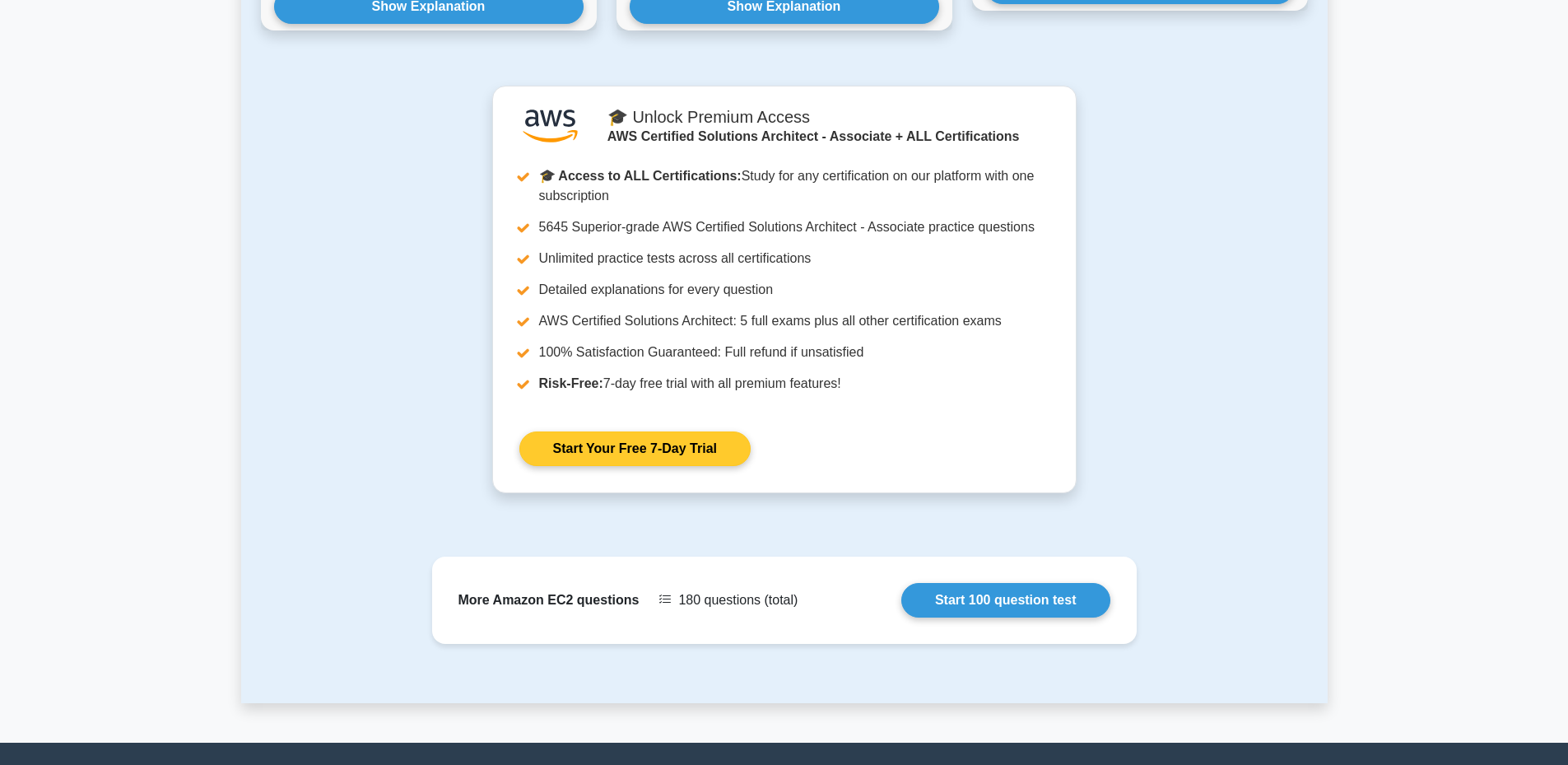
scroll to position [1153, 0]
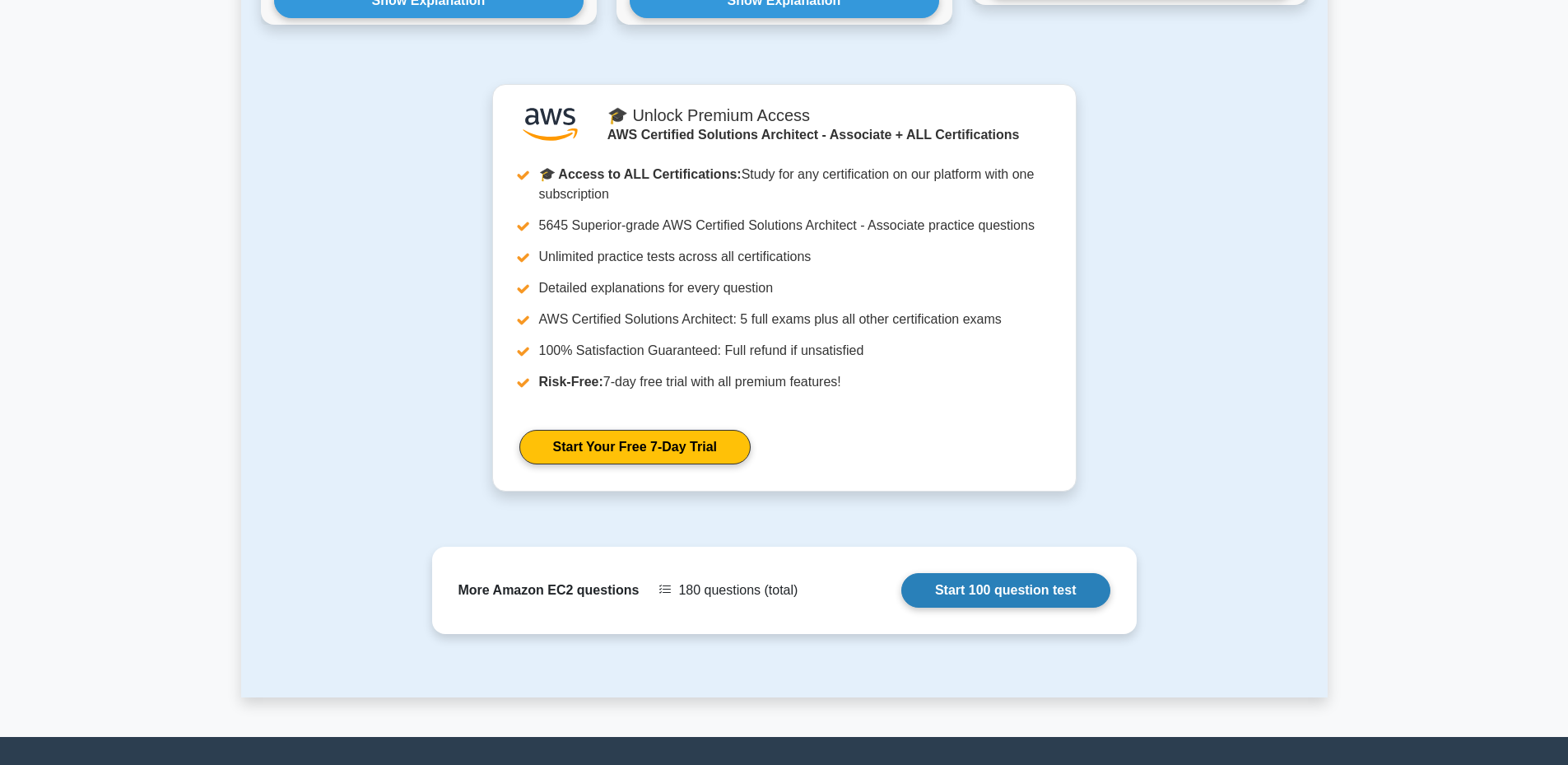
click at [902, 590] on link "Start 100 question test" at bounding box center [1006, 590] width 209 height 34
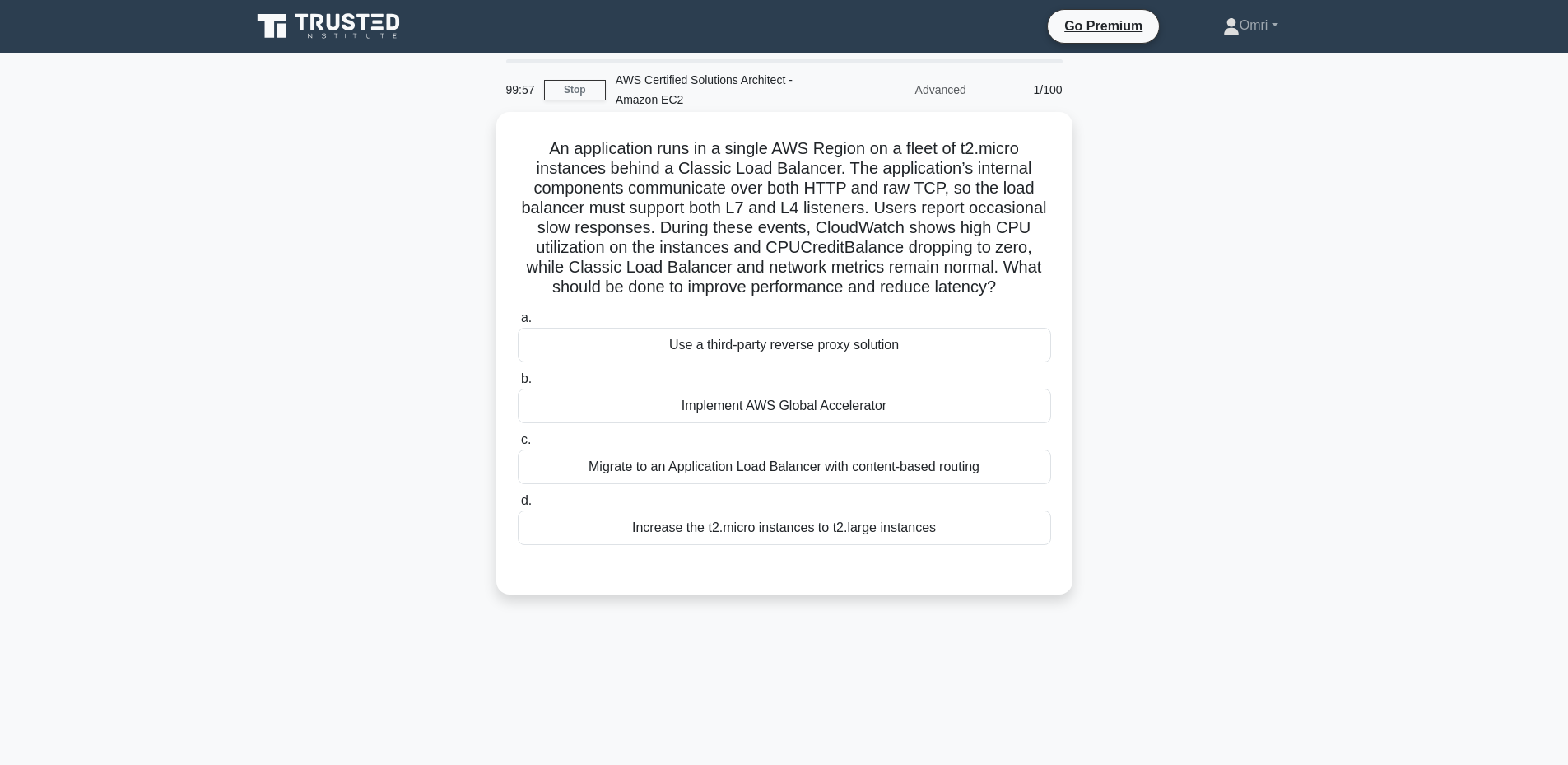
drag, startPoint x: 539, startPoint y: 311, endPoint x: 538, endPoint y: 323, distance: 12.0
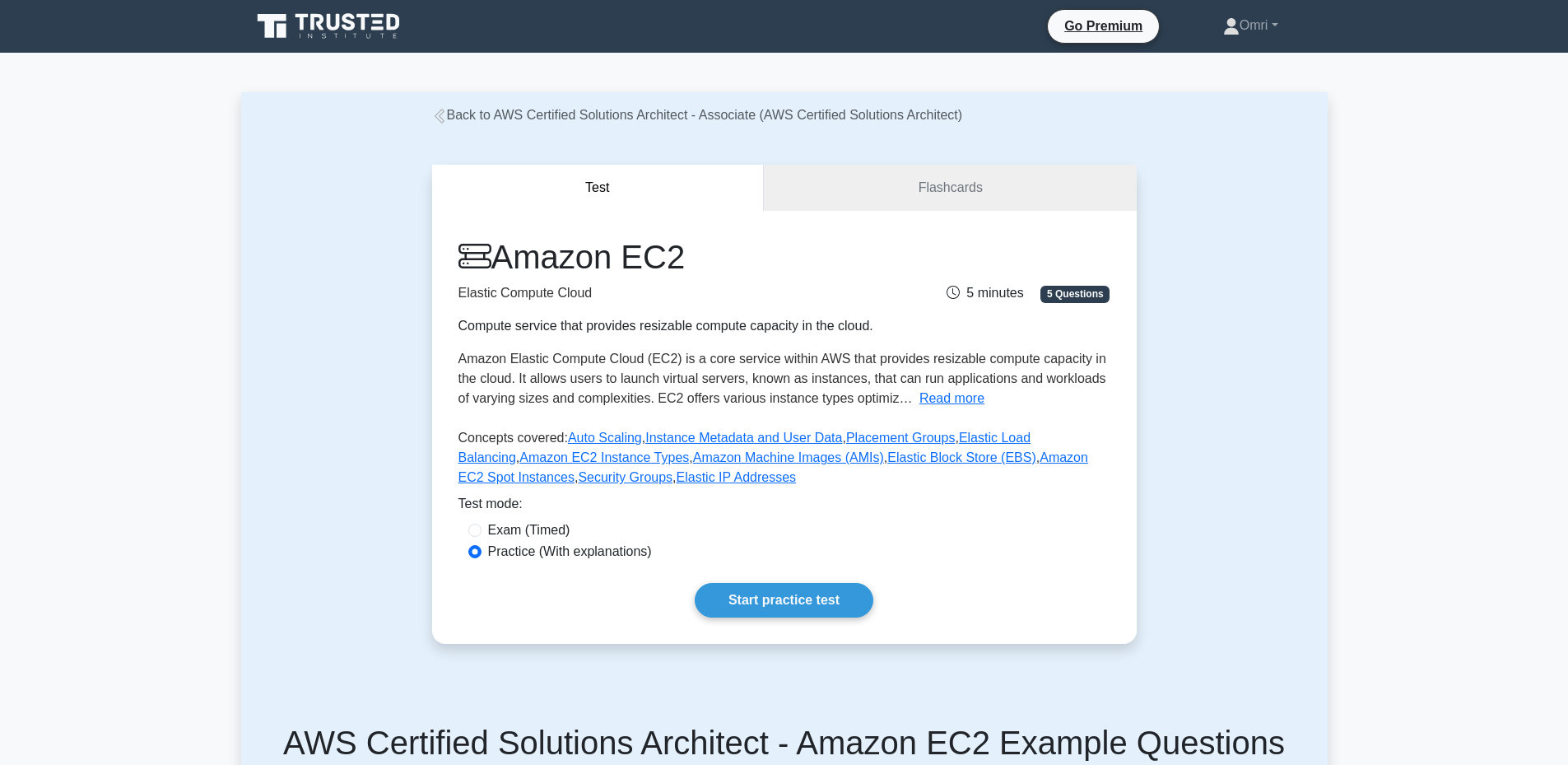
click at [1181, 492] on div "Test Flashcards Amazon EC2 Elastic Compute Cloud Compute service that provides …" at bounding box center [784, 404] width 1087 height 558
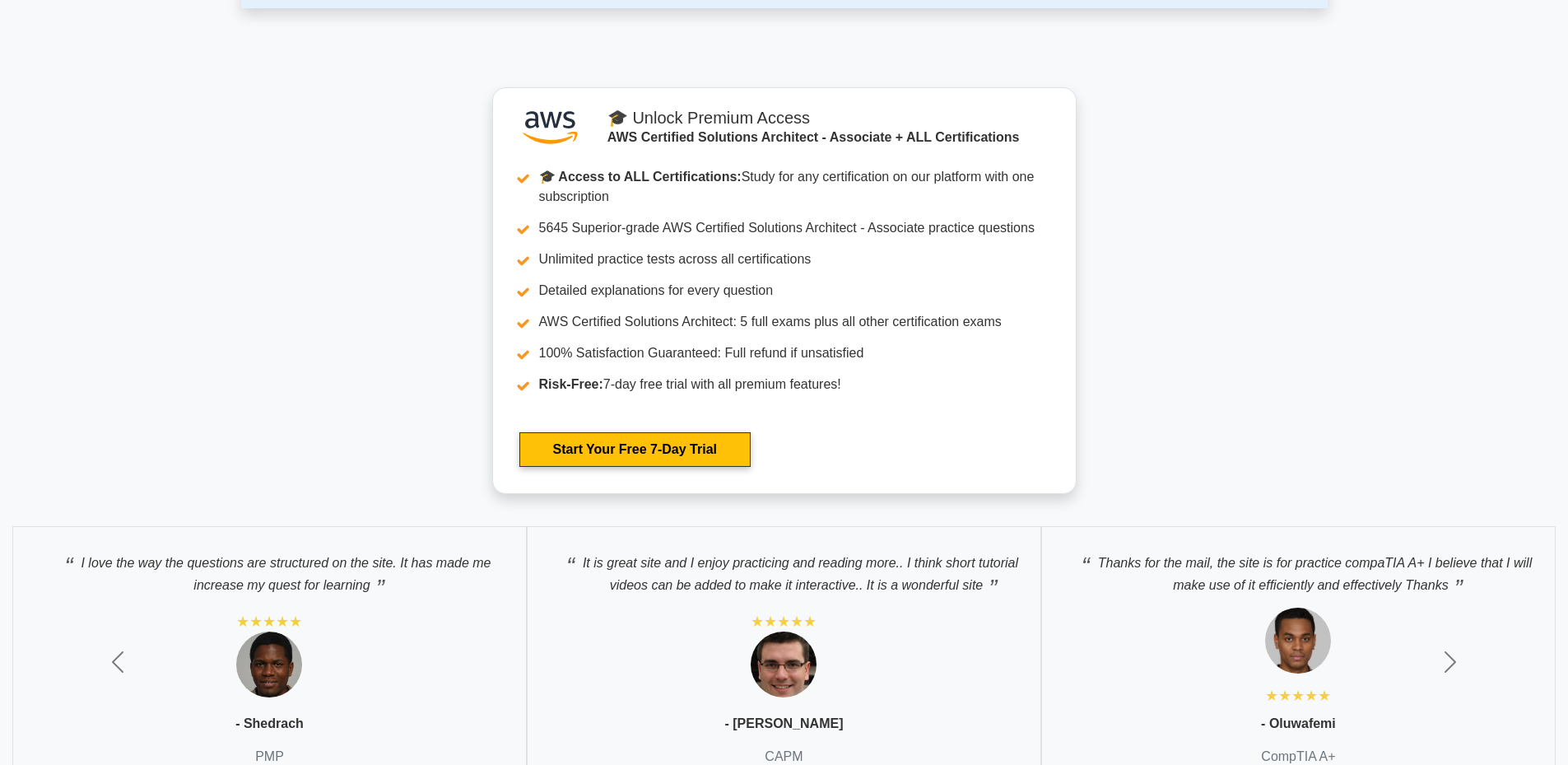
scroll to position [5114, 0]
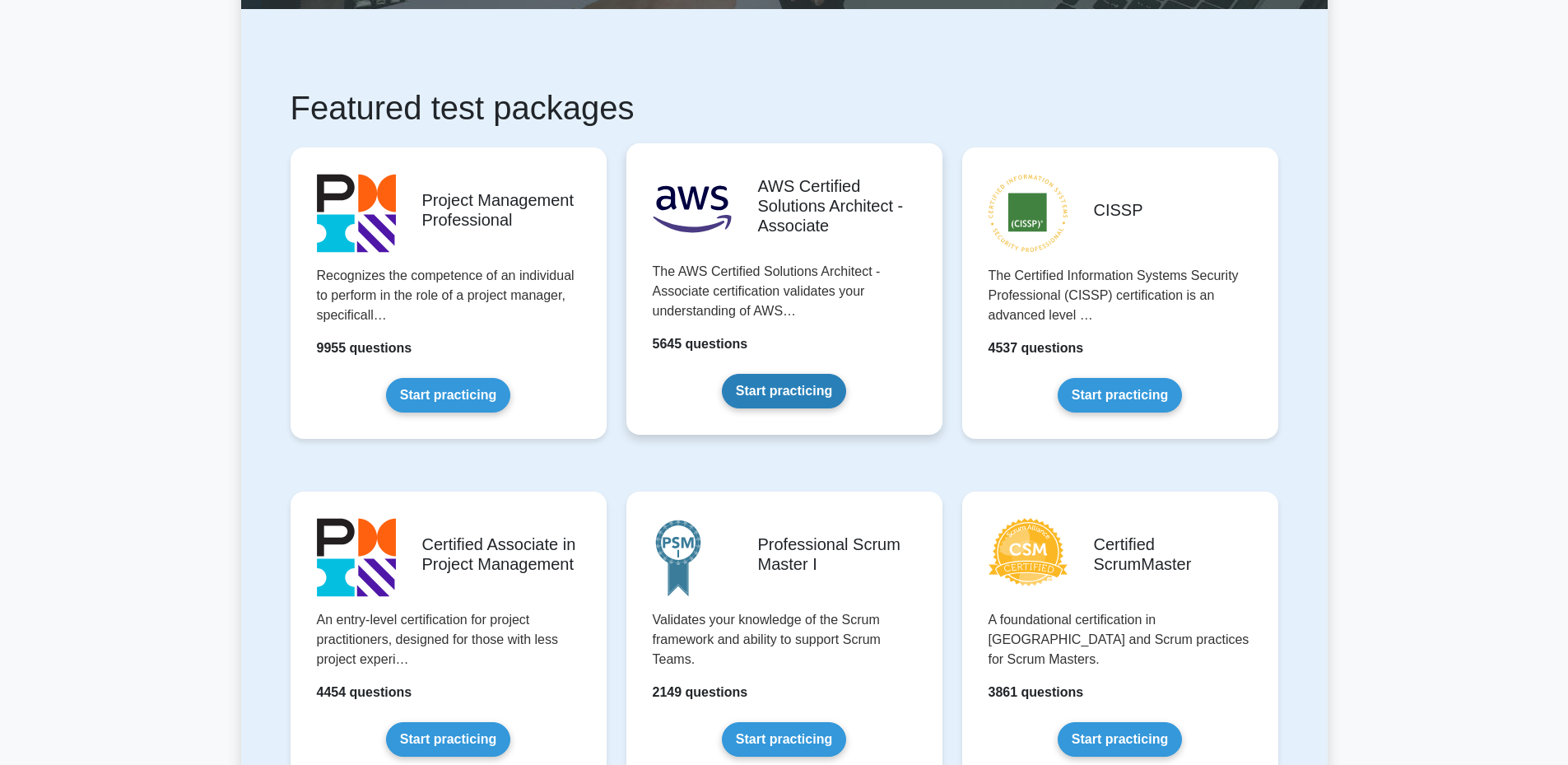
scroll to position [247, 0]
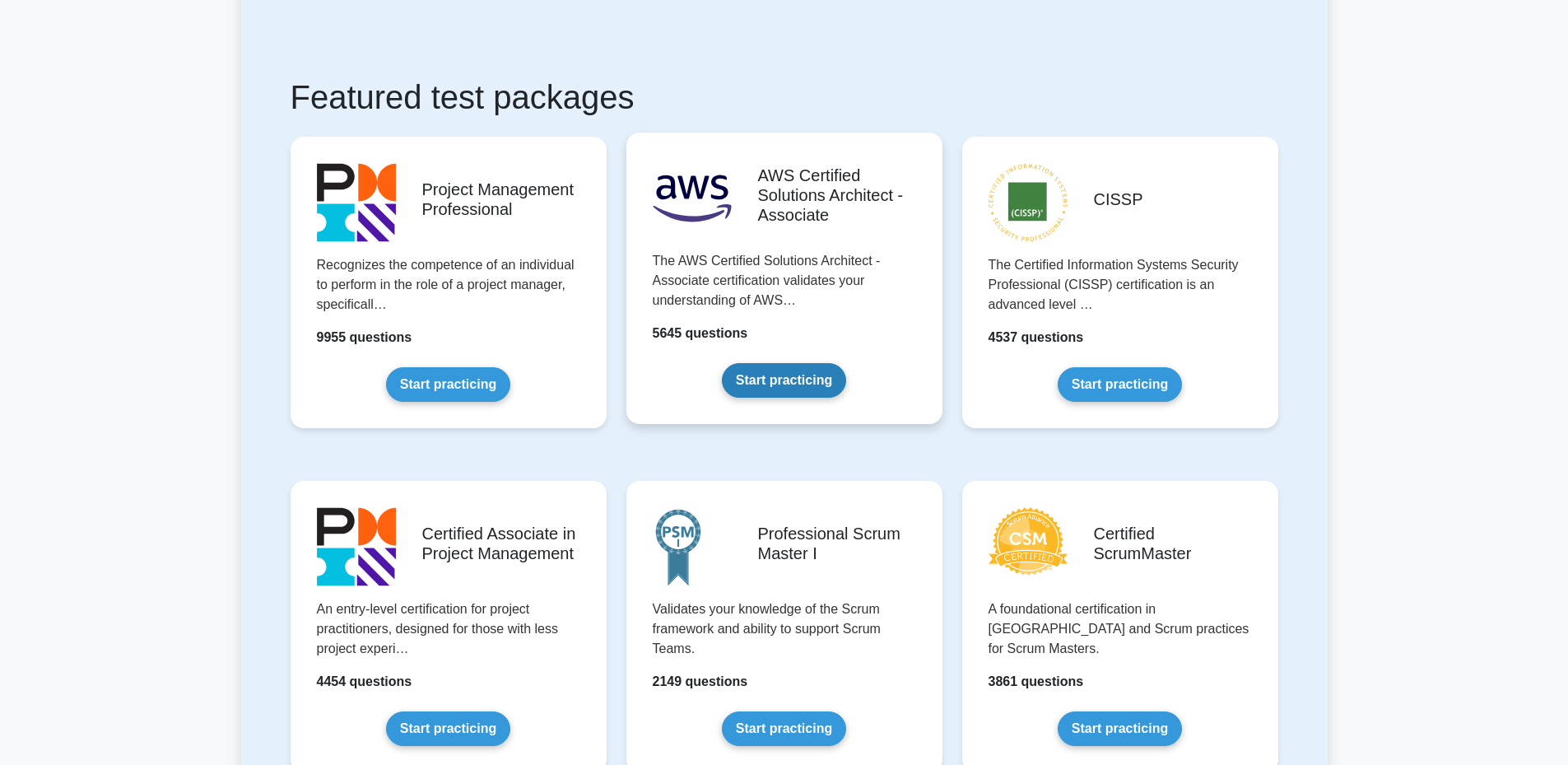
click at [760, 363] on link "Start practicing" at bounding box center [784, 380] width 124 height 34
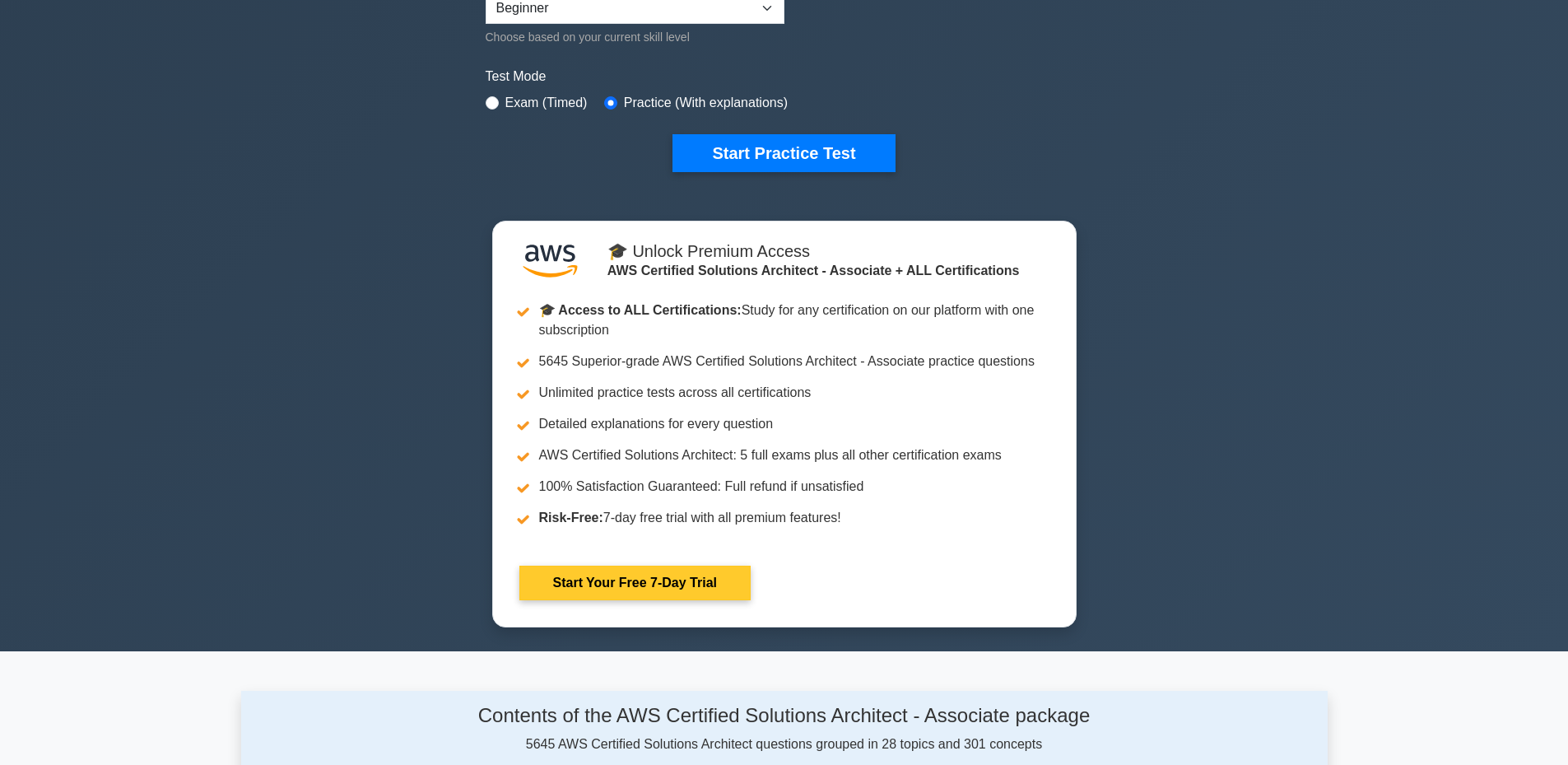
scroll to position [412, 0]
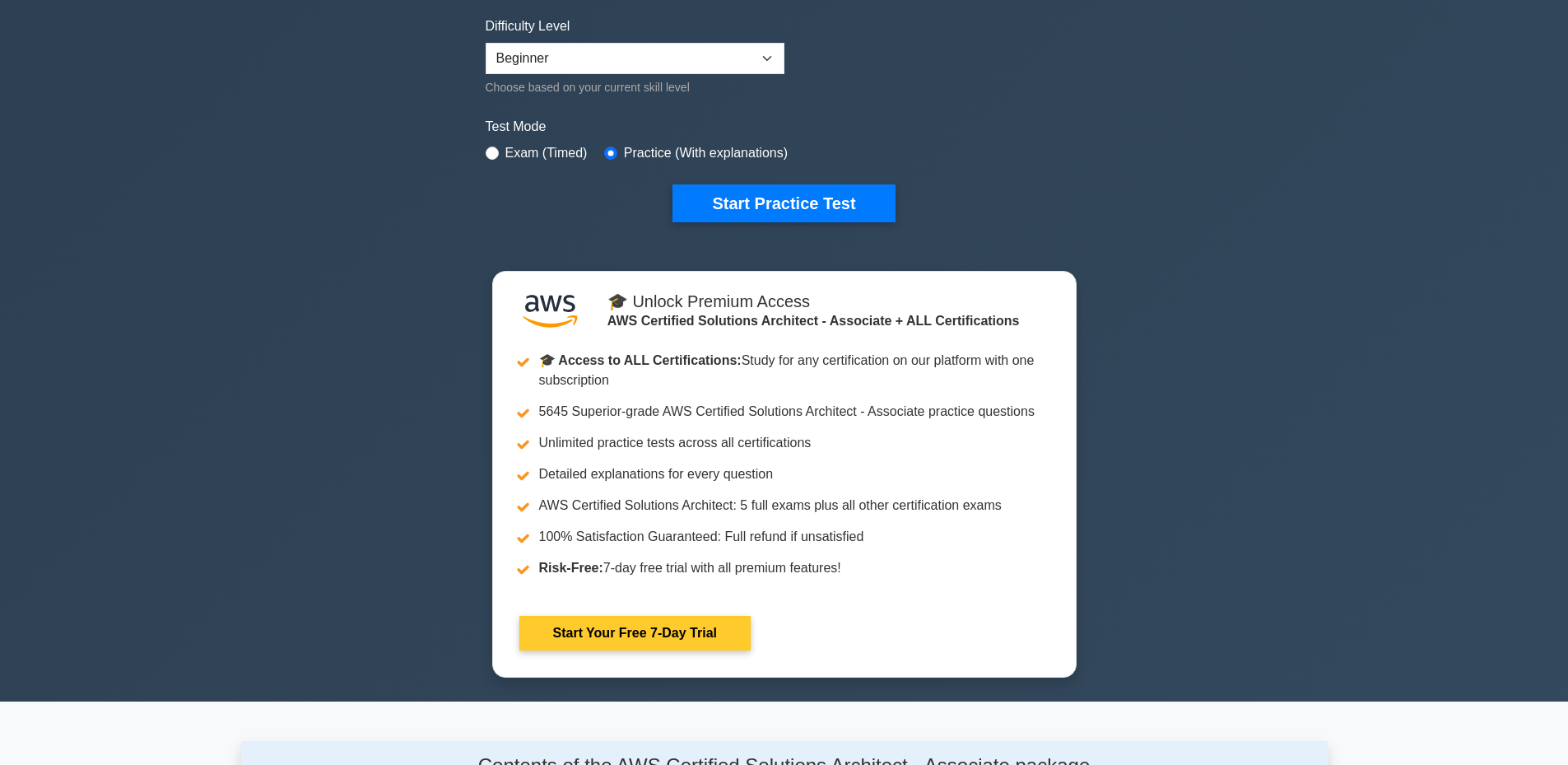
click at [705, 616] on link "Start Your Free 7-Day Trial" at bounding box center [634, 633] width 231 height 34
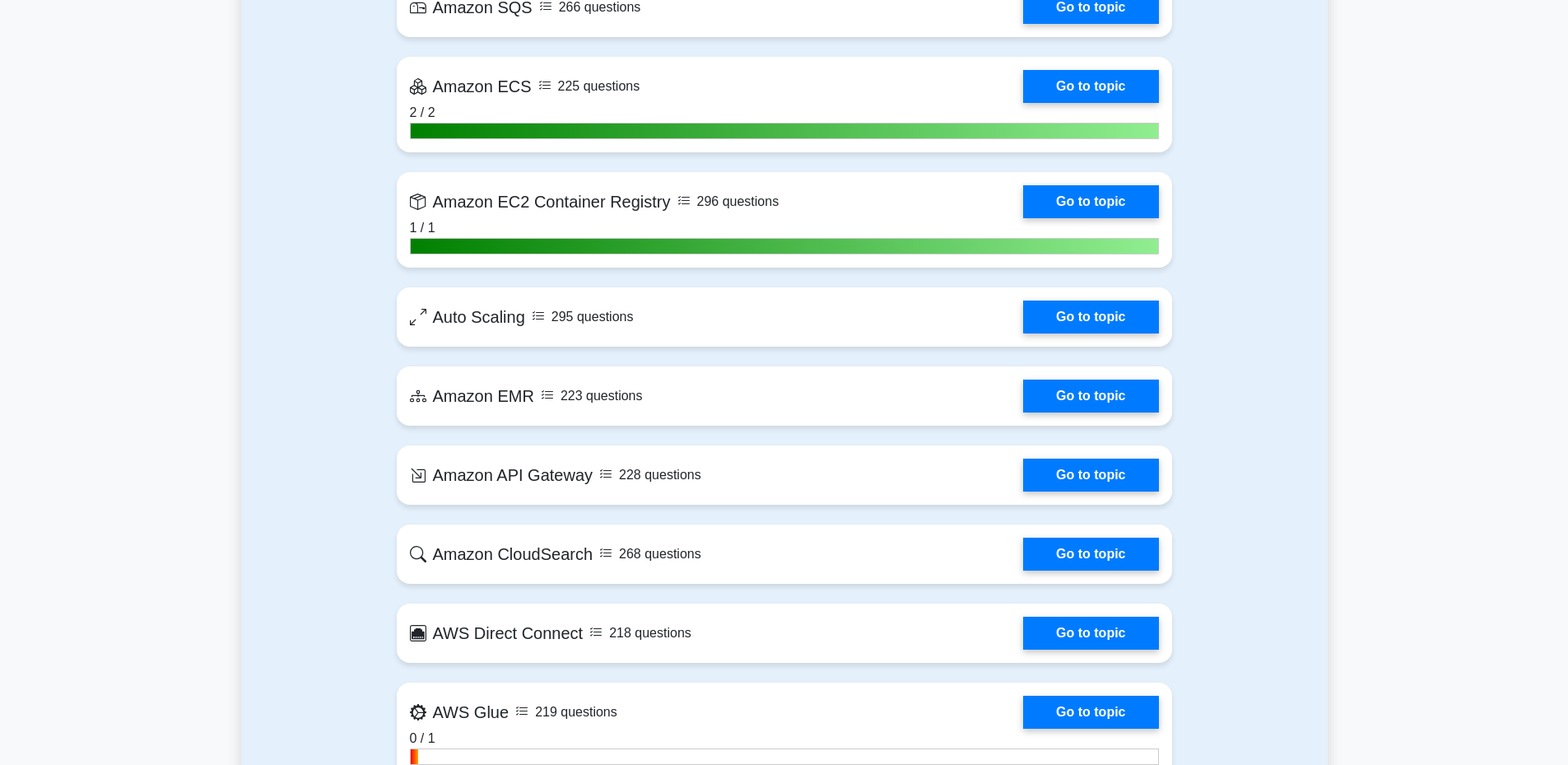
scroll to position [2962, 0]
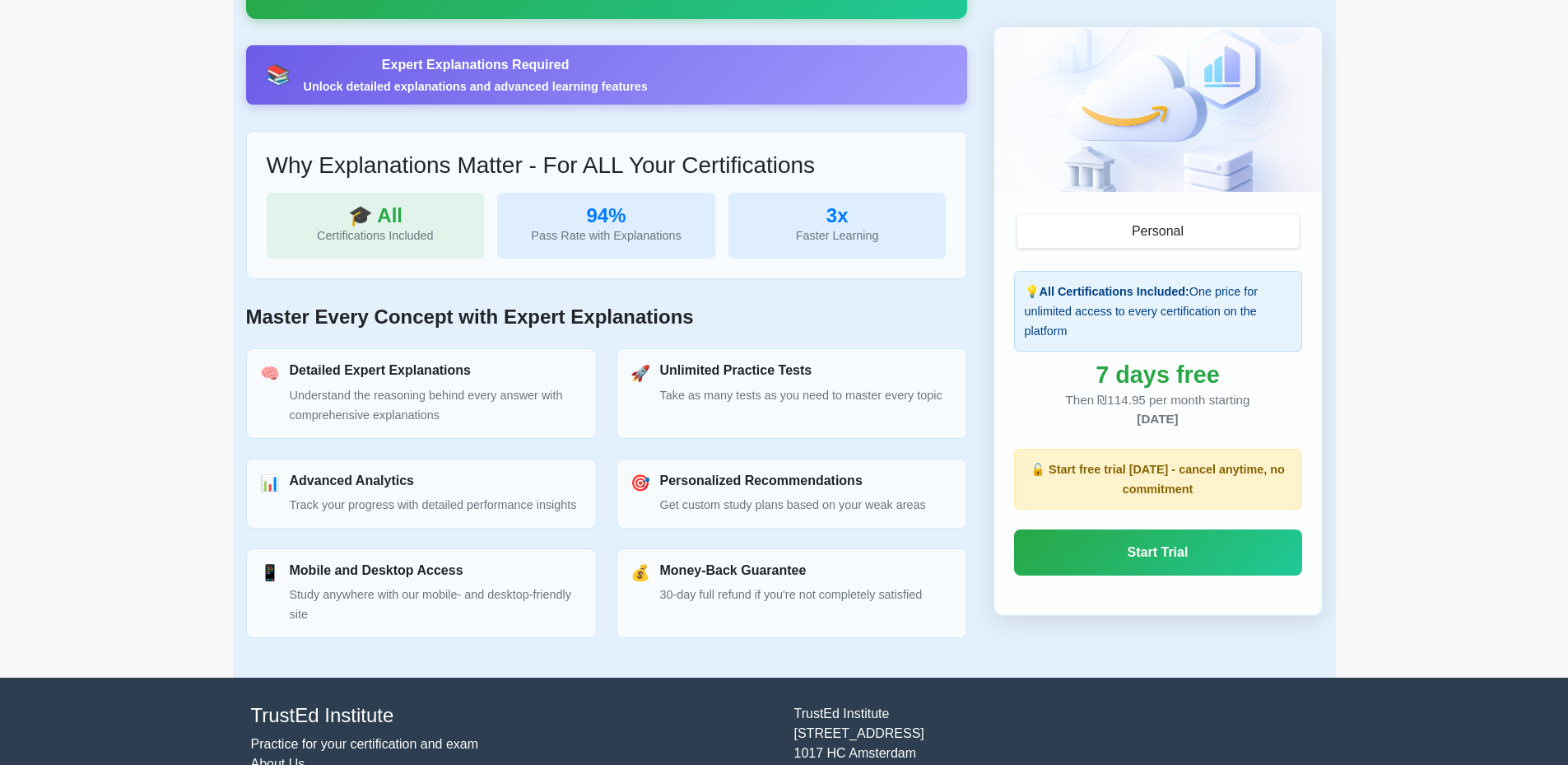
scroll to position [613, 0]
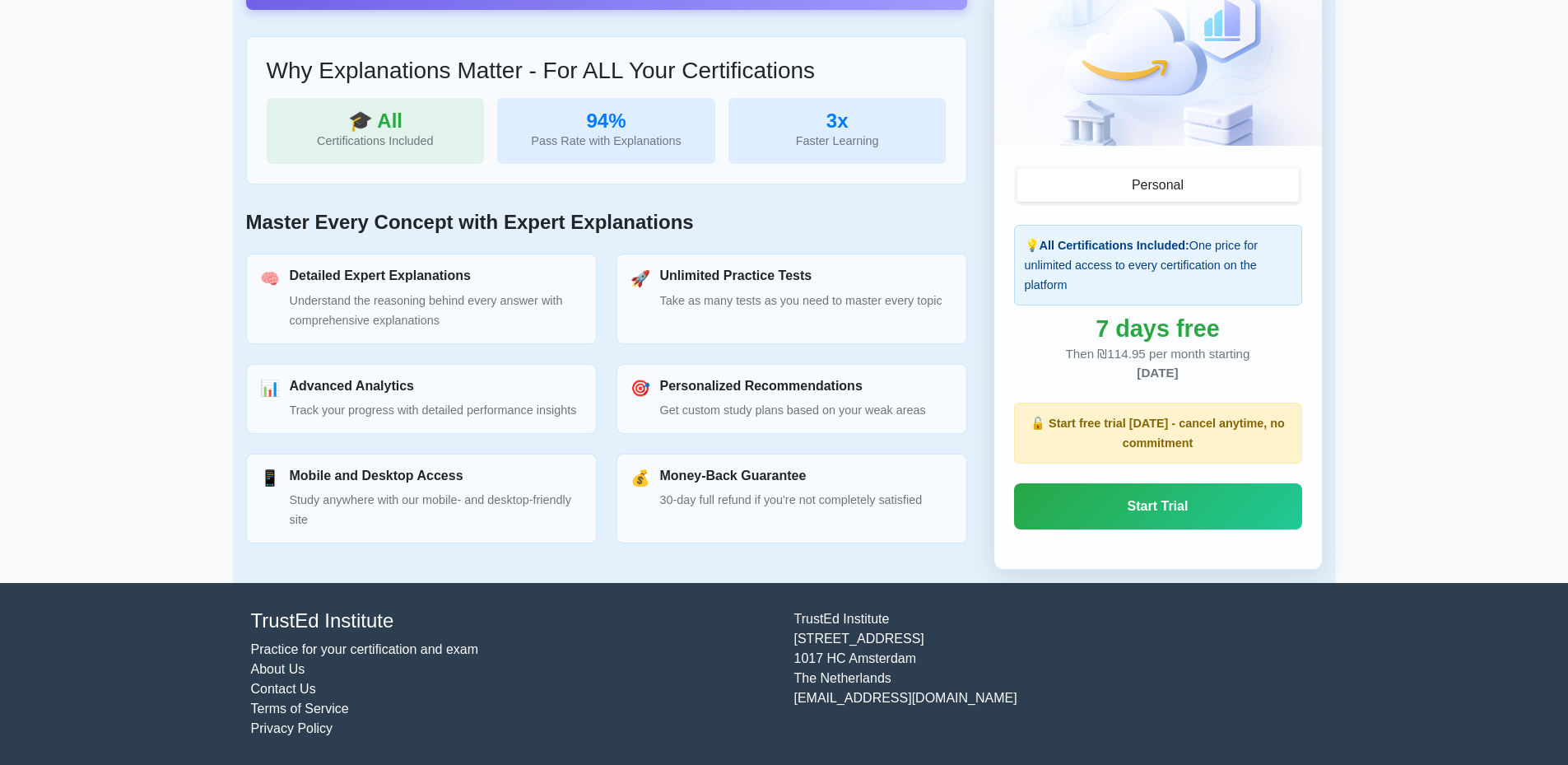
drag, startPoint x: 823, startPoint y: 624, endPoint x: 825, endPoint y: 609, distance: 15.1
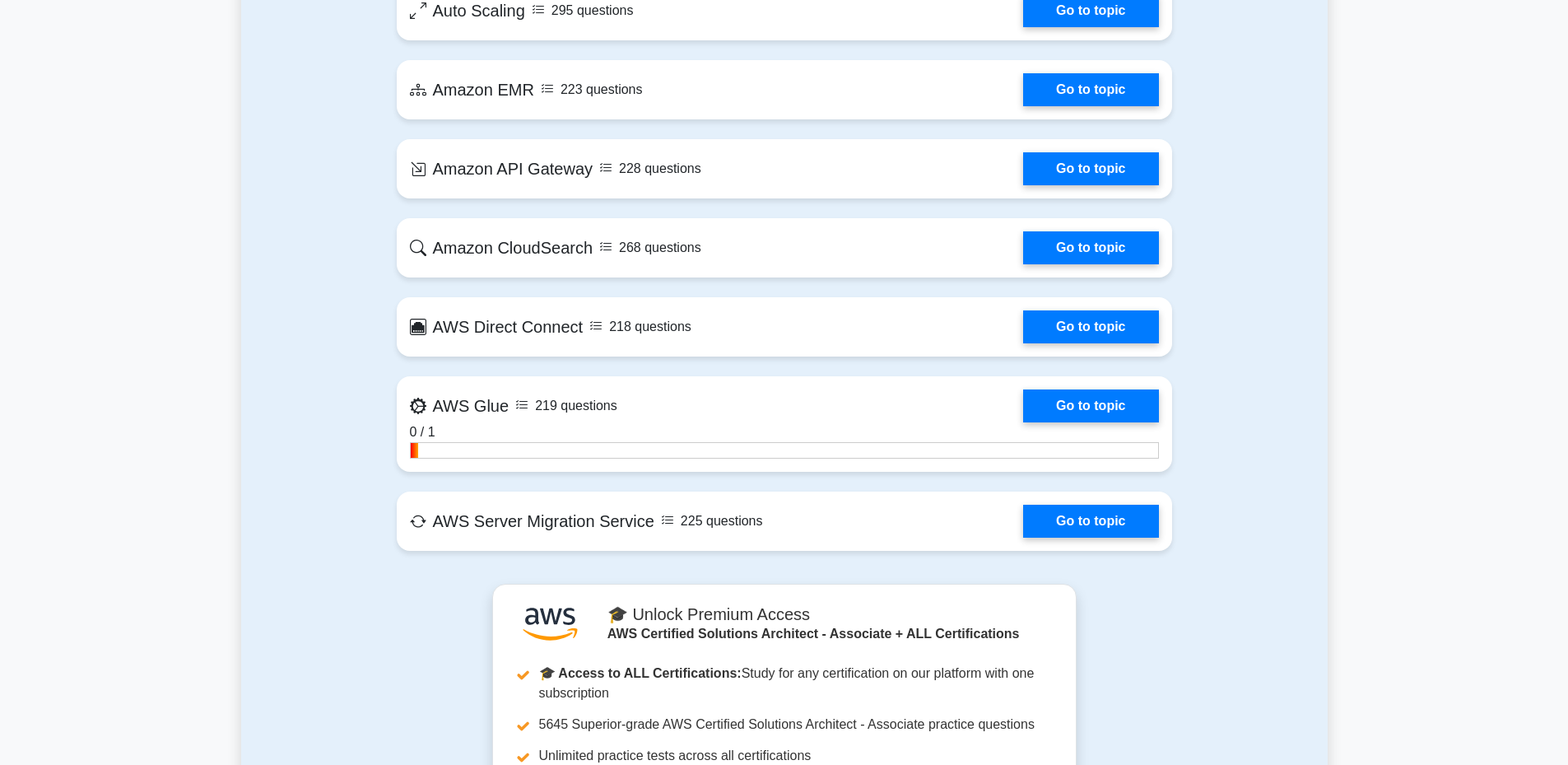
scroll to position [2914, 0]
